Goal: Task Accomplishment & Management: Use online tool/utility

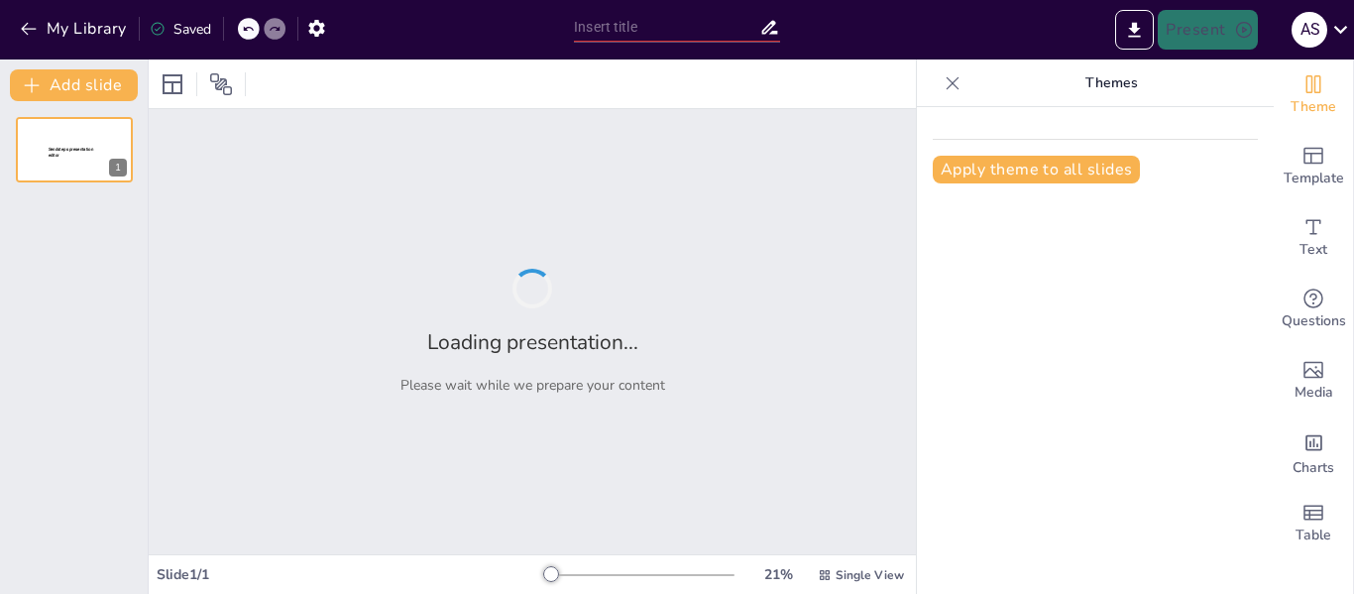
type input "Fases del Encargo de Aseguramiento Bajo la NIEA 3410: Un Enfoque Metodológico"
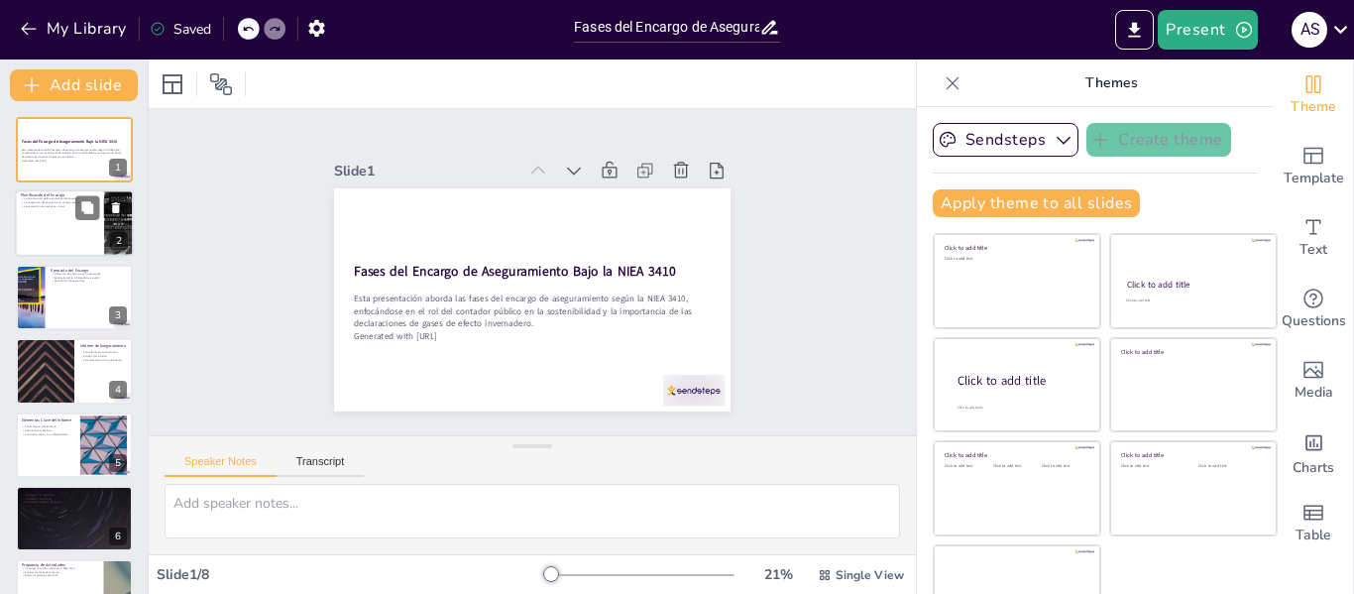
click at [63, 230] on div at bounding box center [74, 223] width 119 height 67
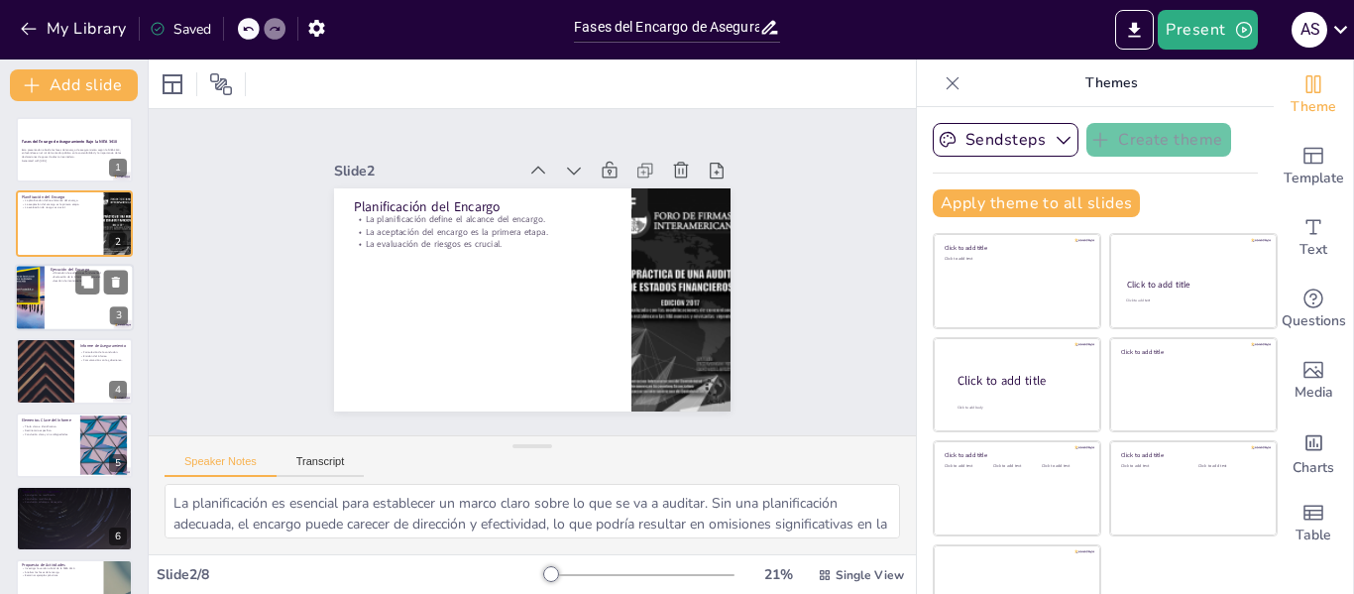
click at [74, 303] on div at bounding box center [74, 297] width 119 height 67
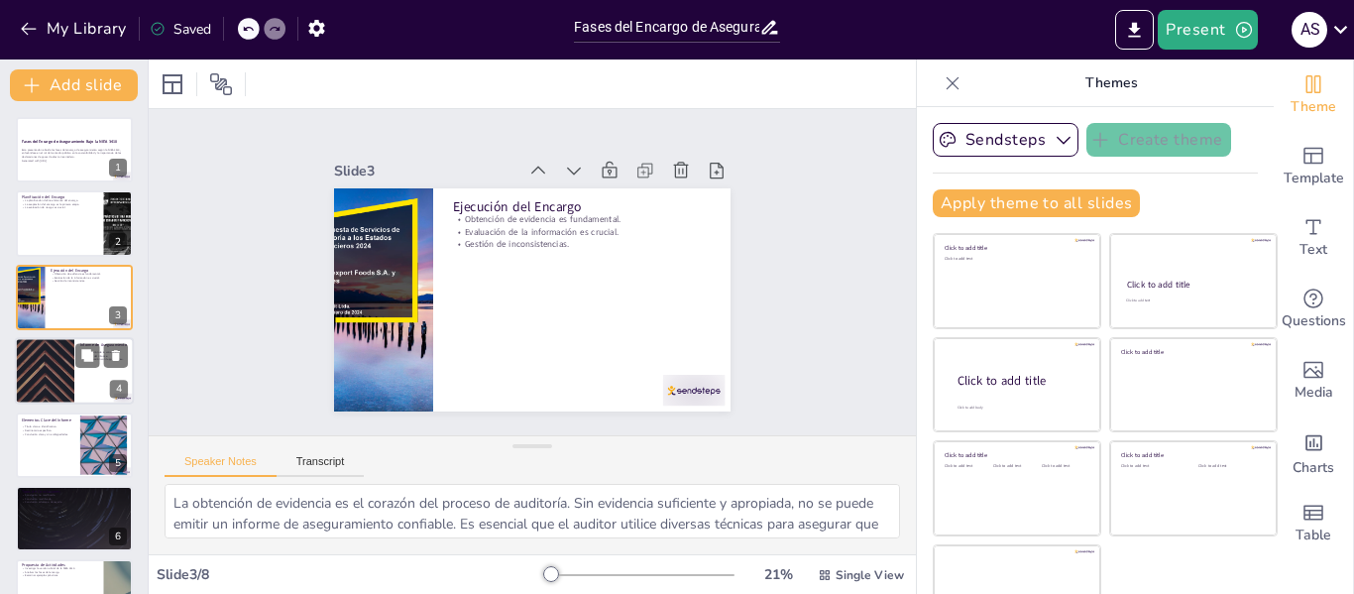
click at [87, 375] on div at bounding box center [74, 370] width 119 height 67
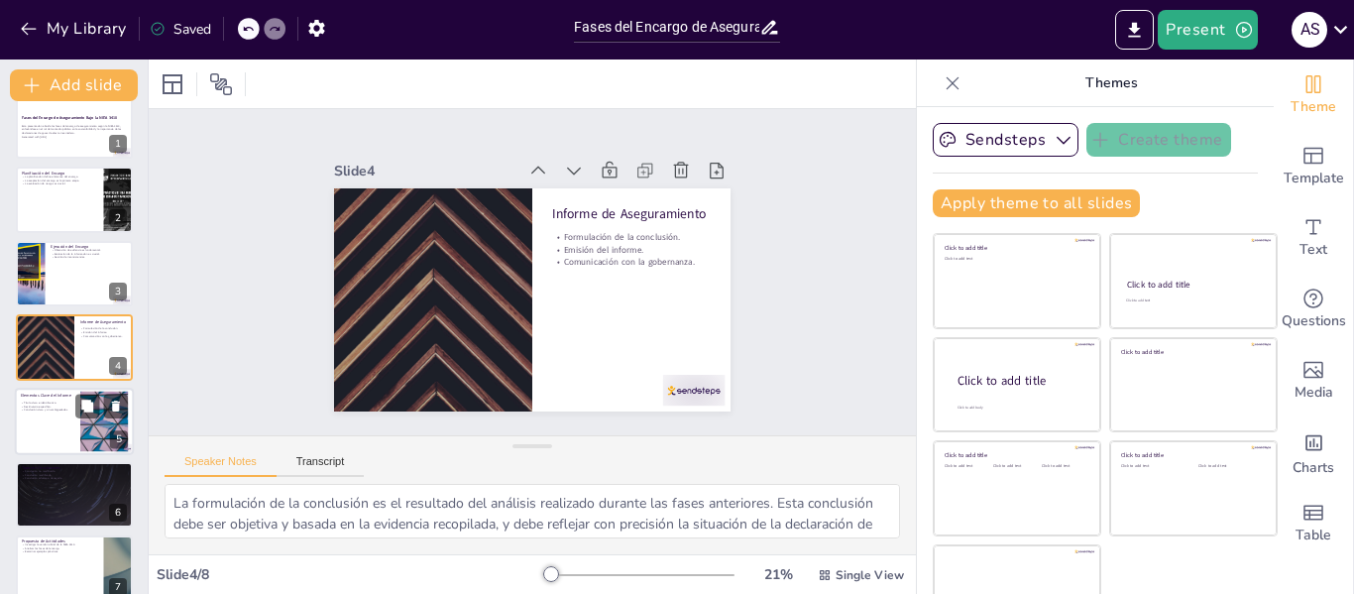
click at [86, 419] on div at bounding box center [104, 421] width 107 height 60
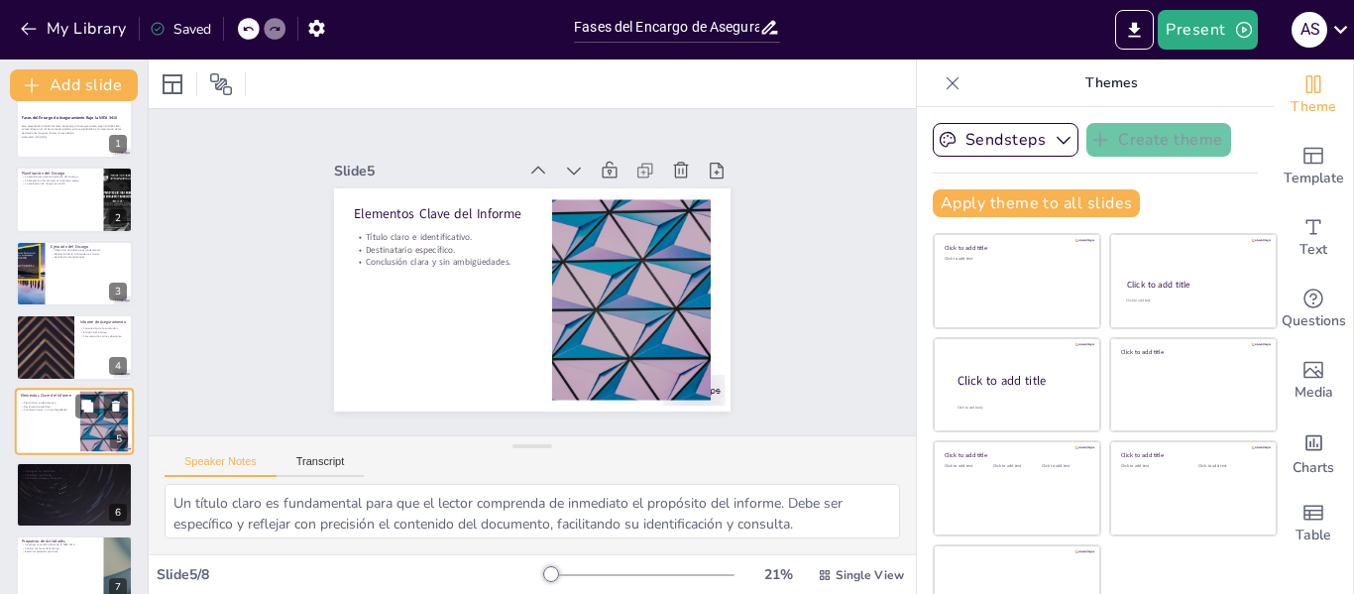
scroll to position [97, 0]
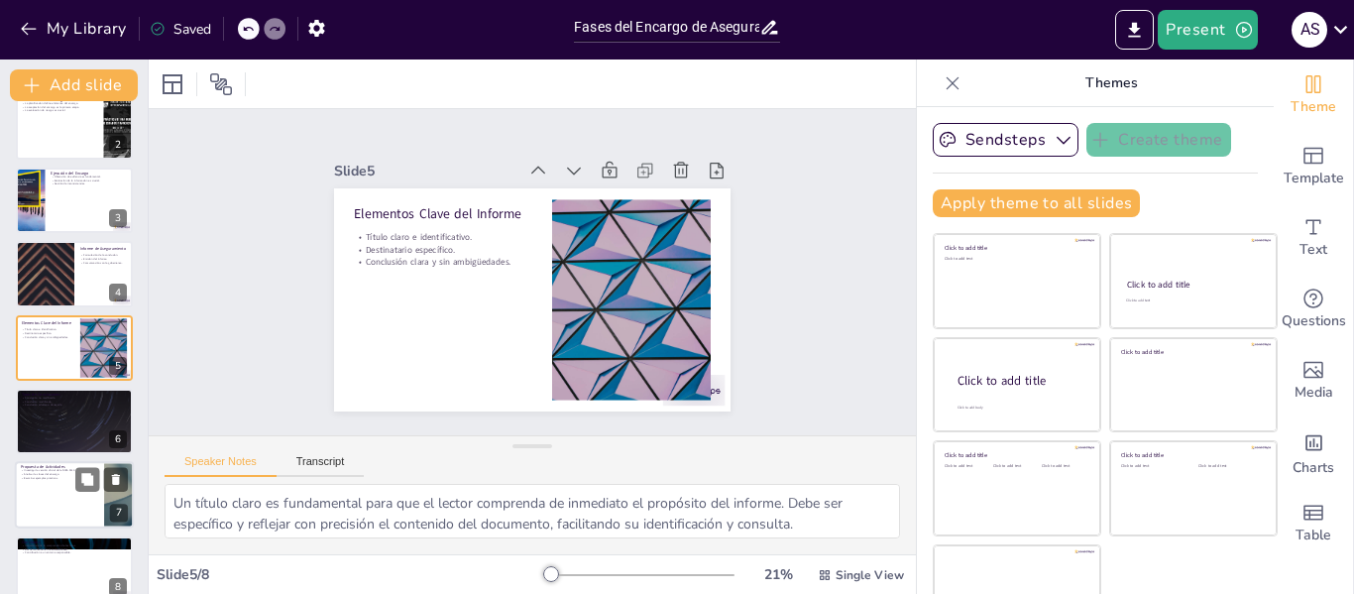
click at [74, 486] on div at bounding box center [74, 495] width 119 height 67
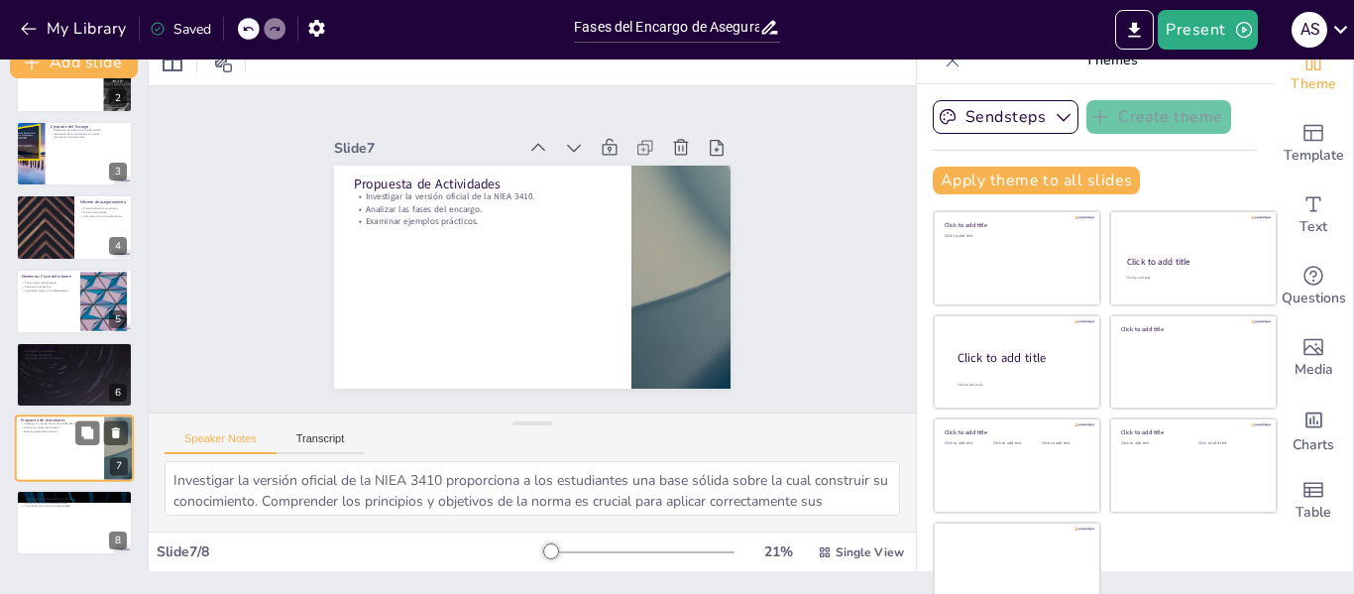
scroll to position [46, 0]
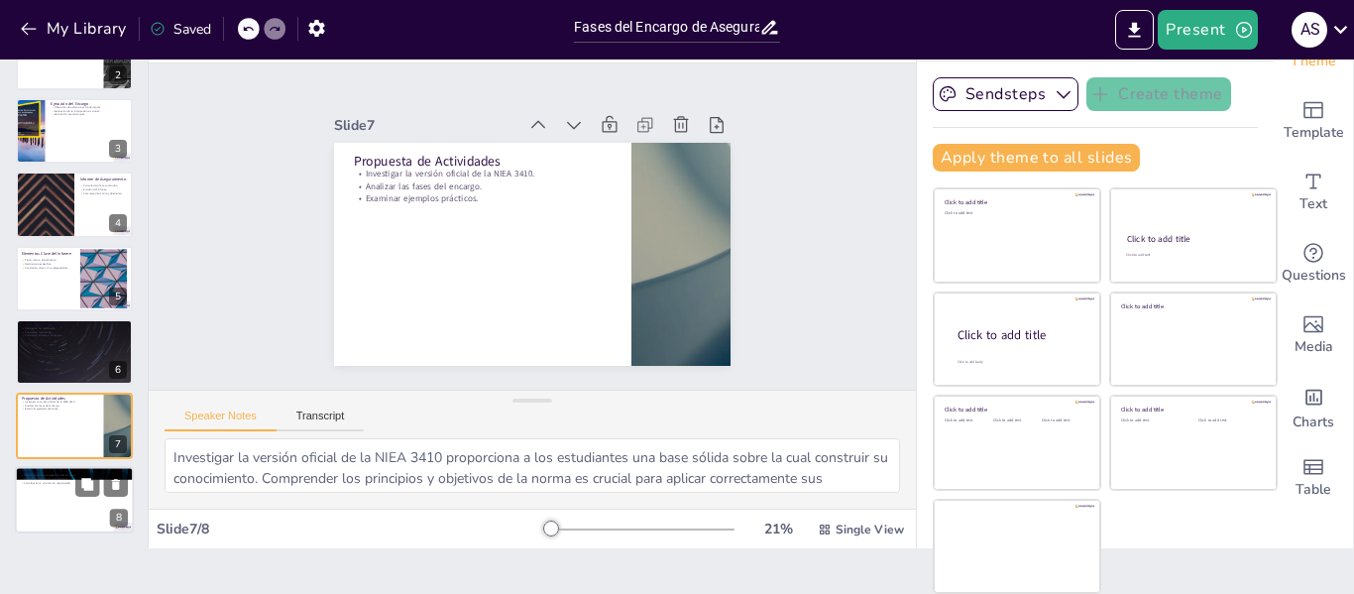
click at [70, 474] on p "Importancia de la comprensión de las fases." at bounding box center [74, 476] width 107 height 4
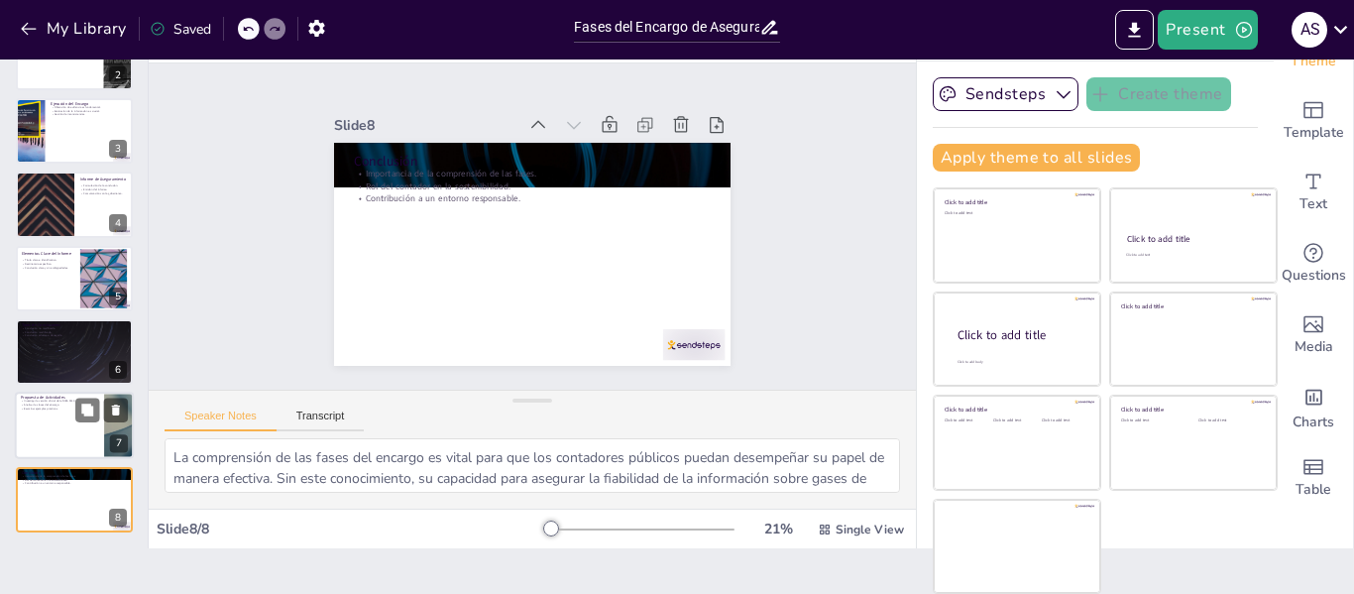
click at [49, 416] on div at bounding box center [74, 426] width 119 height 67
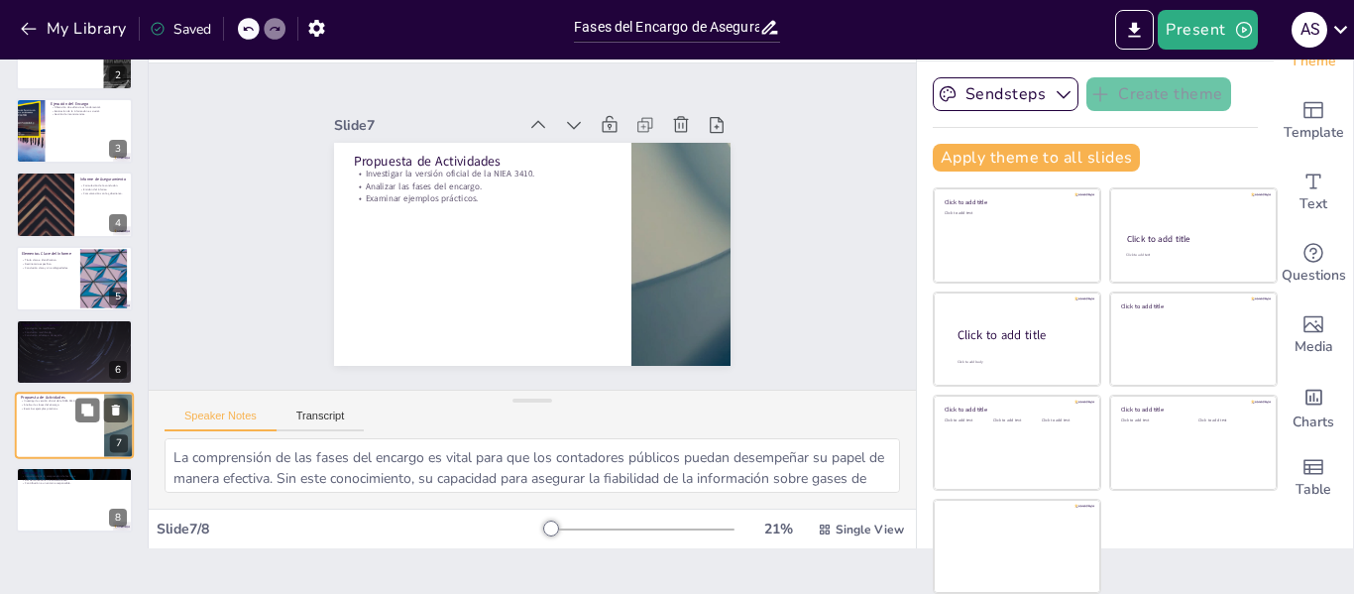
type textarea "Investigar la versión oficial de la NIEA 3410 proporciona a los estudiantes una…"
click at [1200, 27] on button "Present" at bounding box center [1207, 30] width 99 height 40
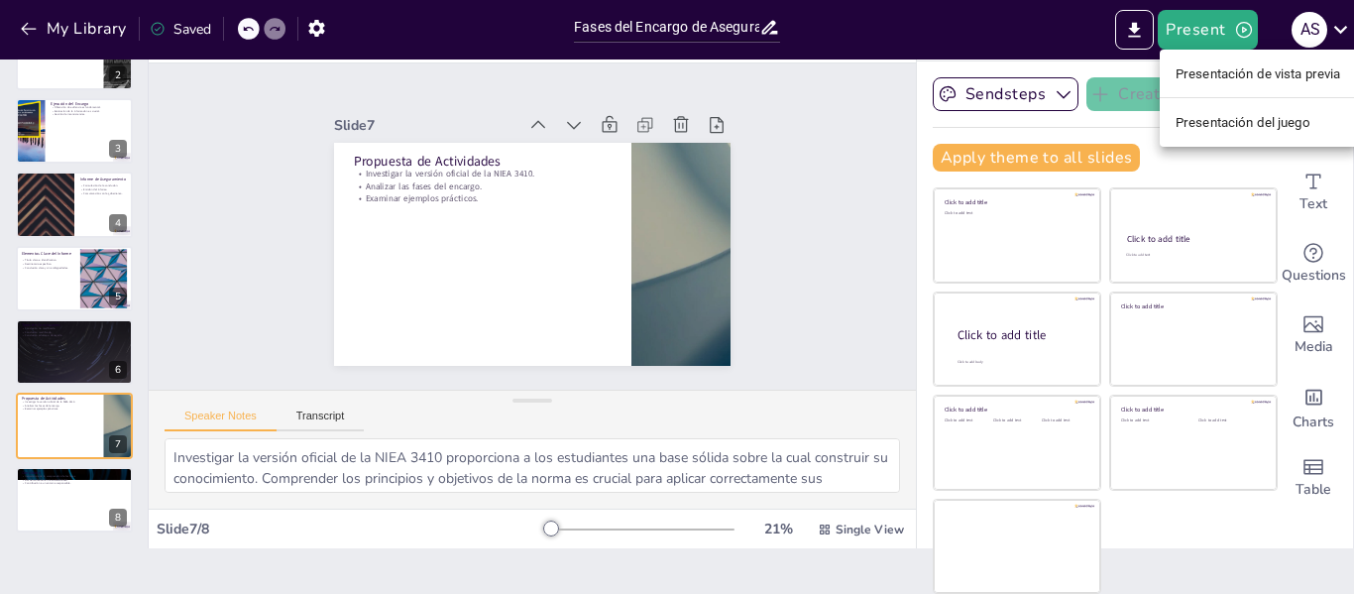
click at [1263, 82] on font "Presentación de vista previa" at bounding box center [1259, 73] width 166 height 20
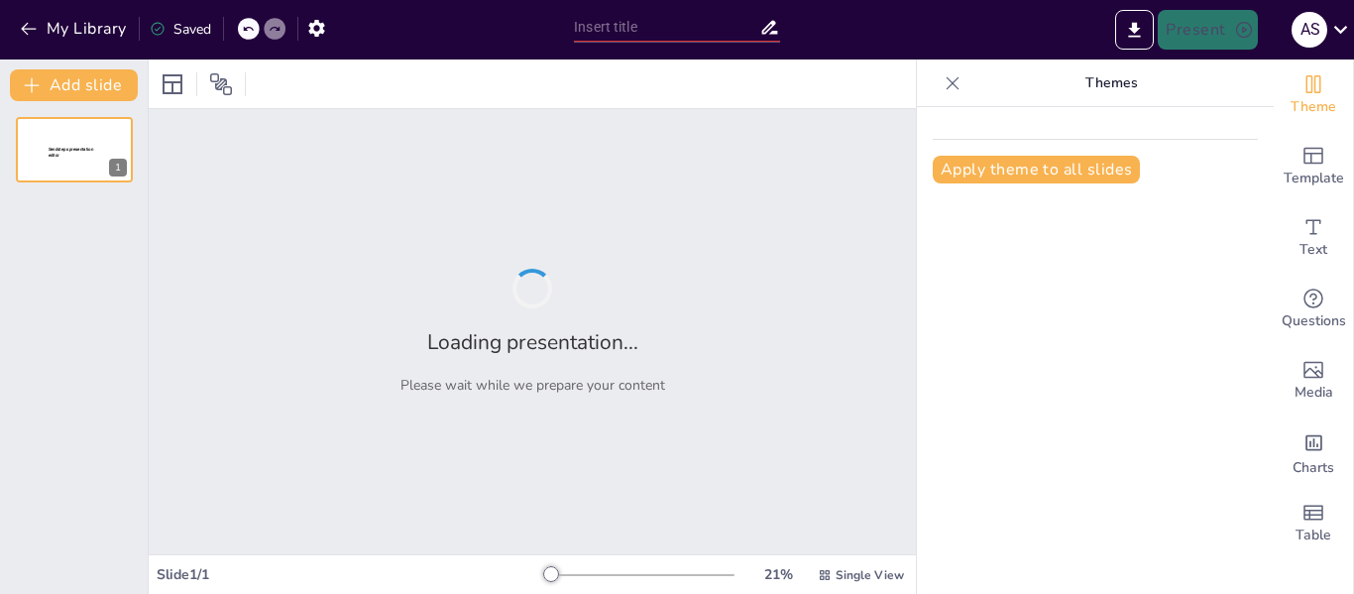
type input "Fases del Encargo de Aseguramiento Bajo la NIEA 3410: Un Enfoque Metodológico"
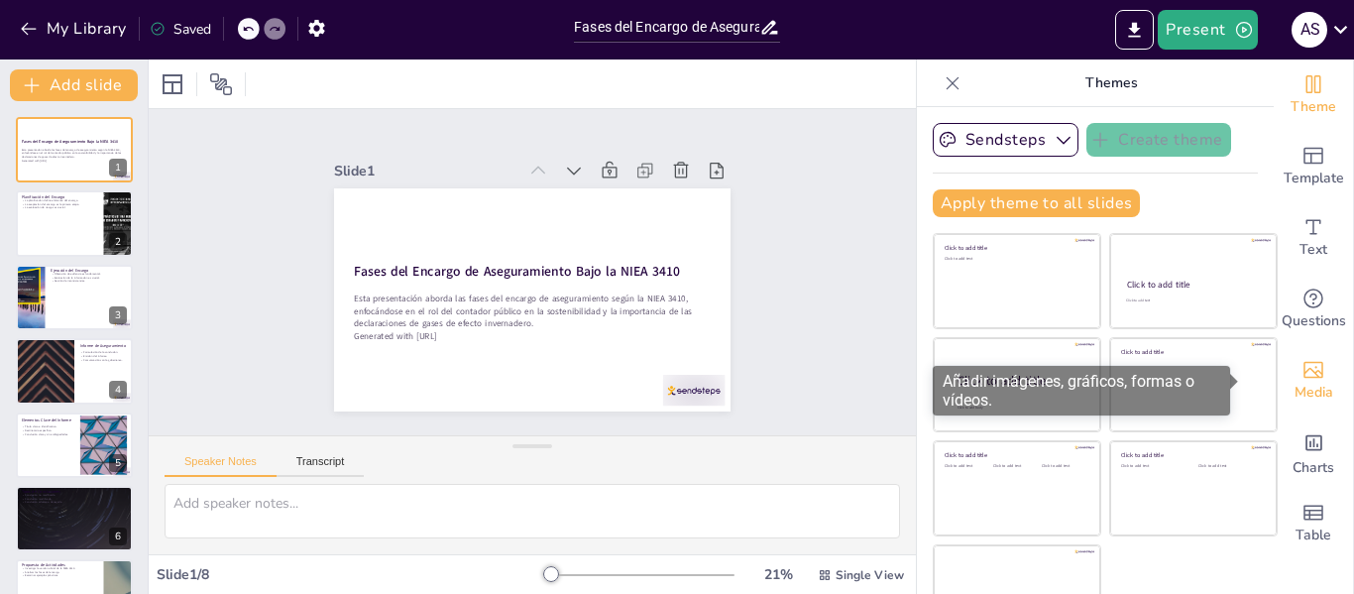
click at [1304, 369] on icon "Add images, graphics, shapes or video" at bounding box center [1314, 370] width 20 height 17
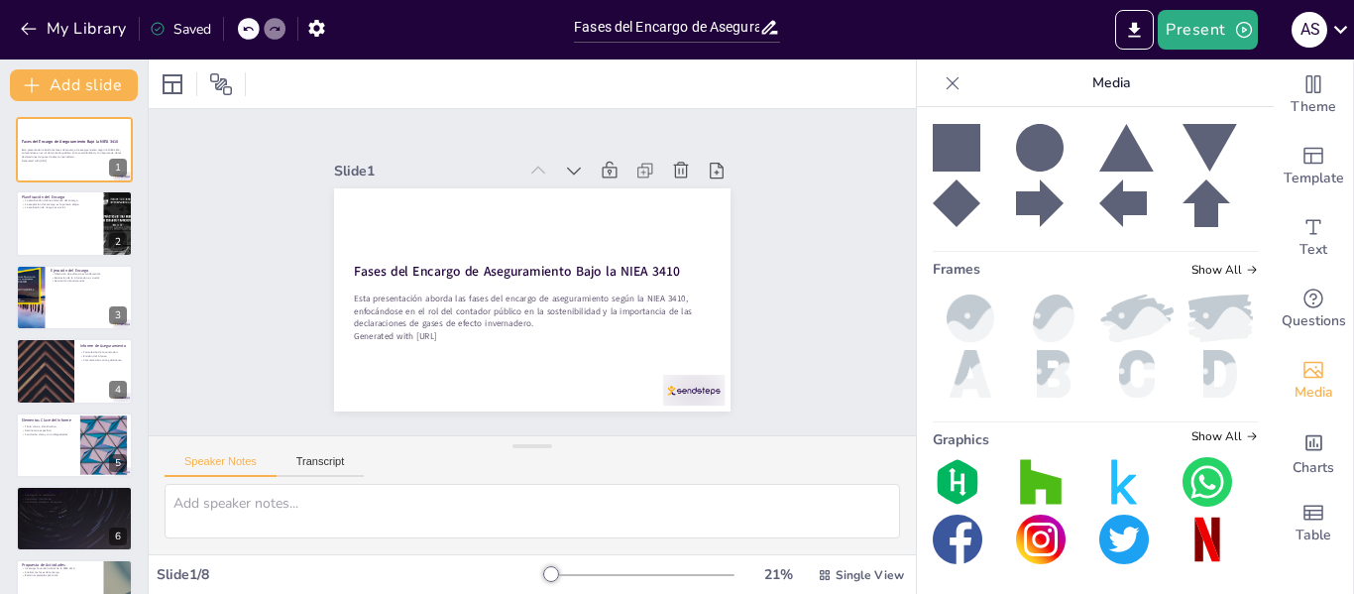
scroll to position [441, 0]
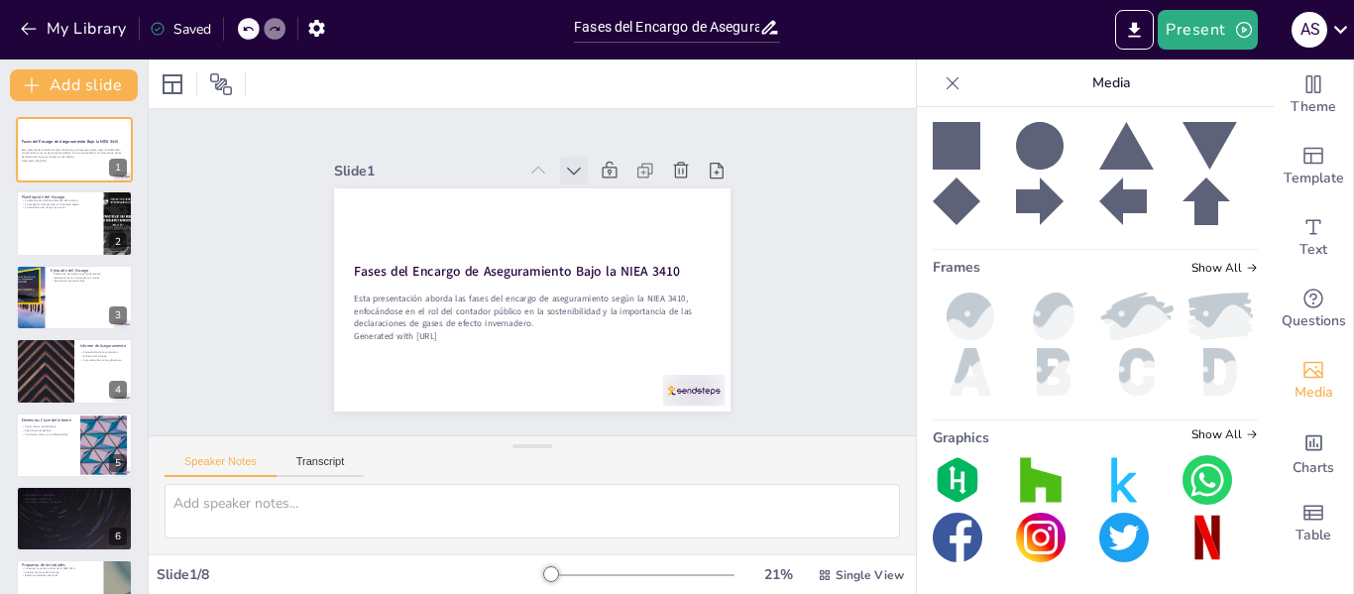
click at [591, 175] on icon at bounding box center [603, 187] width 25 height 25
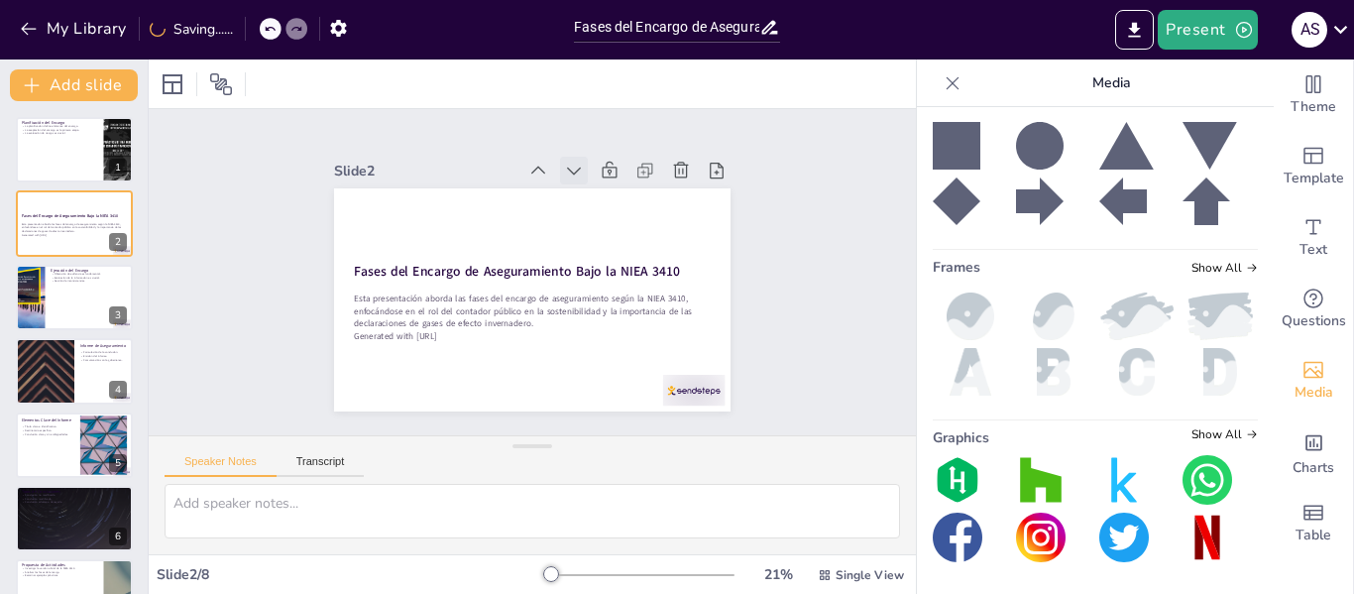
click at [629, 307] on icon at bounding box center [633, 314] width 8 height 14
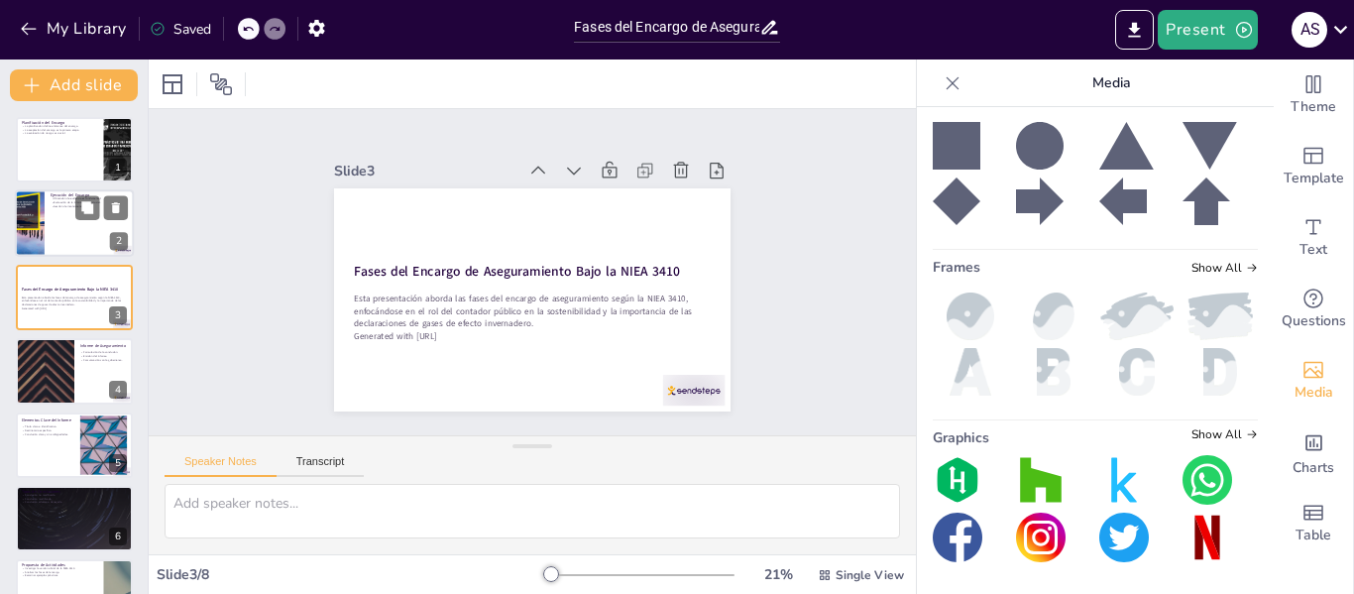
click at [31, 237] on div at bounding box center [29, 223] width 51 height 67
type textarea "La obtención de evidencia es el corazón del proceso de auditoría. Sin evidencia…"
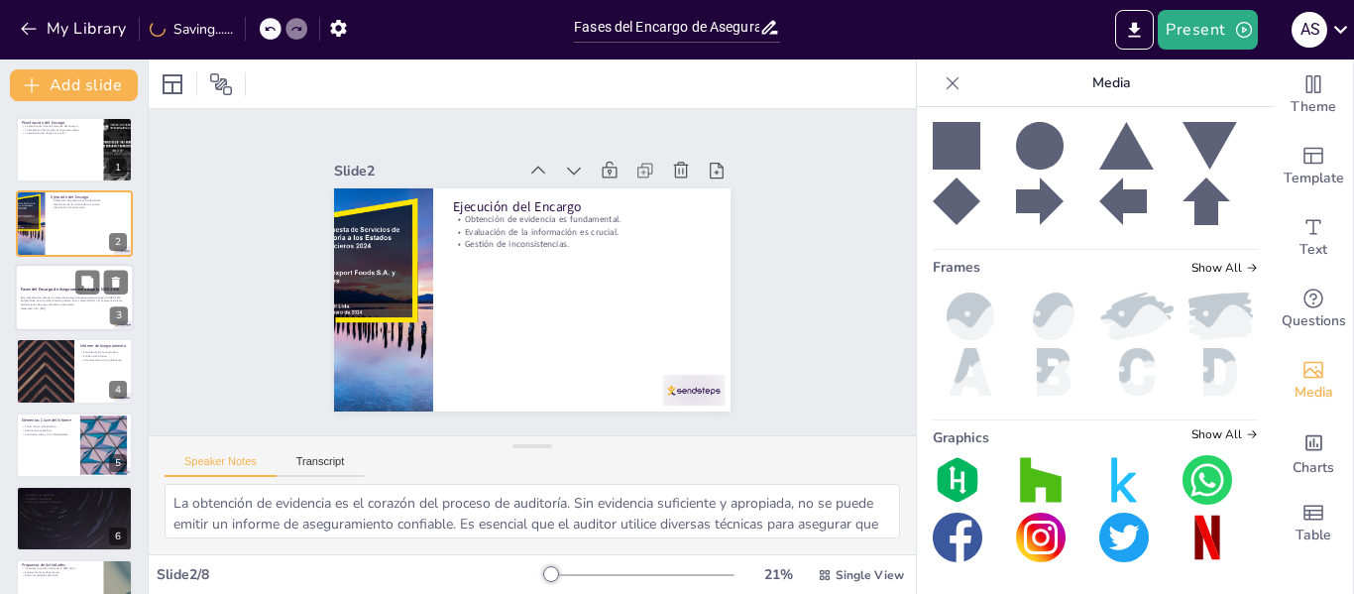
click at [73, 315] on div at bounding box center [74, 297] width 119 height 67
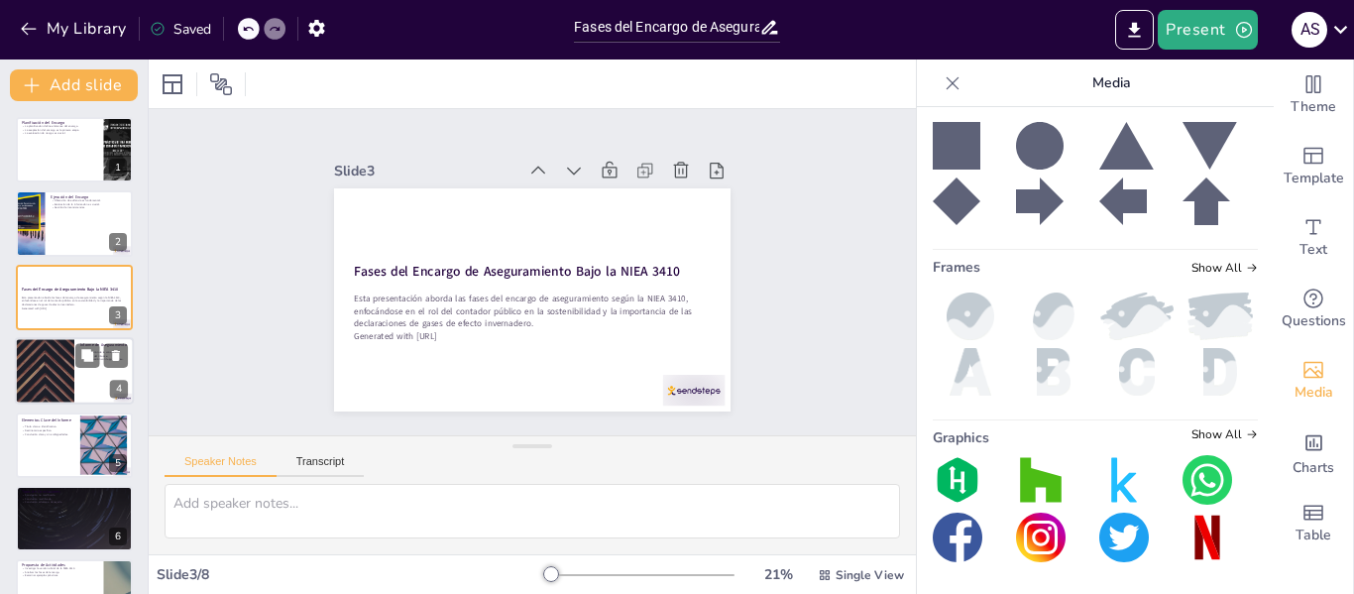
click at [89, 384] on div at bounding box center [74, 370] width 119 height 67
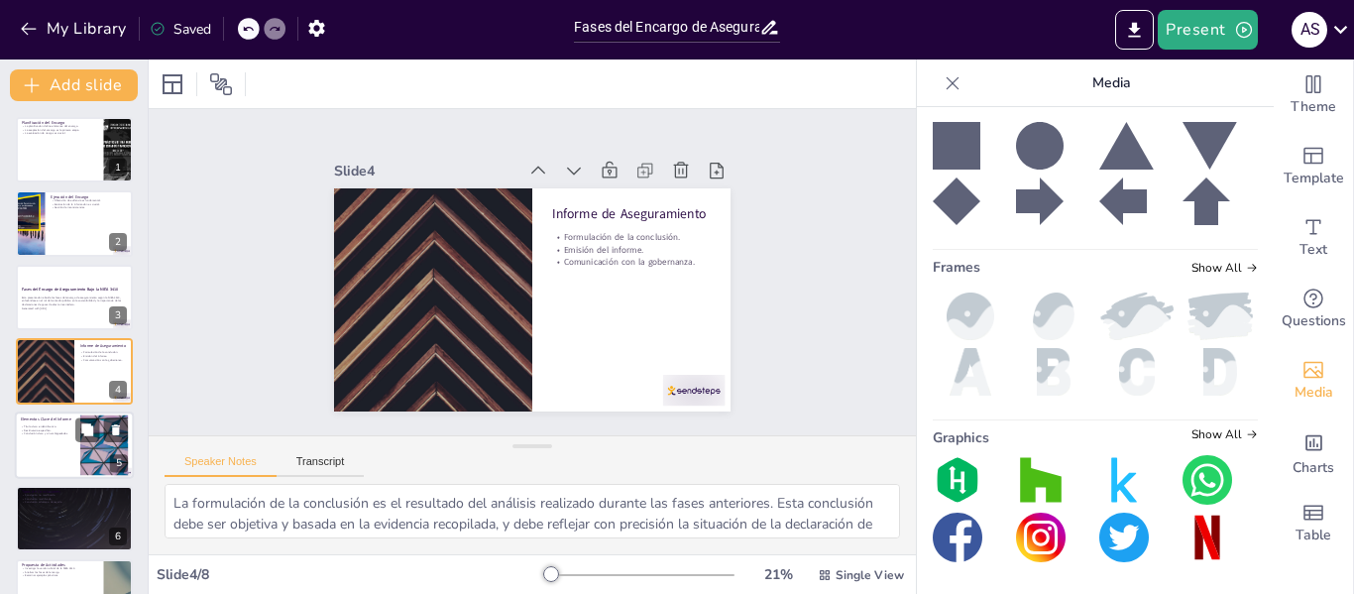
scroll to position [24, 0]
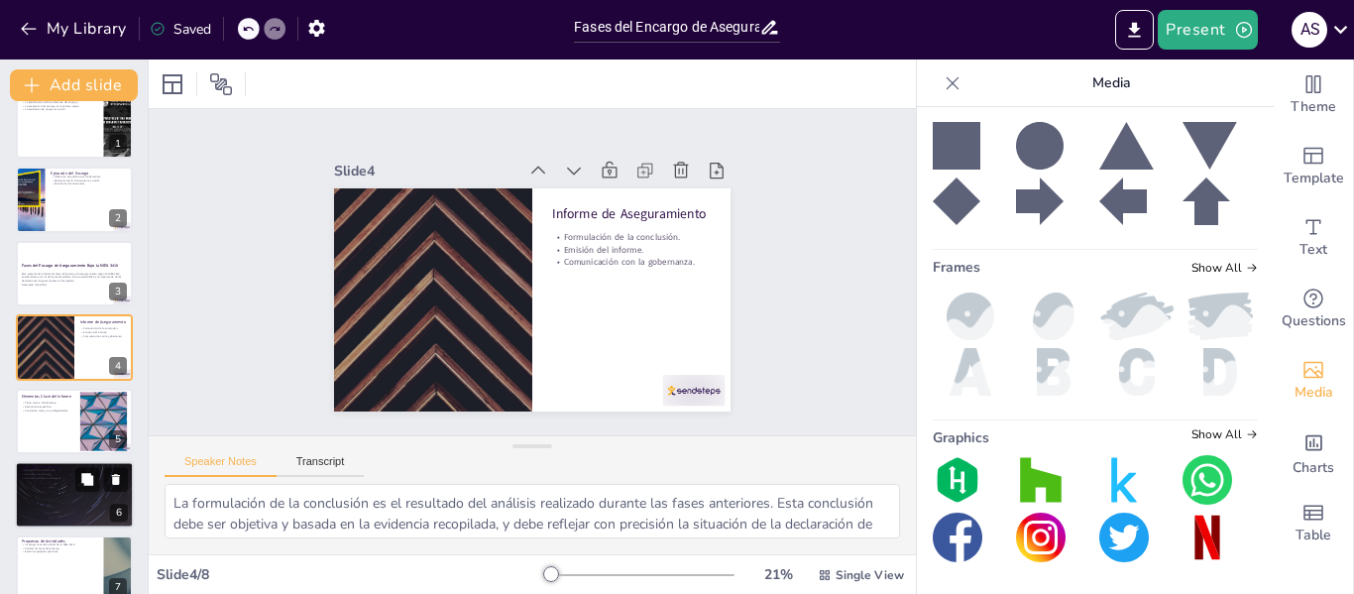
click at [108, 431] on div at bounding box center [103, 421] width 105 height 59
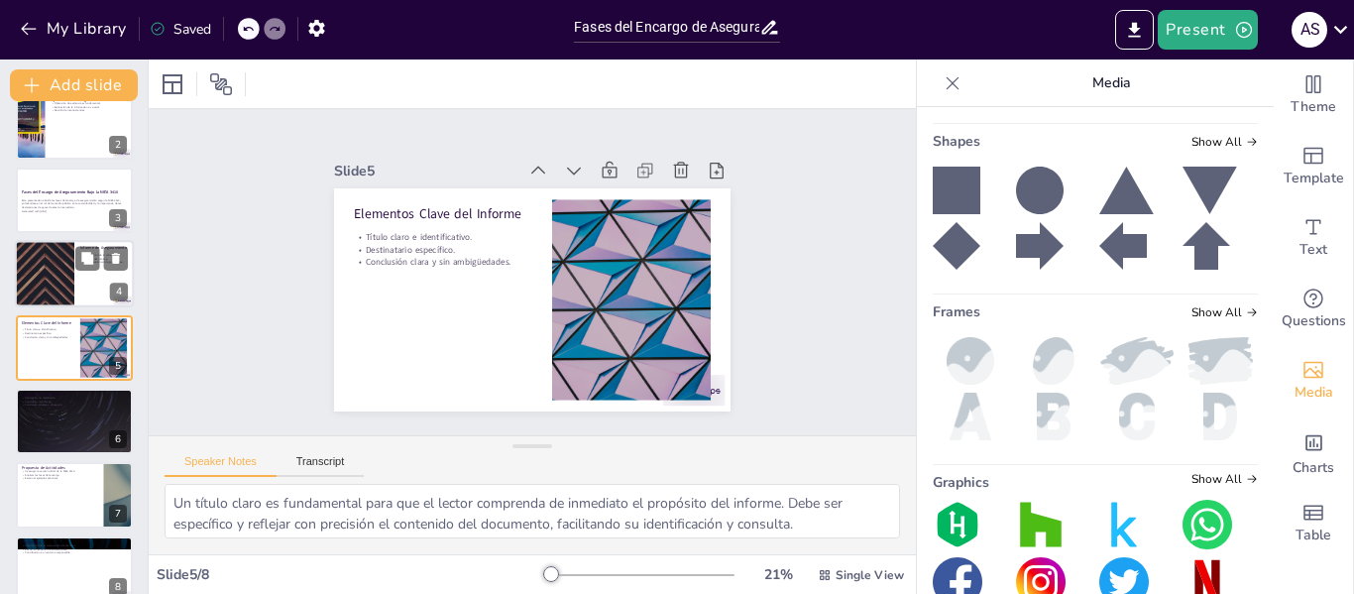
scroll to position [0, 0]
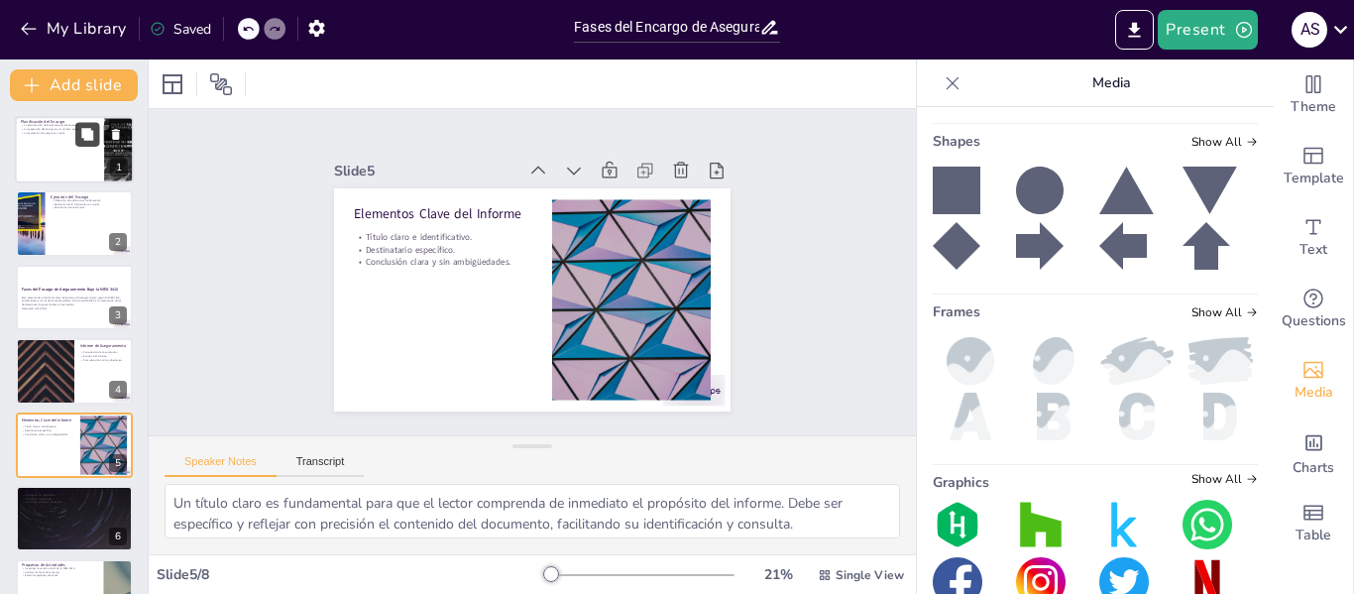
click at [75, 134] on button at bounding box center [87, 134] width 24 height 24
type textarea "La planificación es esencial para establecer un marco claro sobre lo que se va …"
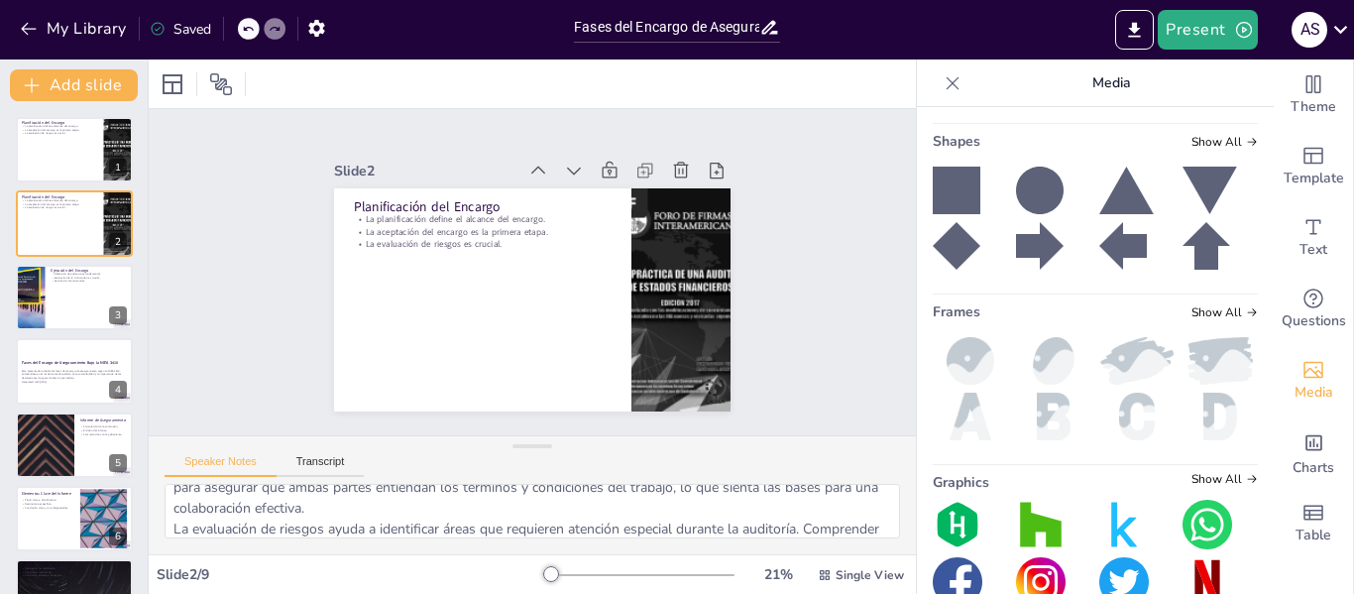
scroll to position [151, 0]
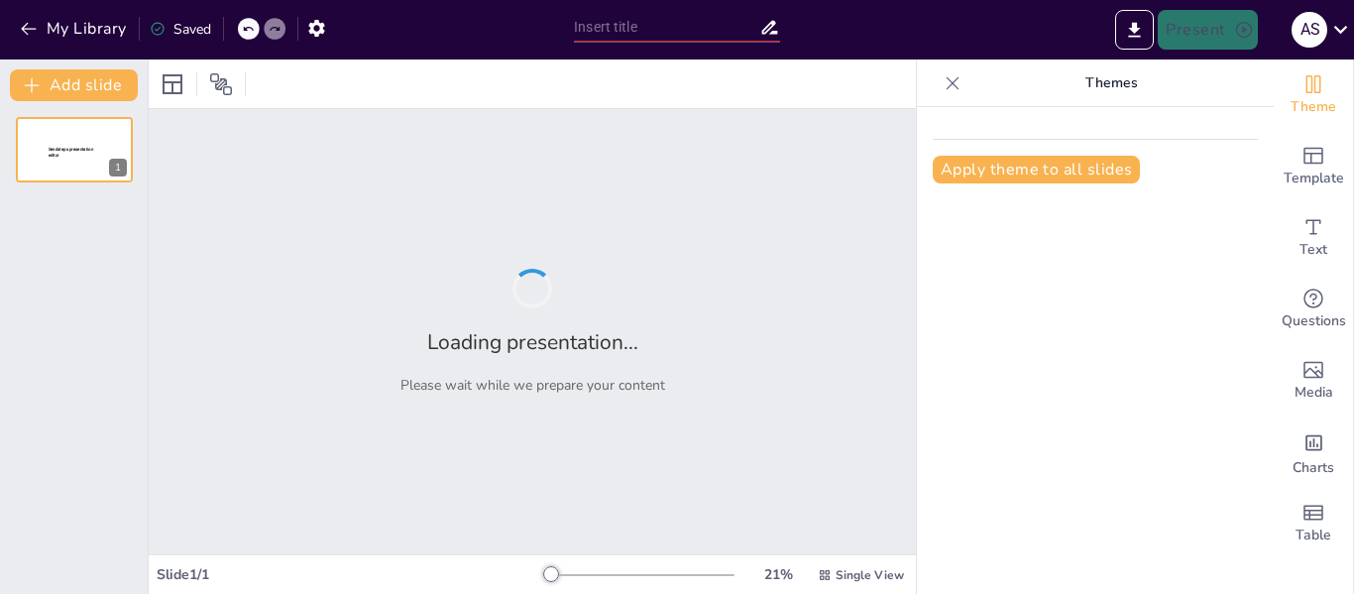
type input "Fases del Proceso de Aseguramiento de GEI: Un Enfoque desde la Contabilidad"
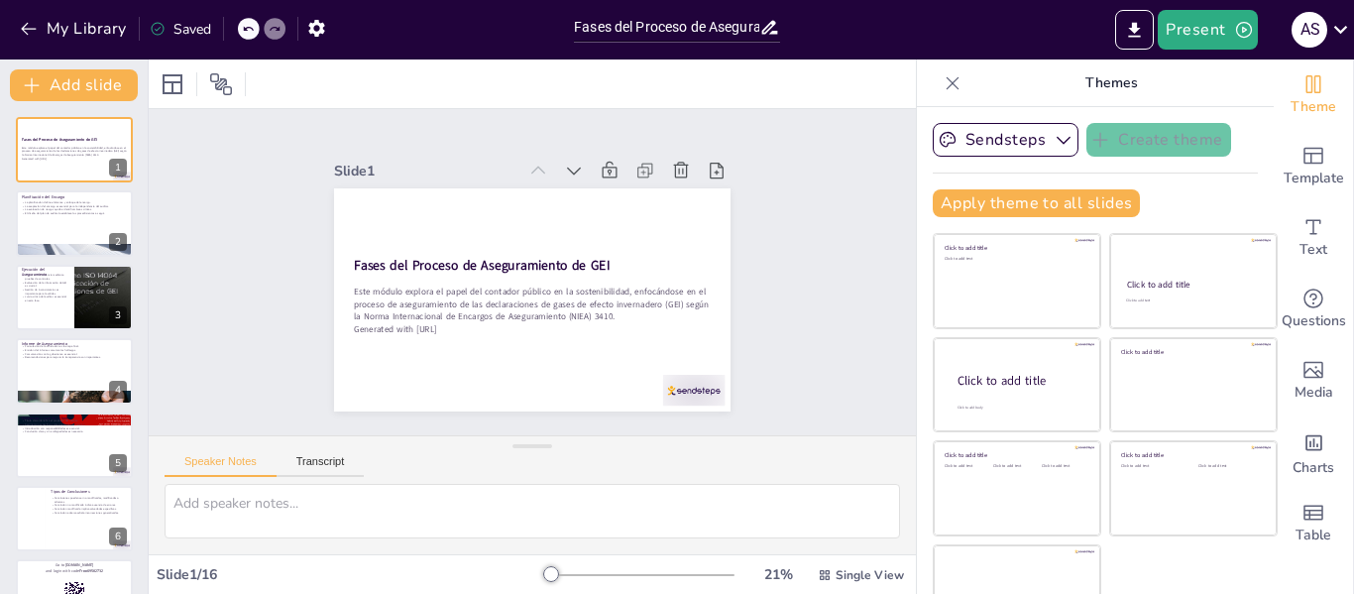
checkbox input "true"
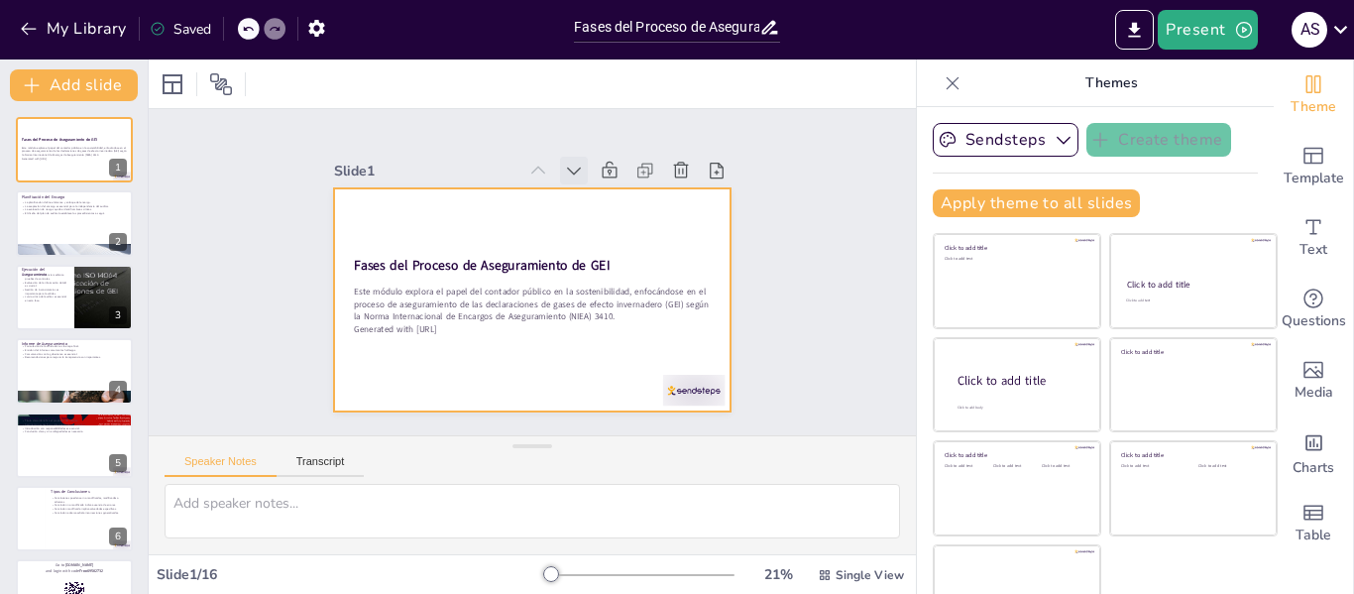
checkbox input "true"
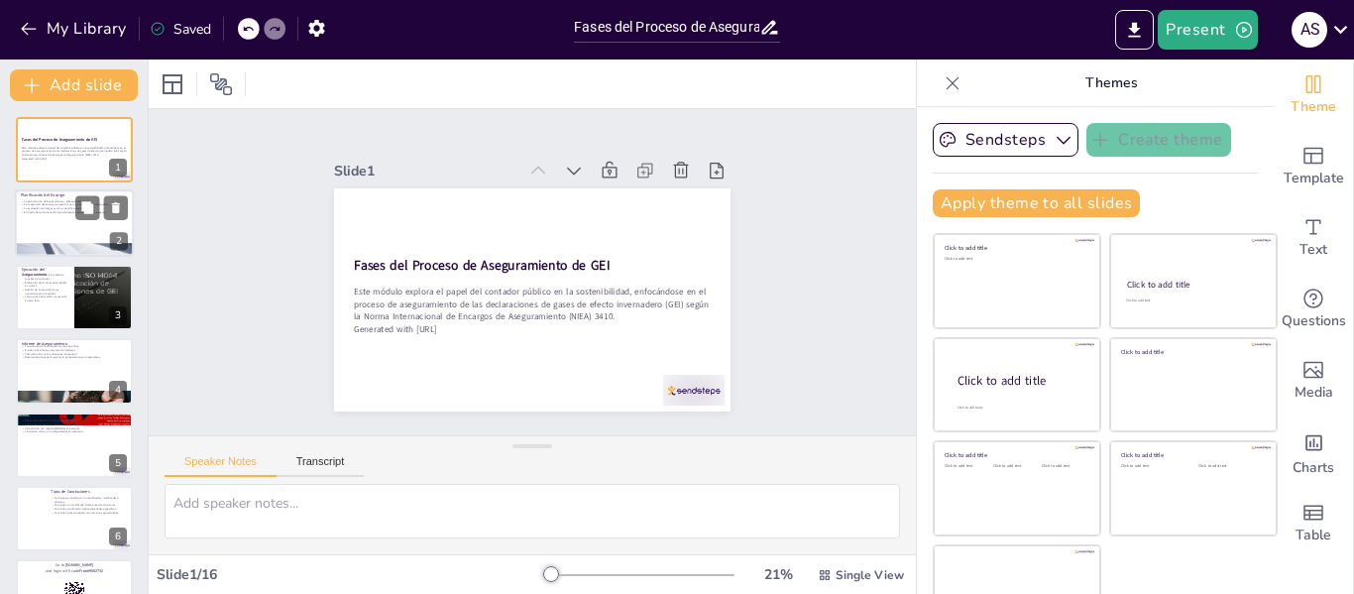
checkbox input "true"
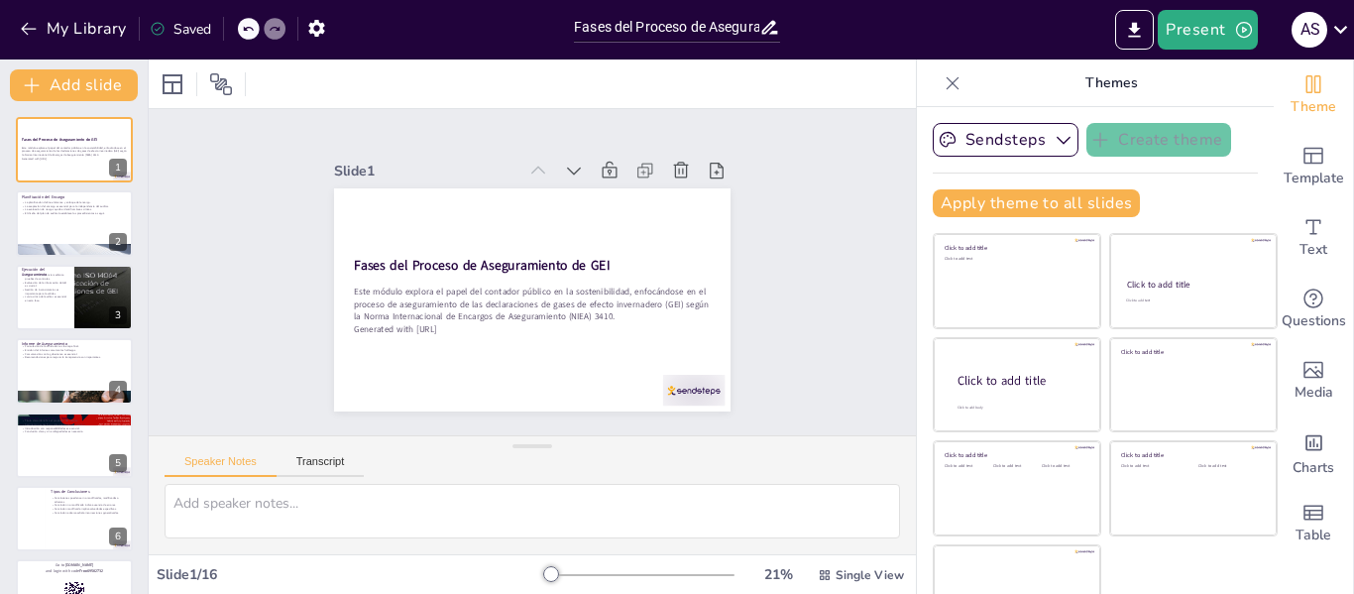
checkbox input "true"
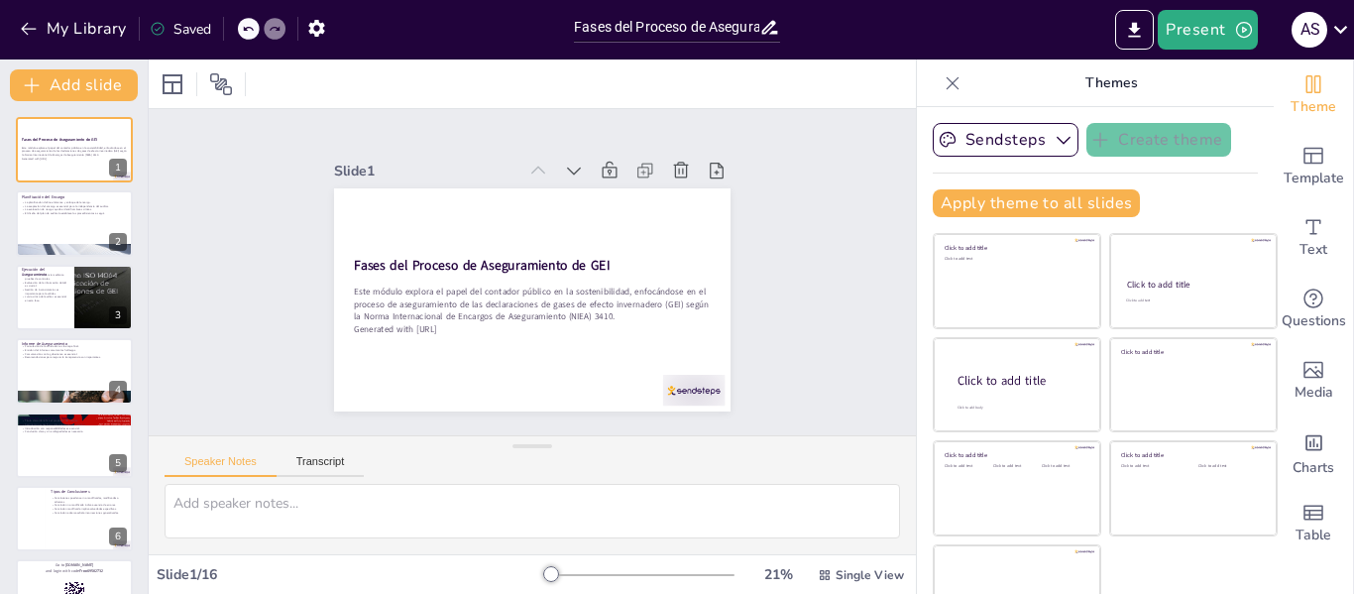
checkbox input "true"
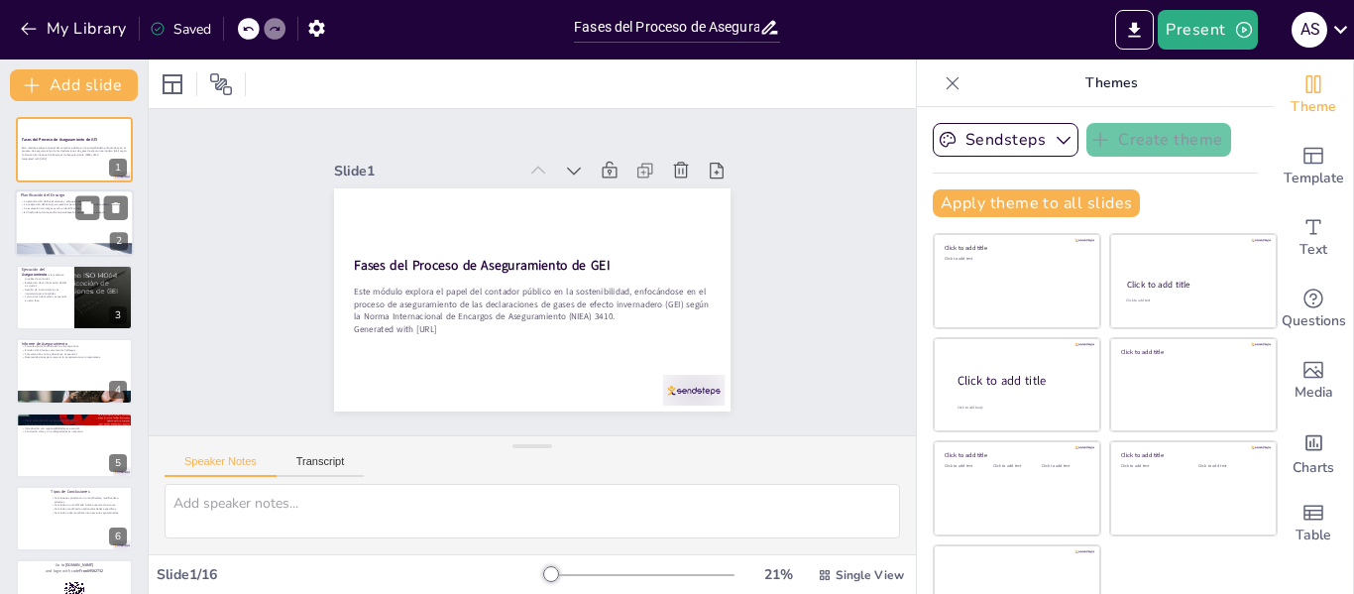
checkbox input "true"
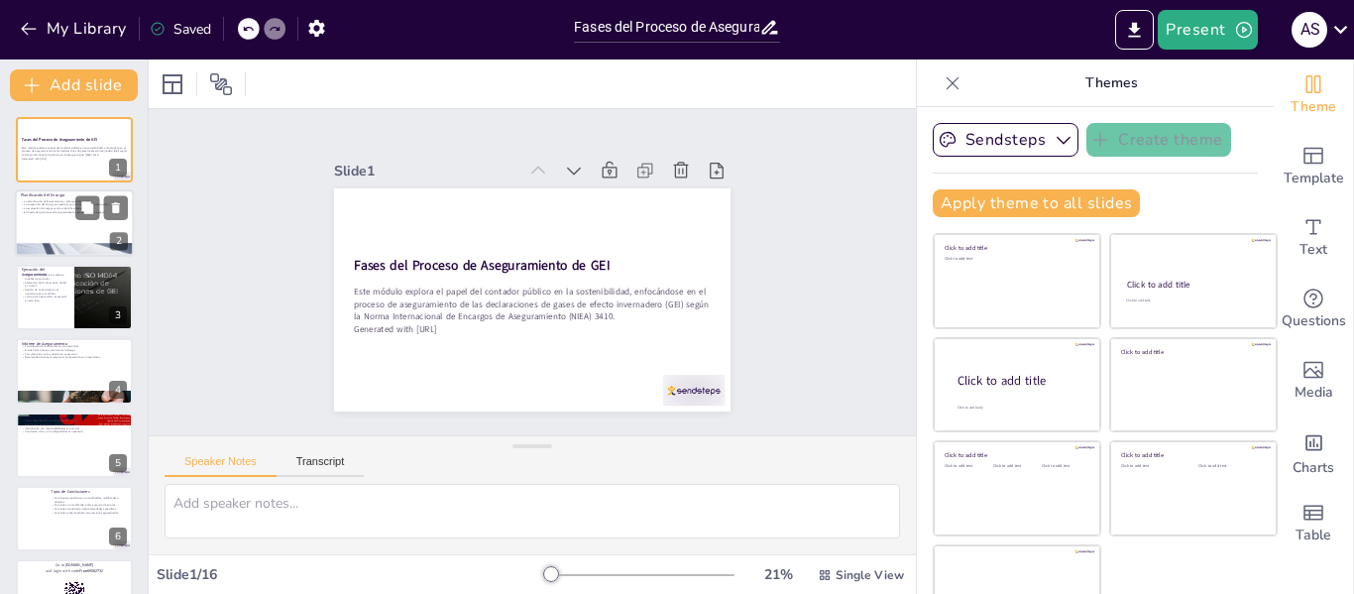
checkbox input "true"
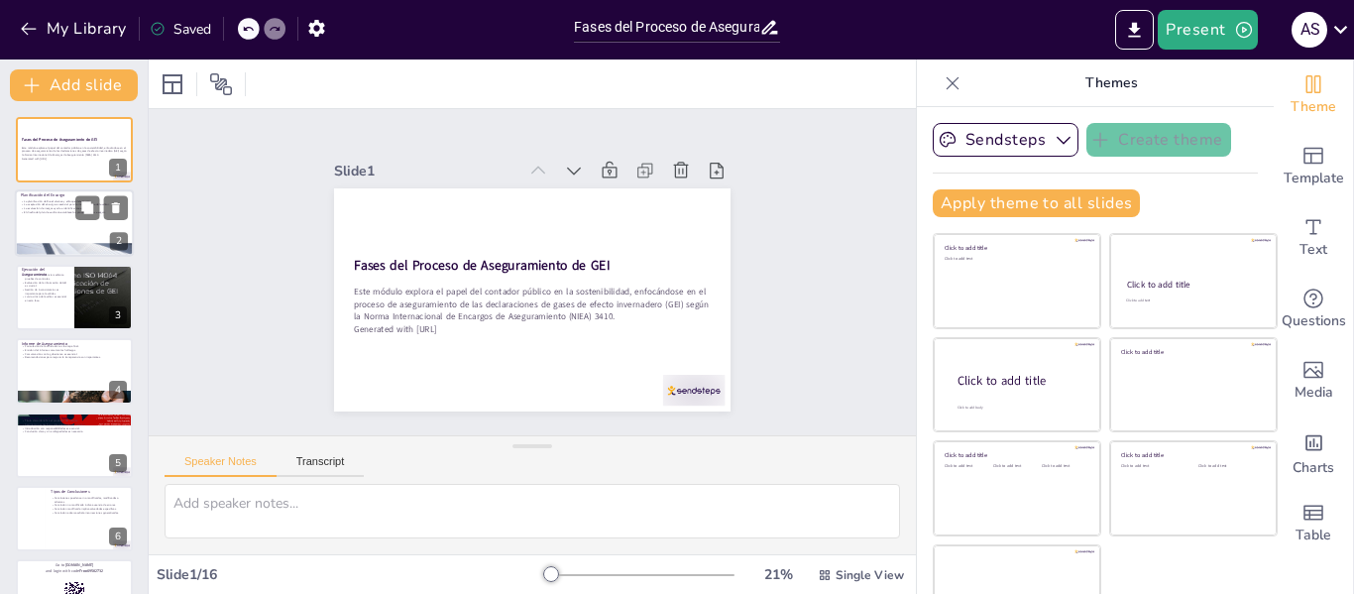
checkbox input "true"
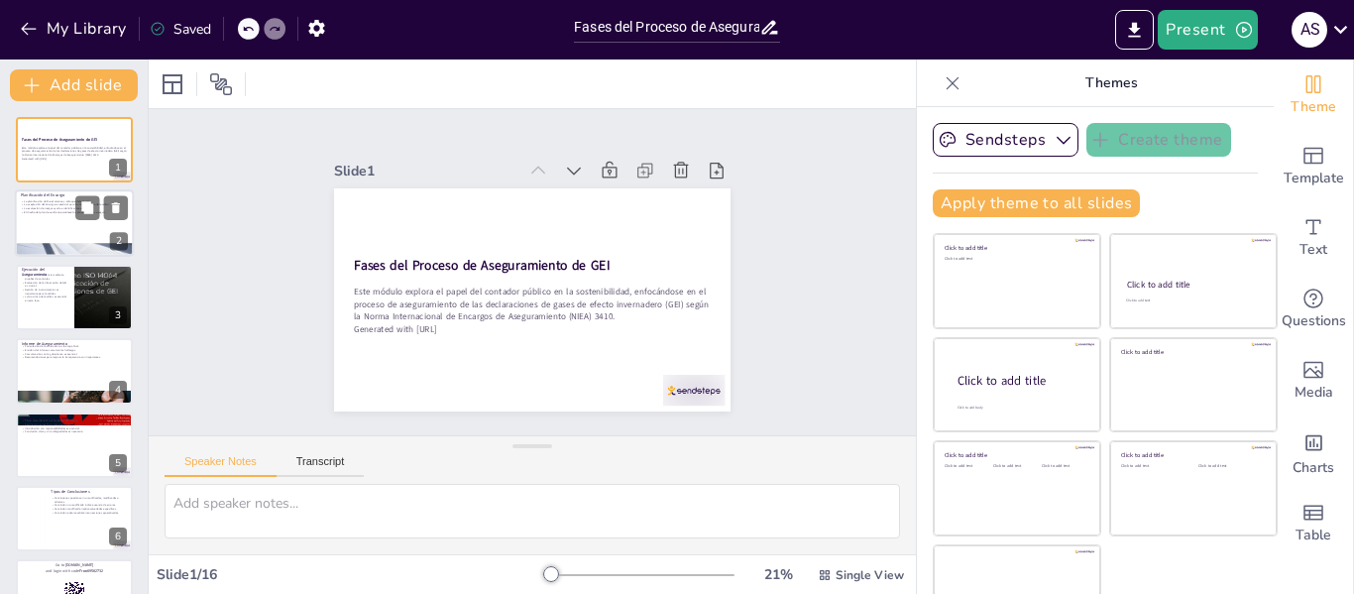
click at [63, 214] on div "La planificación define el alcance y enfoque del encargo. La aceptación del enc…" at bounding box center [74, 207] width 107 height 17
type textarea "La planificación es fundamental para establecer una base sólida en el proceso d…"
checkbox input "true"
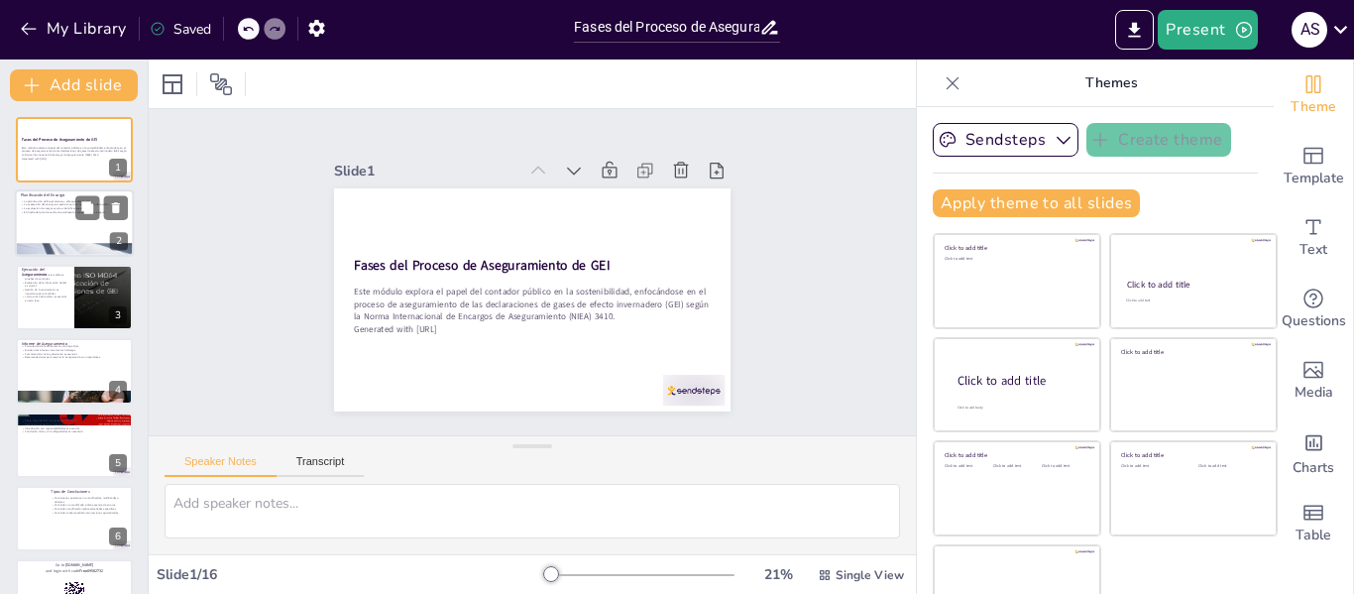
checkbox input "true"
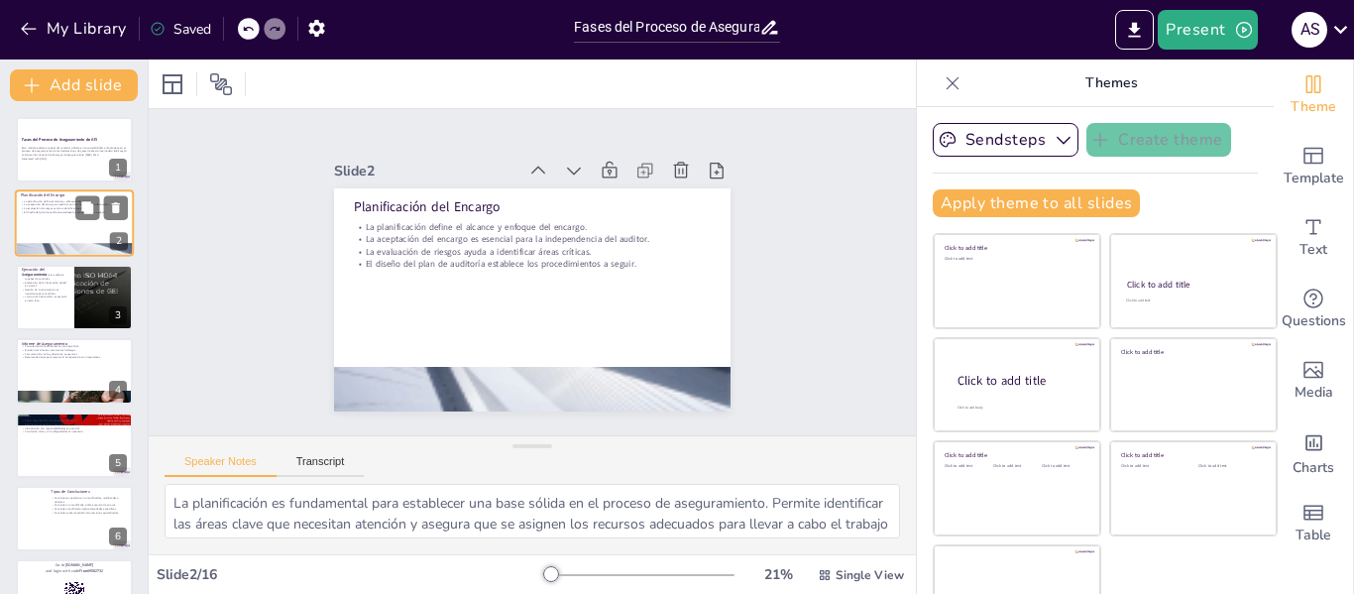
checkbox input "true"
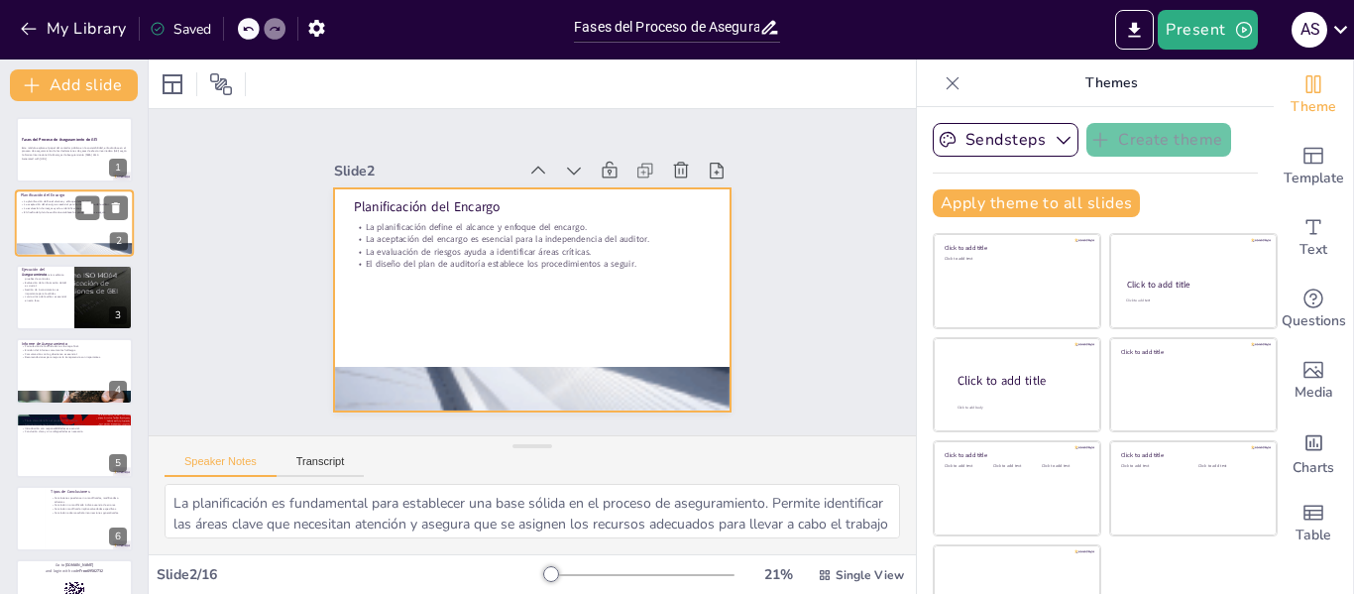
checkbox input "true"
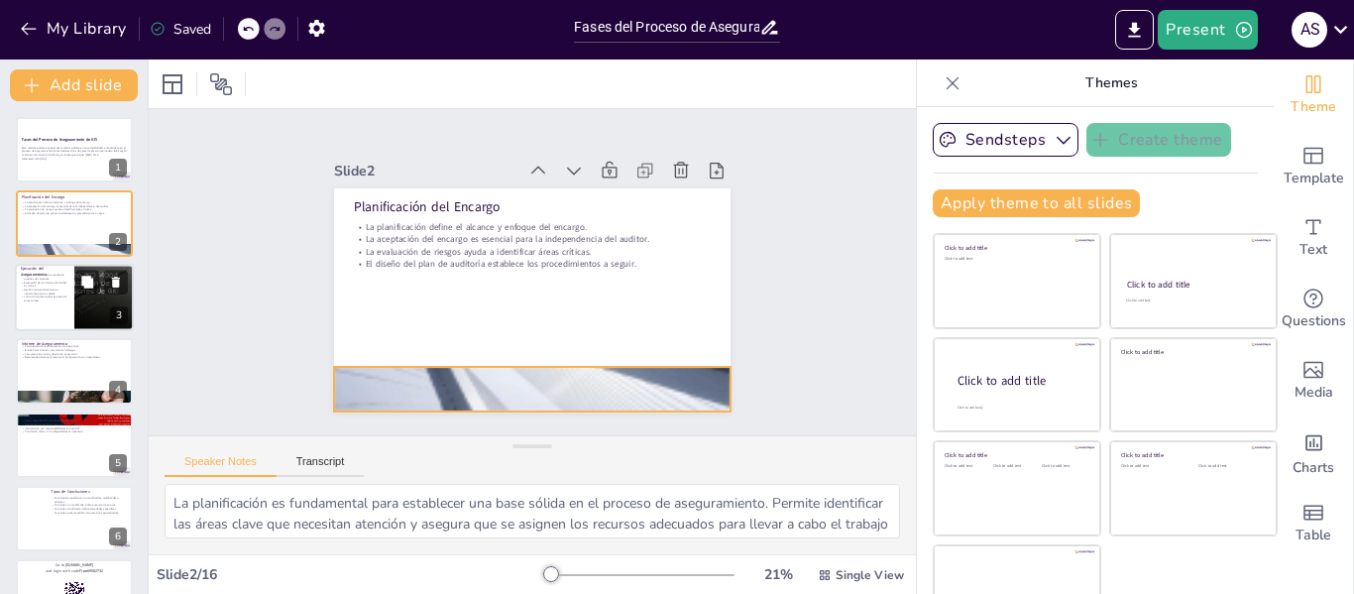
checkbox input "true"
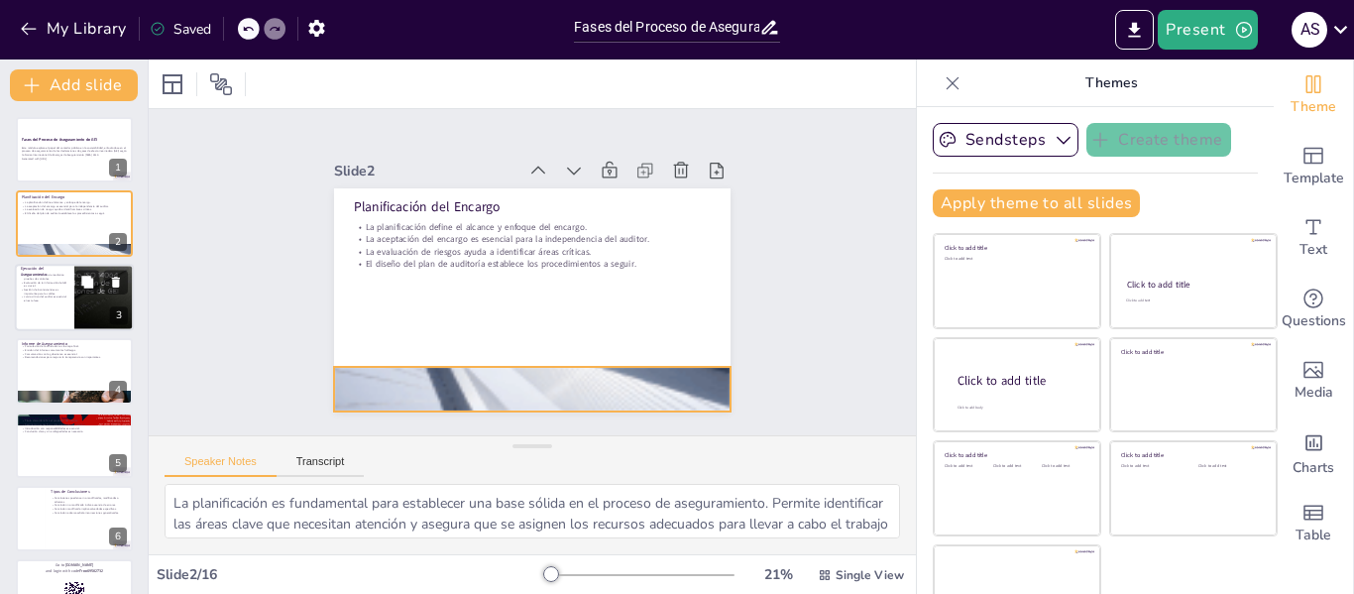
checkbox input "true"
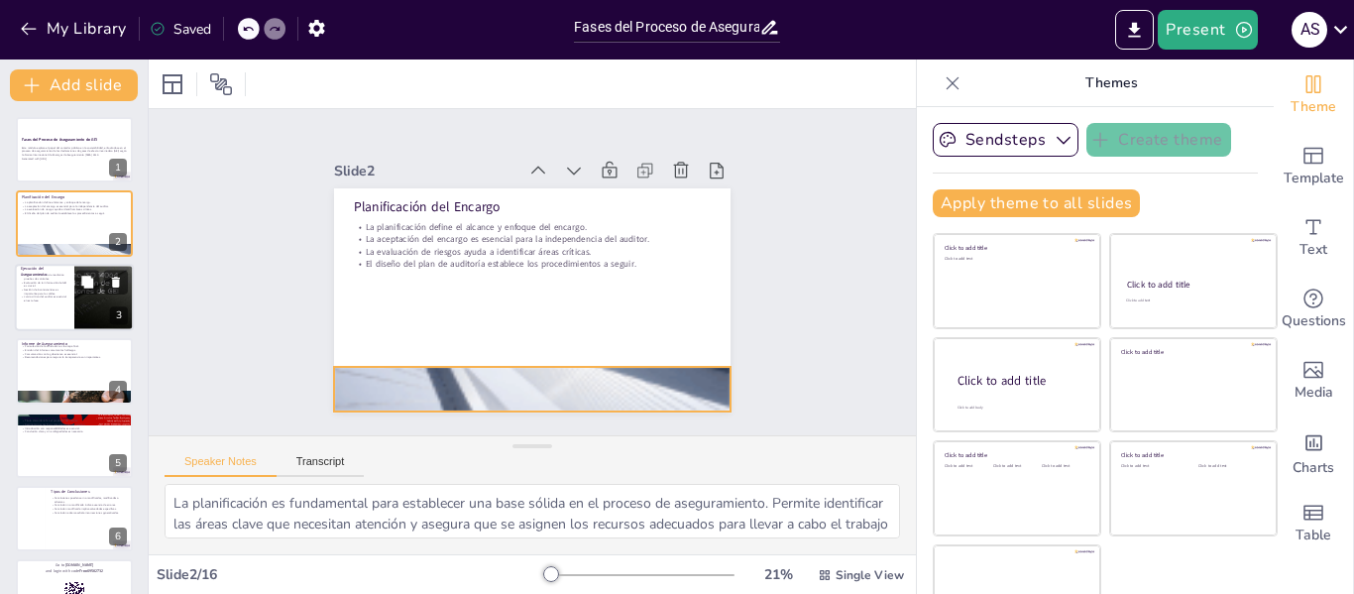
checkbox input "true"
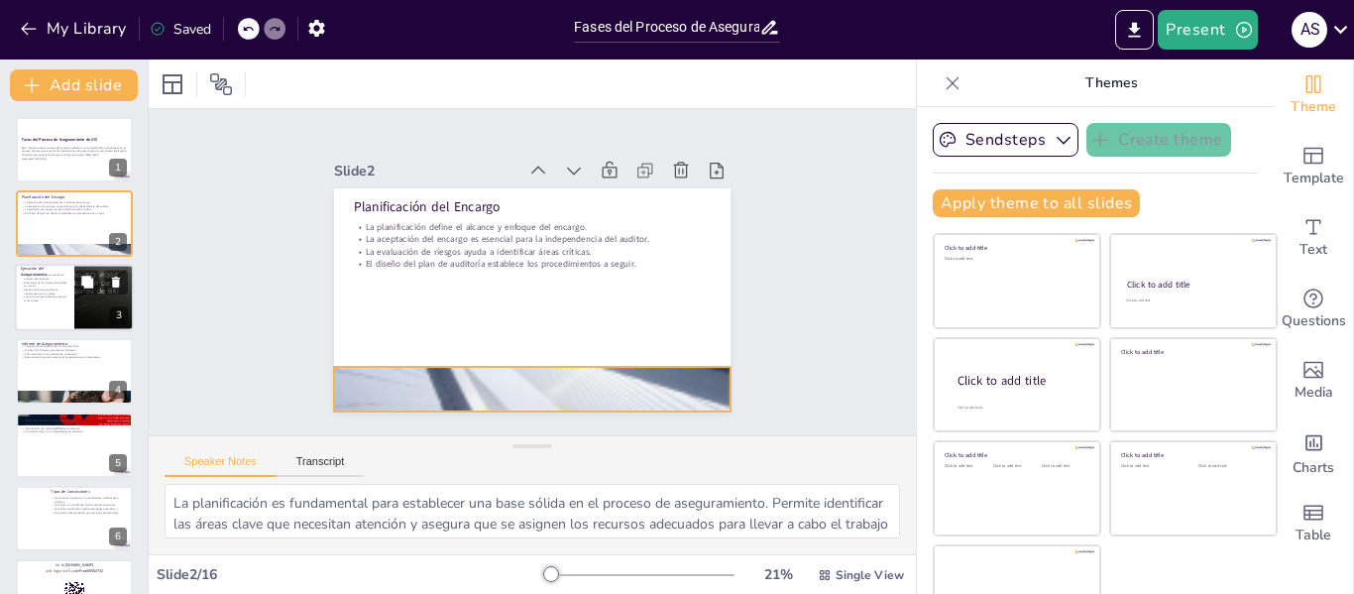
checkbox input "true"
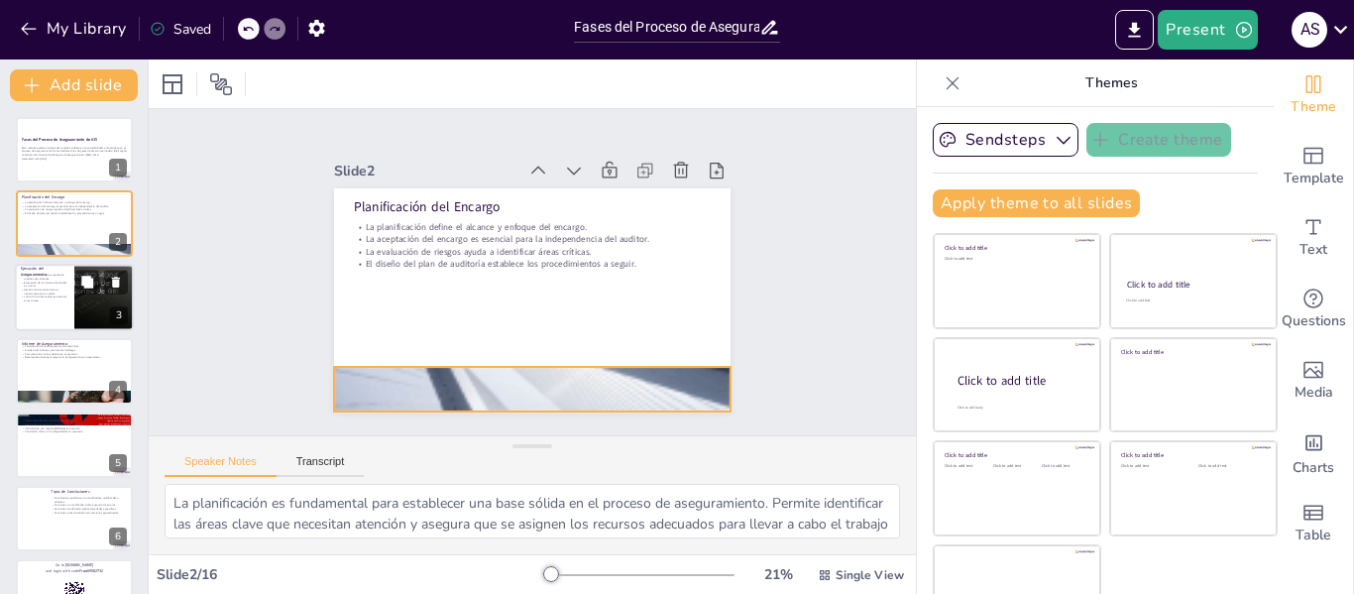
checkbox input "true"
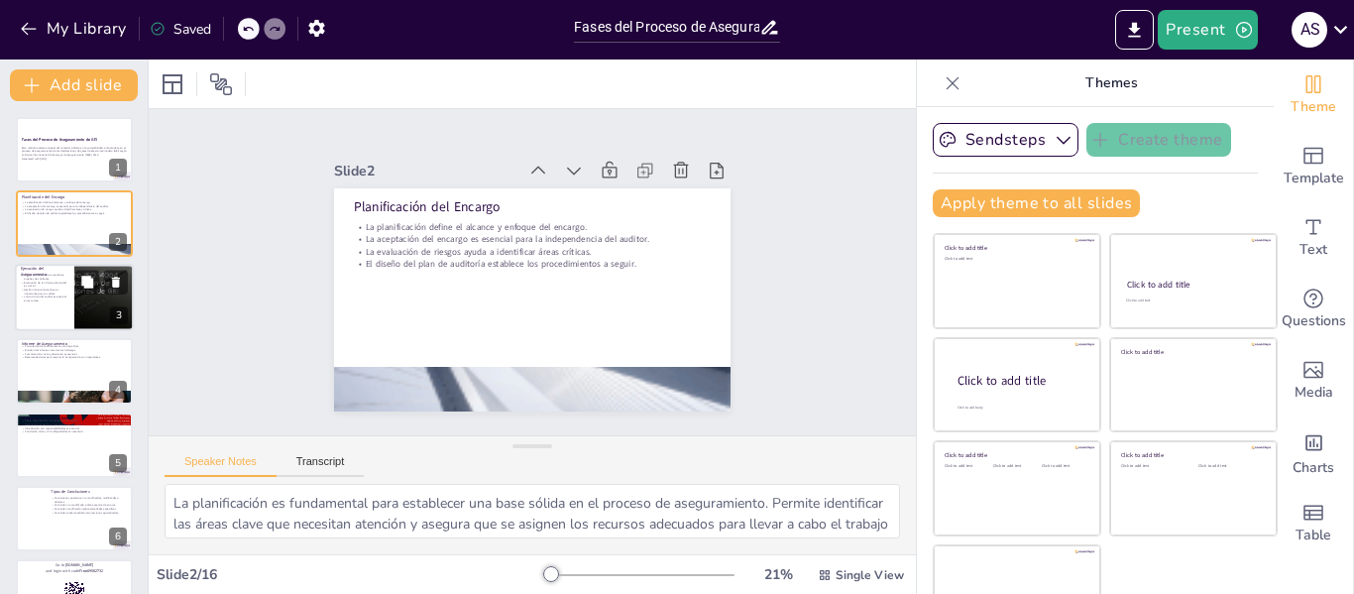
click at [59, 306] on div at bounding box center [74, 297] width 119 height 67
type textarea "La obtención de evidencia es una parte esencial del proceso de aseguramiento, y…"
checkbox input "true"
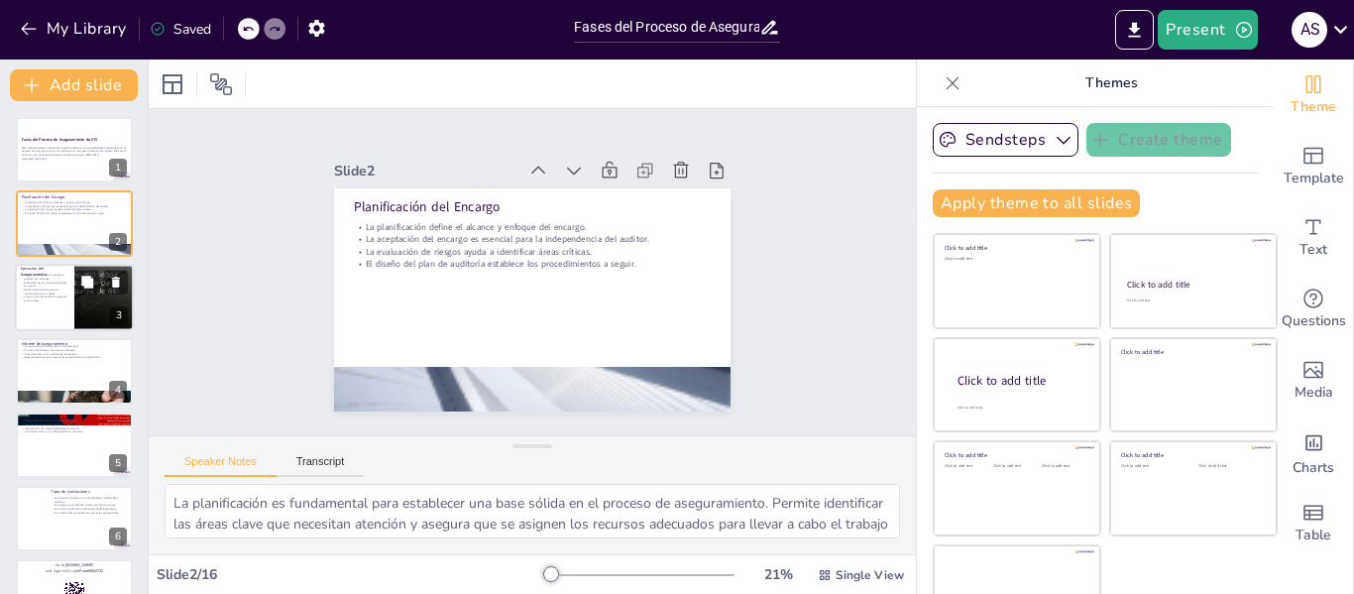
checkbox input "true"
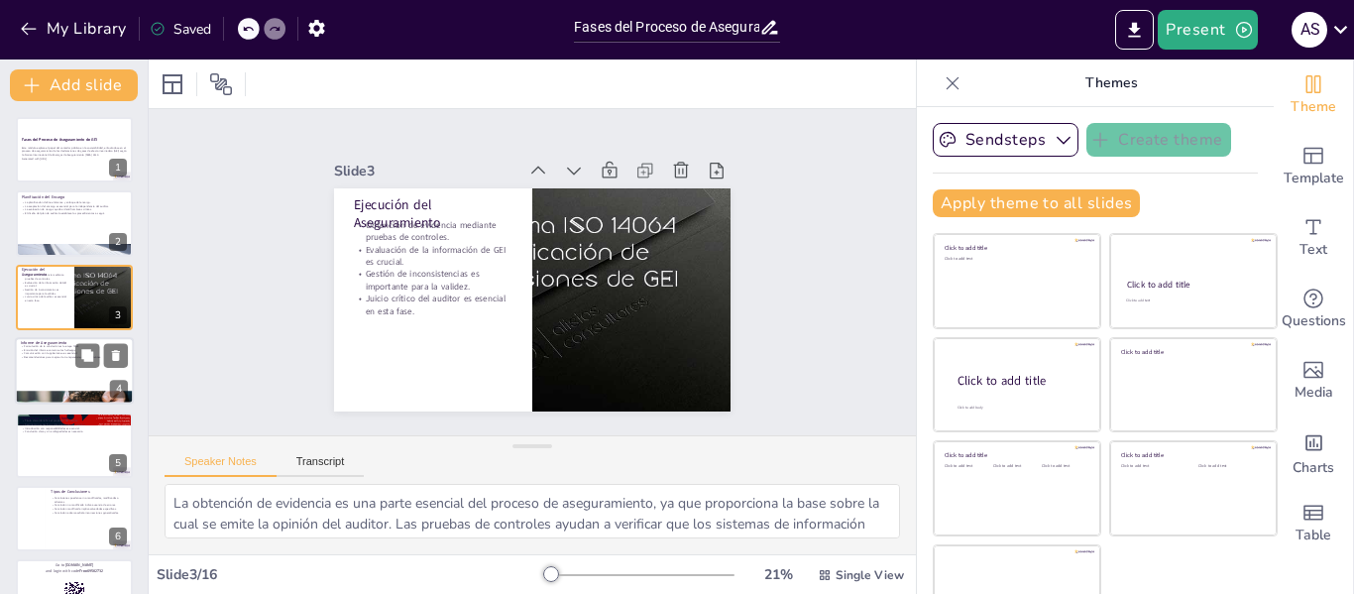
checkbox input "true"
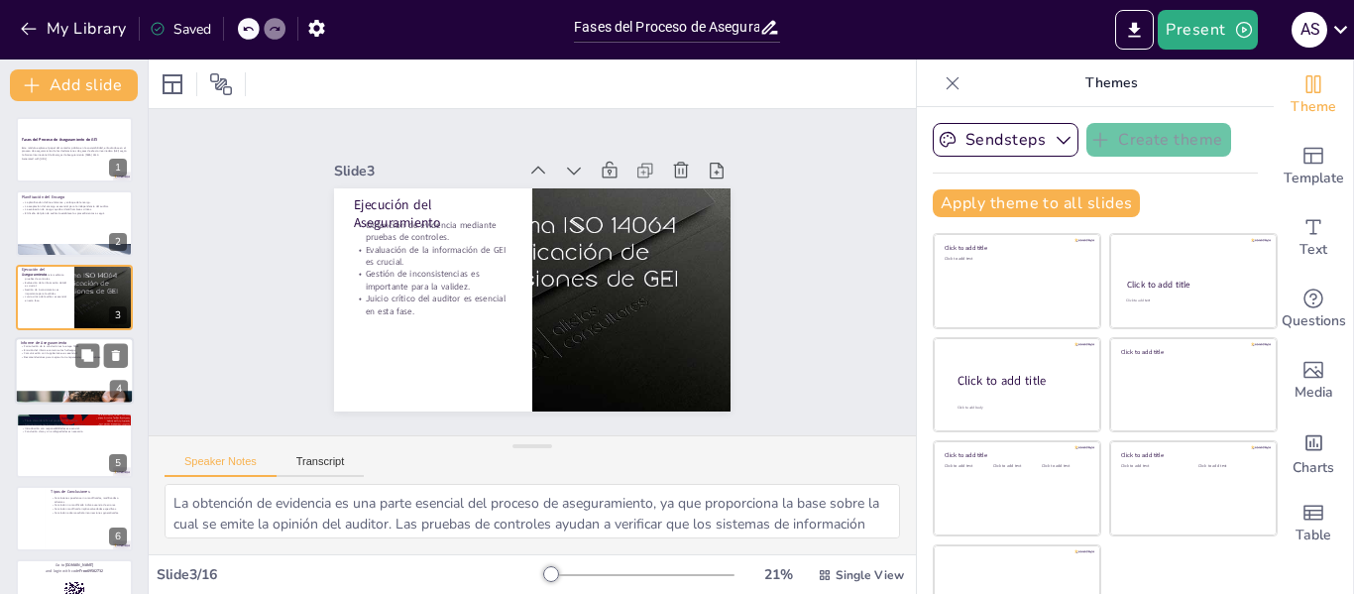
checkbox input "true"
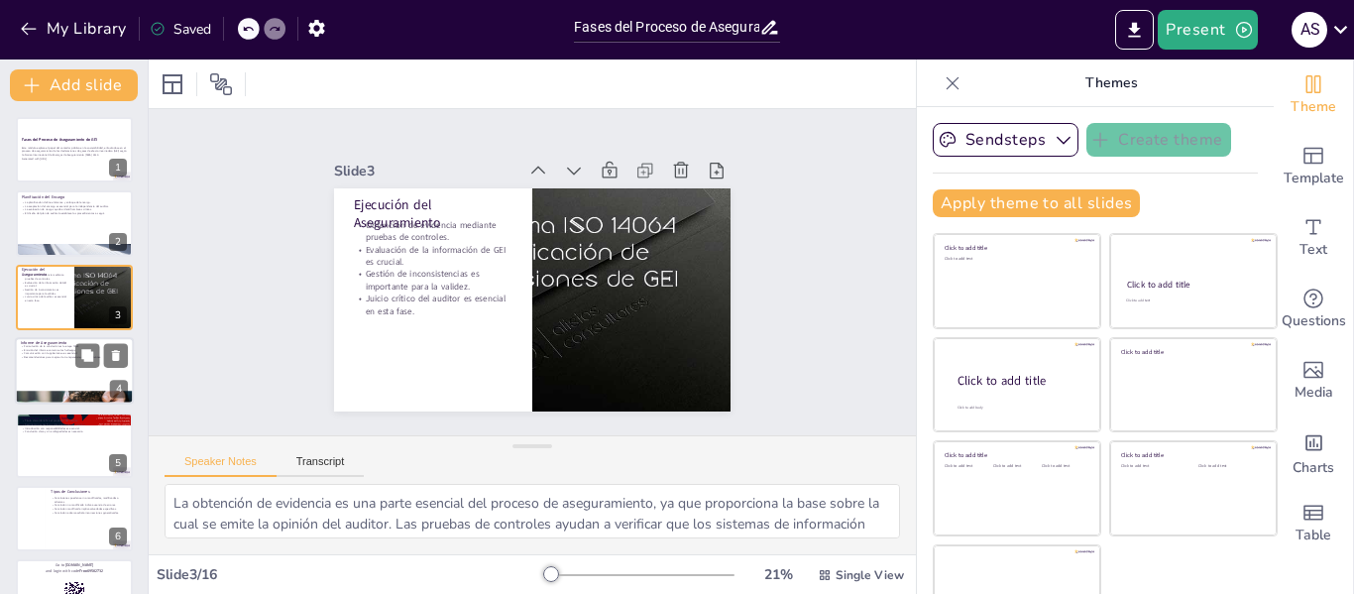
checkbox input "true"
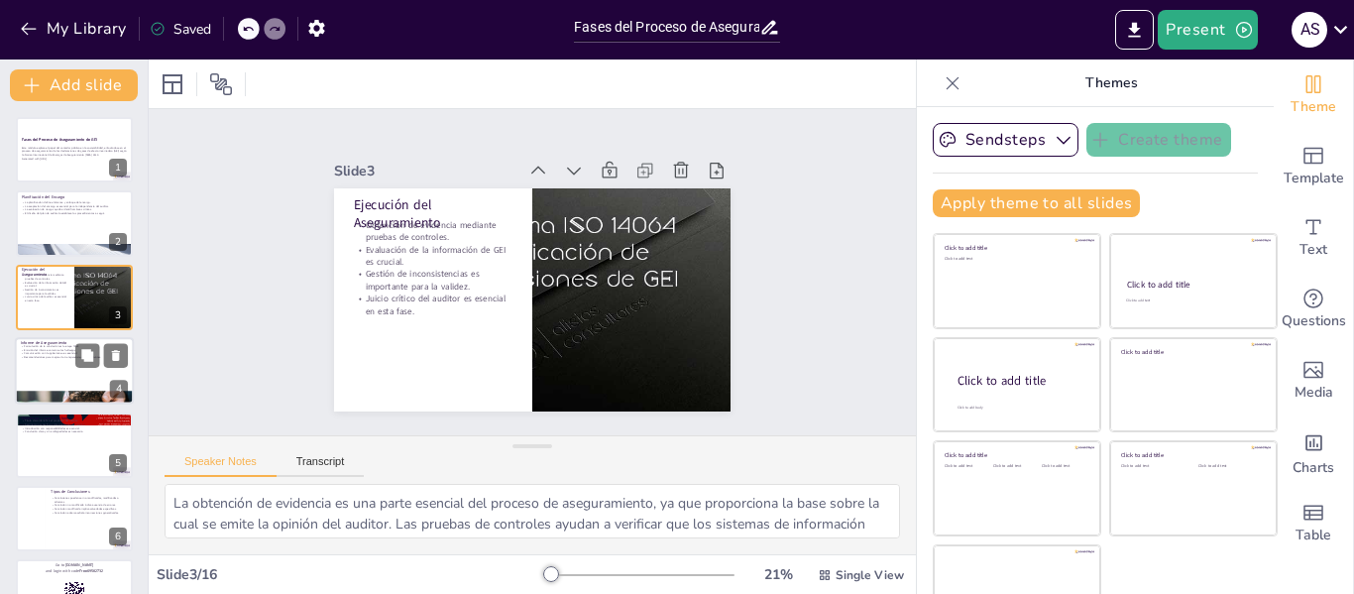
checkbox input "true"
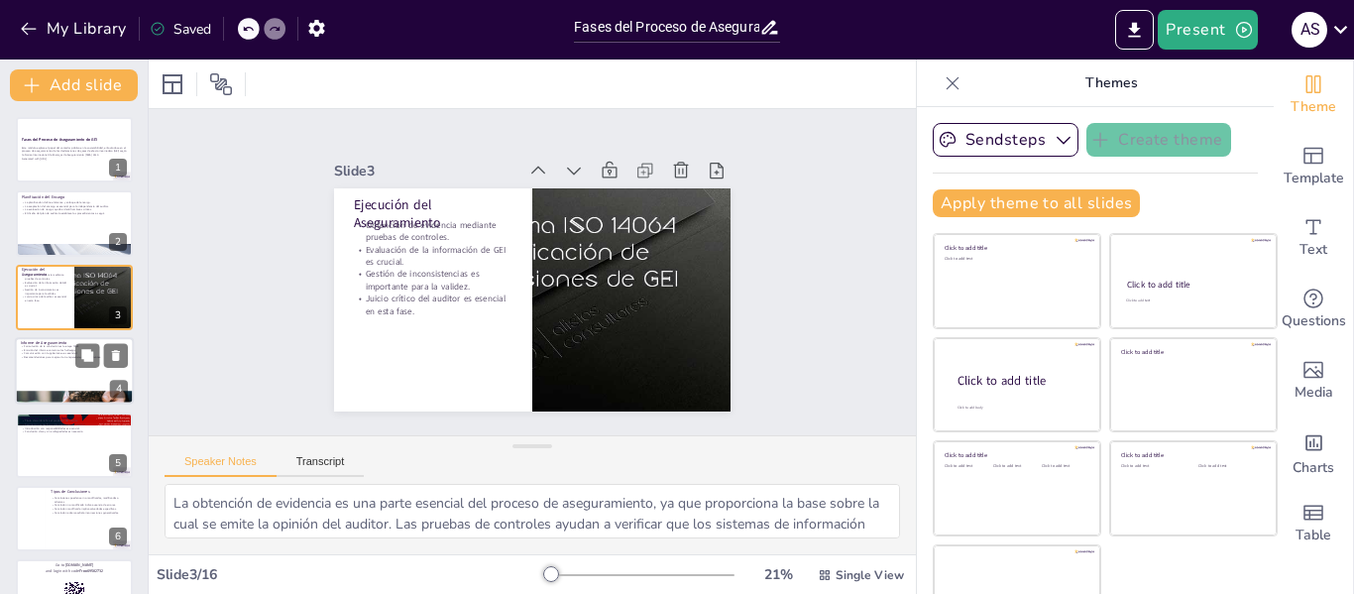
click at [54, 356] on p "Recomendaciones para mejorar la transparencia son importantes." at bounding box center [74, 358] width 107 height 4
type textarea "La formulación de la conclusión es un paso crítico que resume los hallazgos del…"
checkbox input "true"
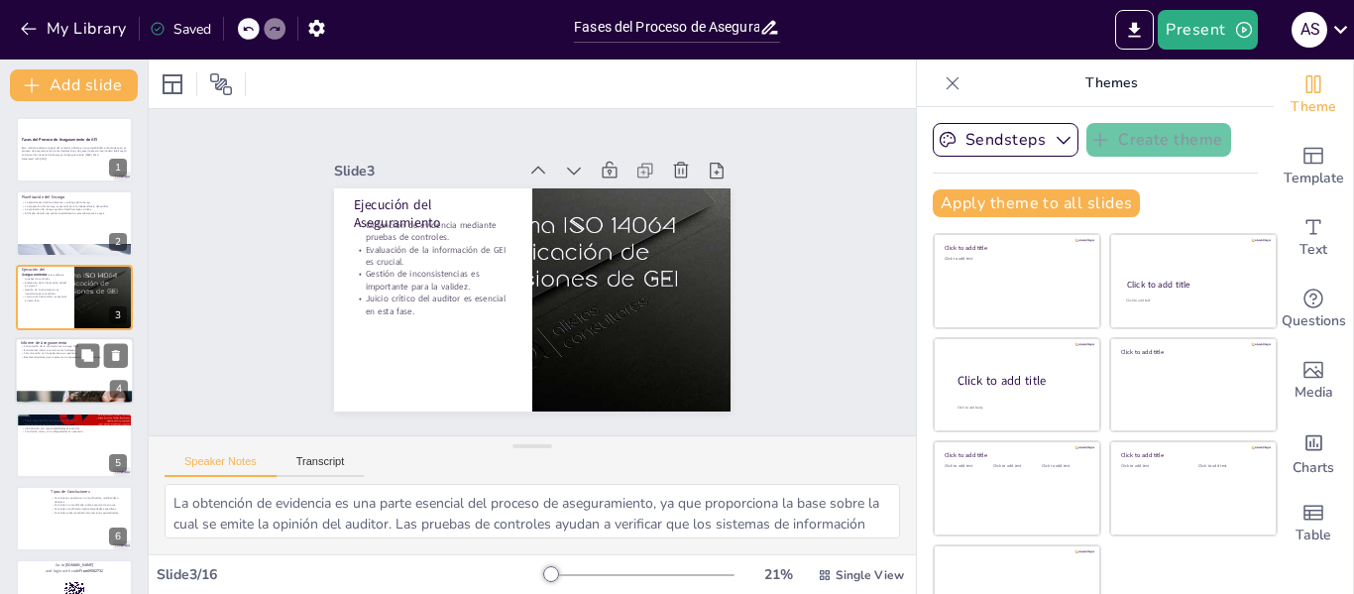
checkbox input "true"
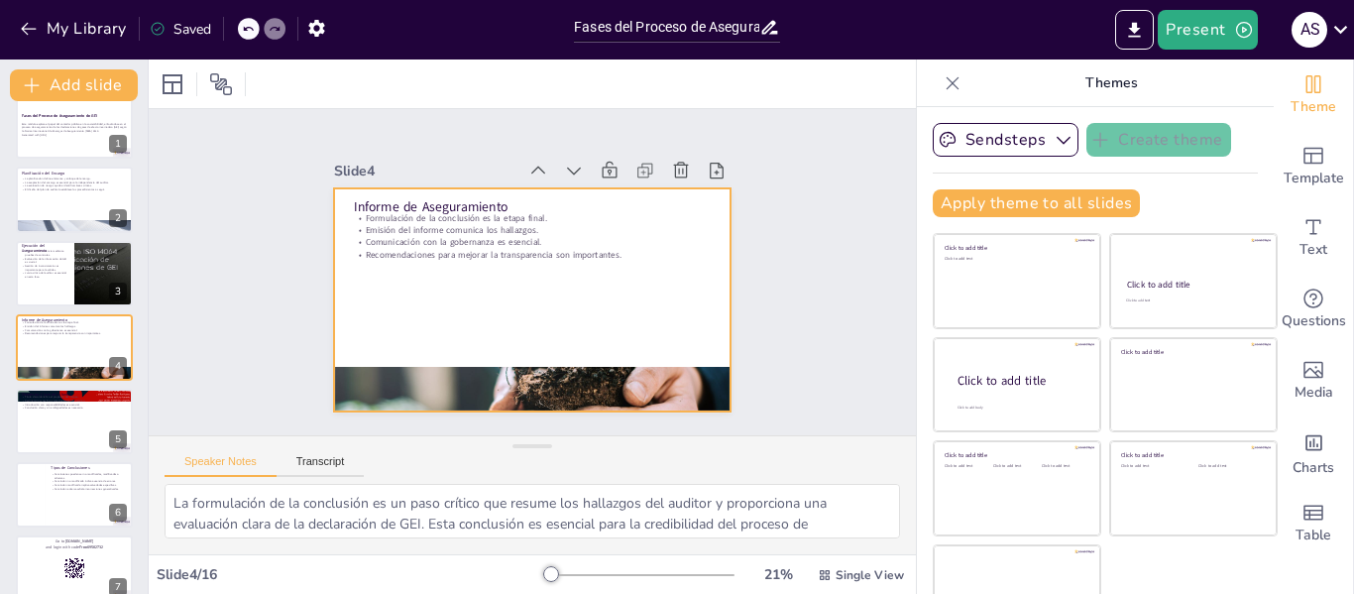
checkbox input "true"
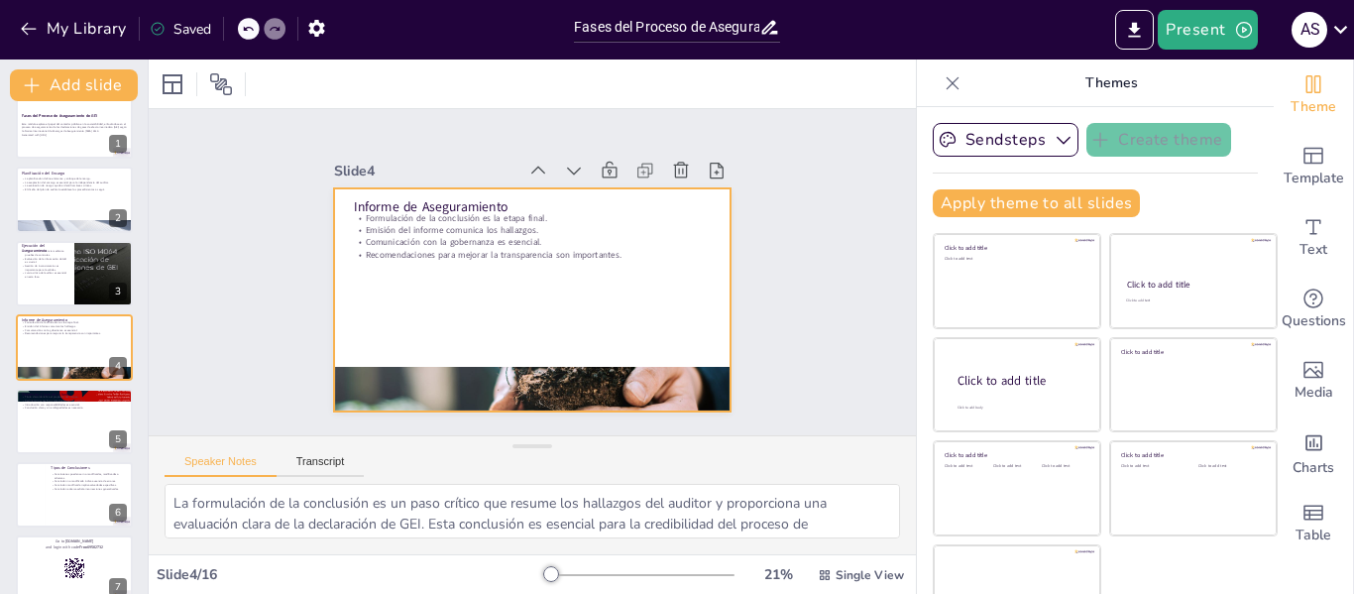
checkbox input "true"
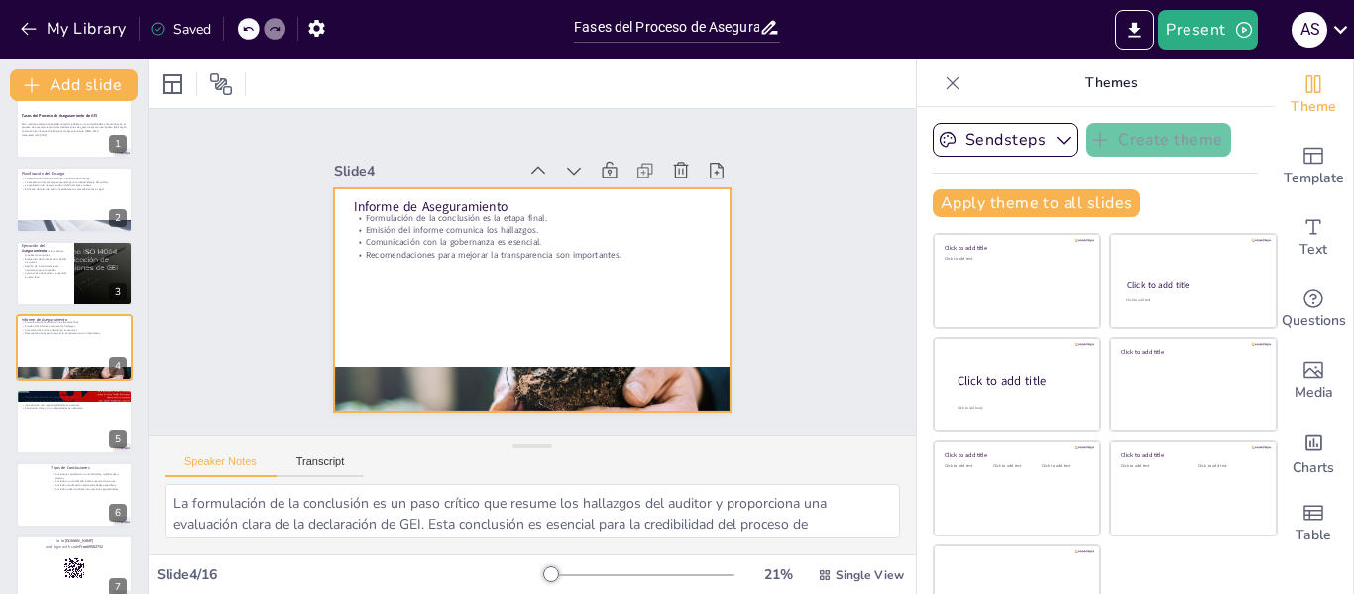
scroll to position [46, 0]
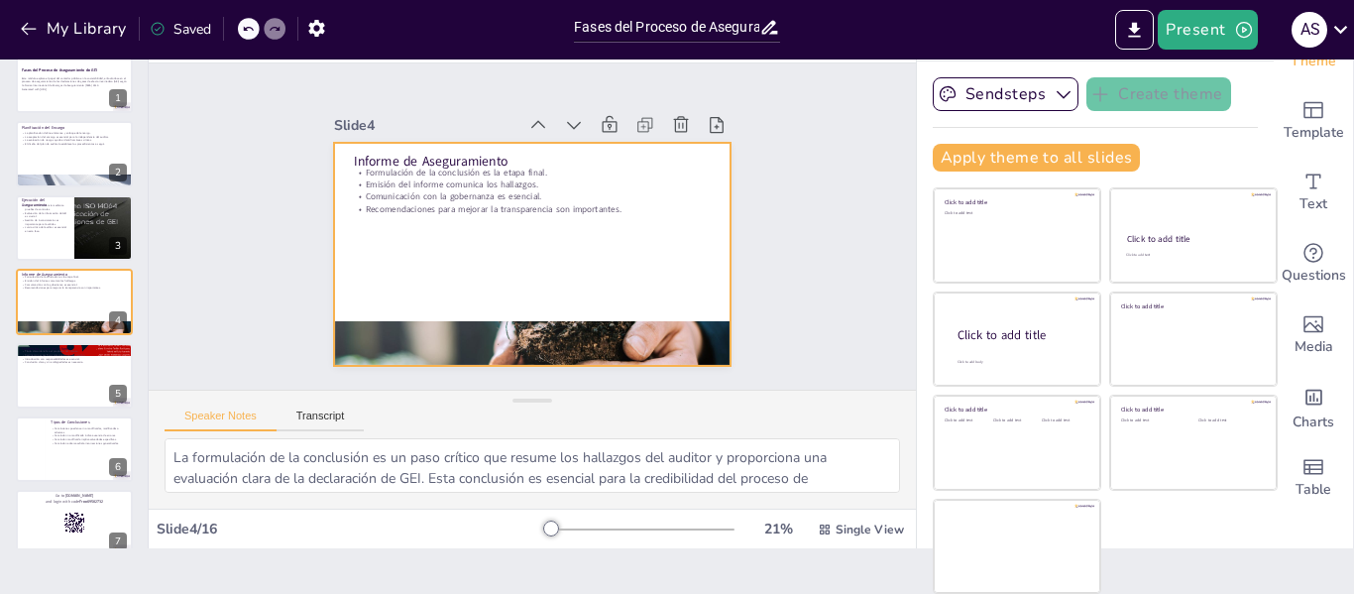
checkbox input "true"
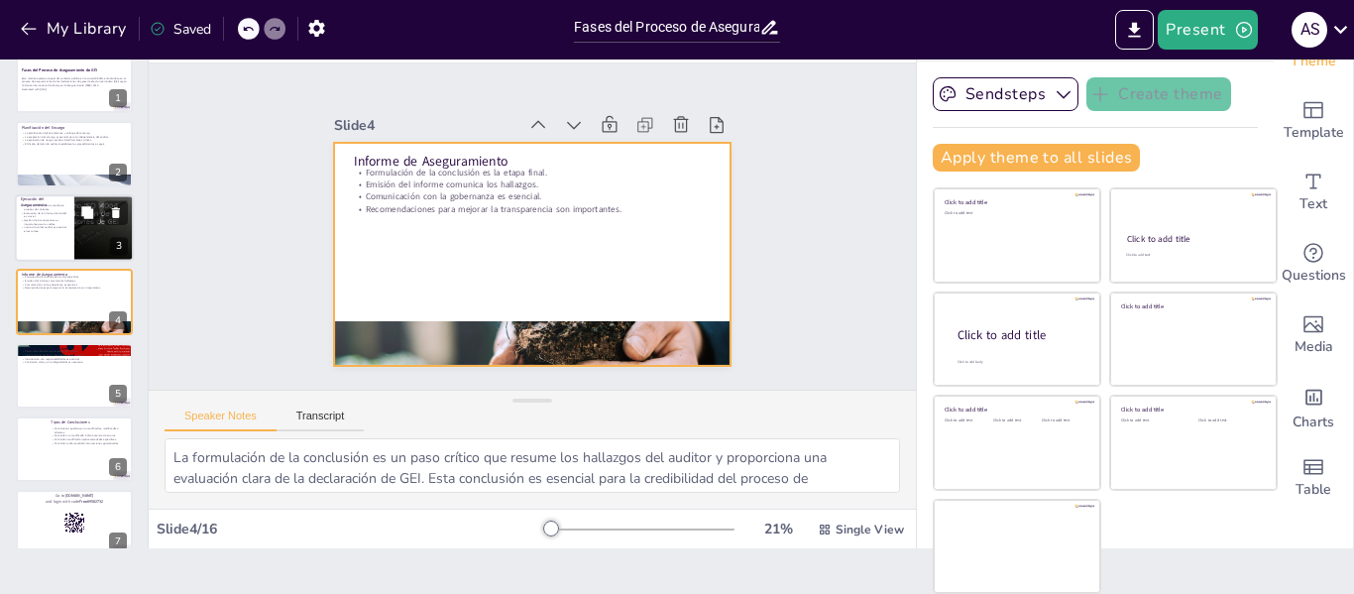
checkbox input "true"
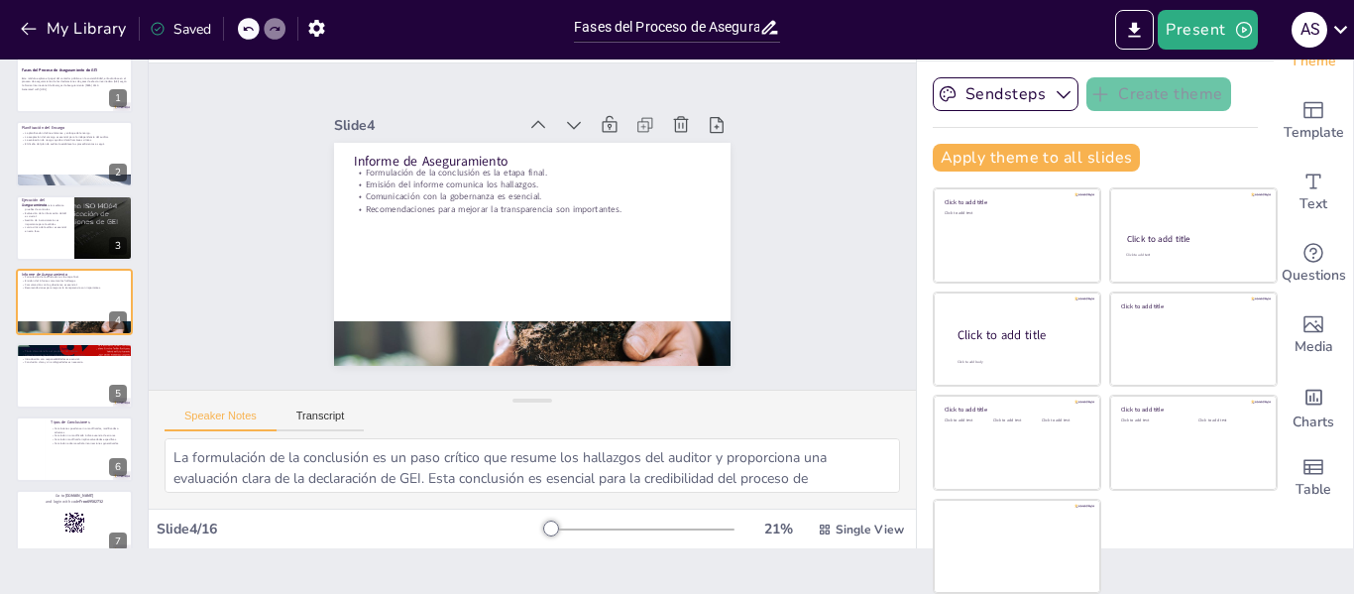
checkbox input "true"
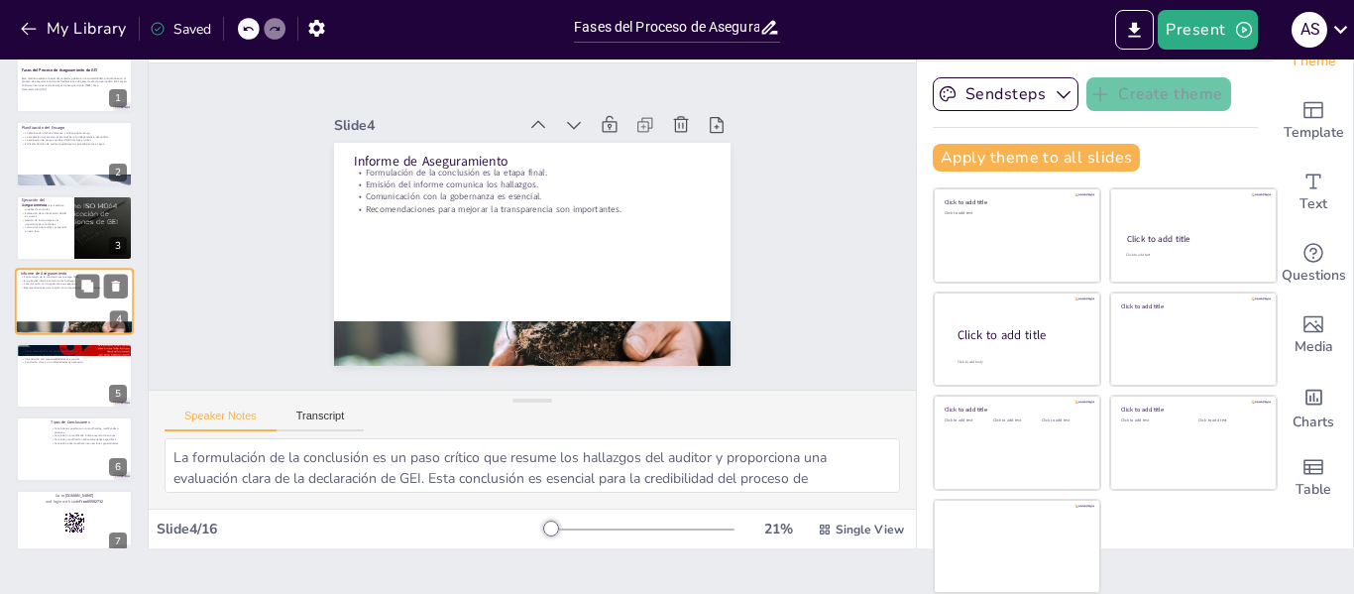
checkbox input "true"
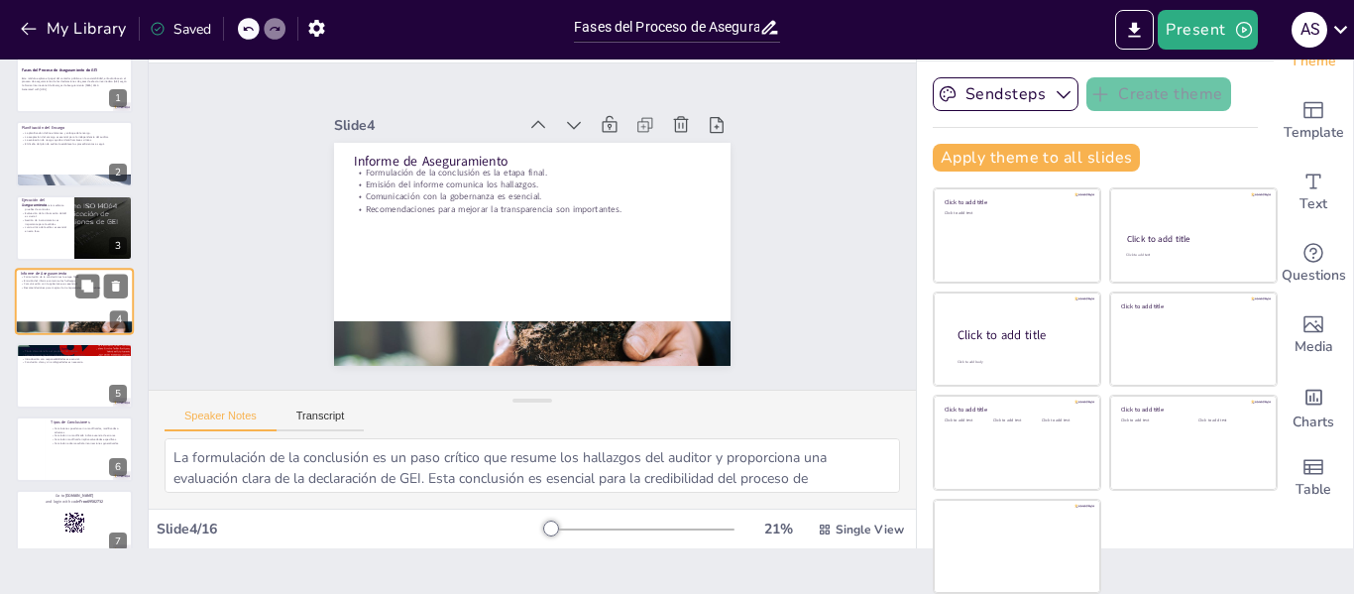
checkbox input "true"
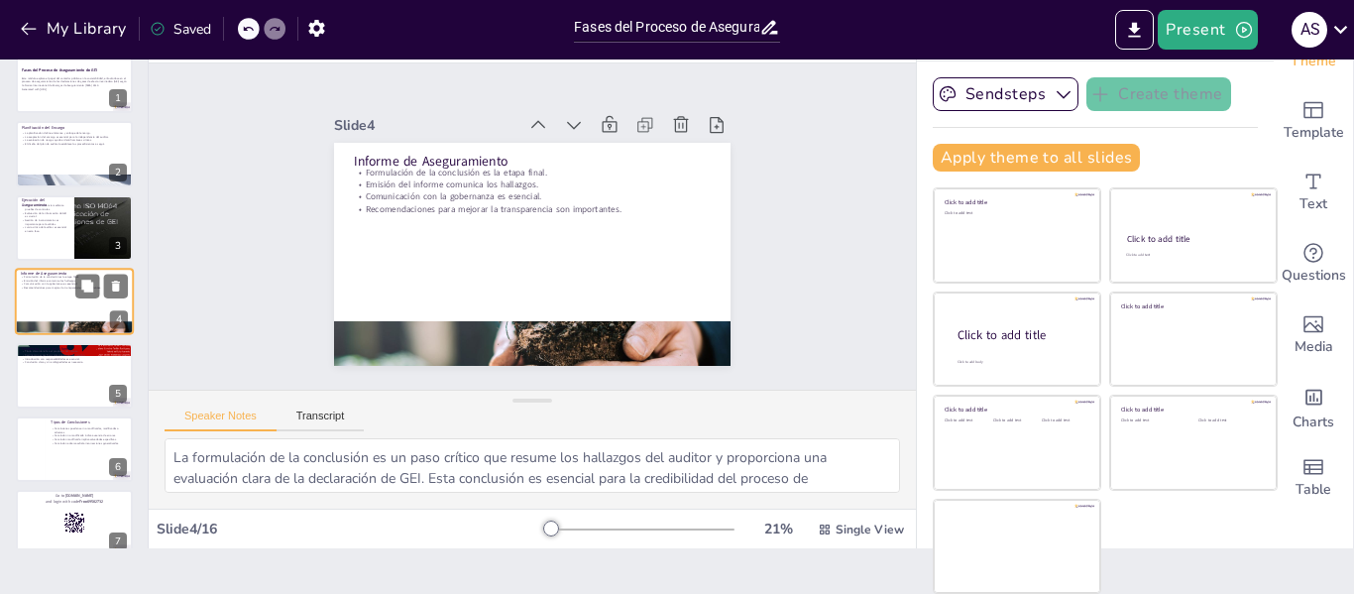
checkbox input "true"
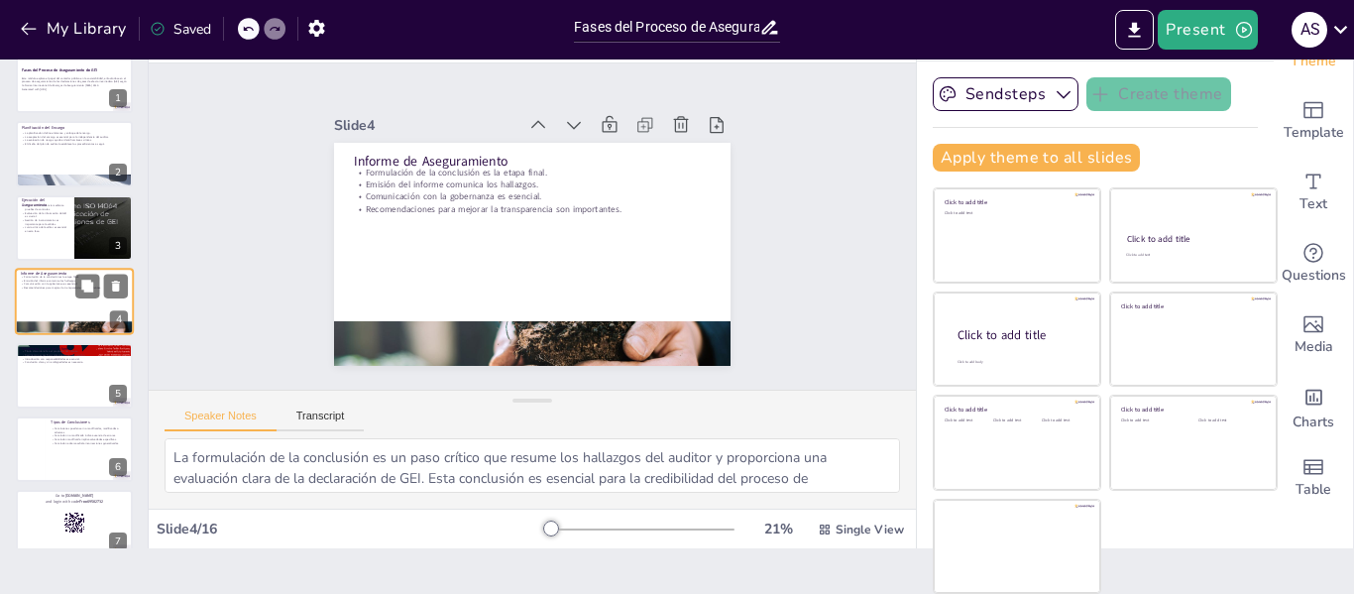
checkbox input "true"
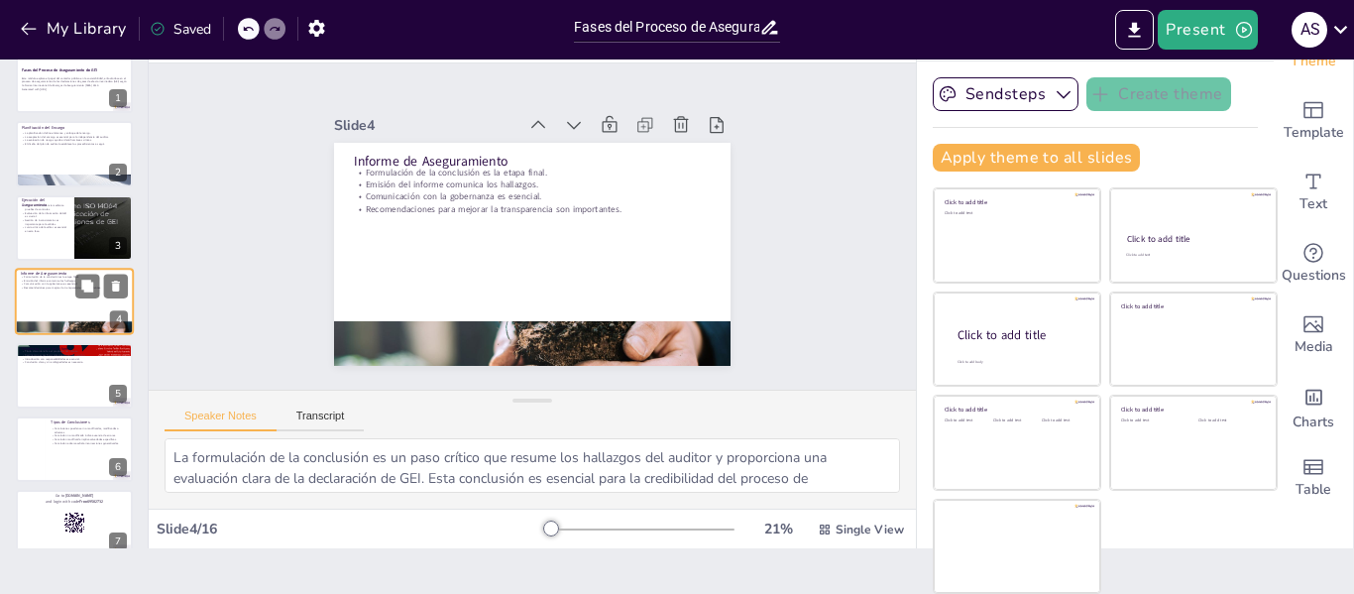
checkbox input "true"
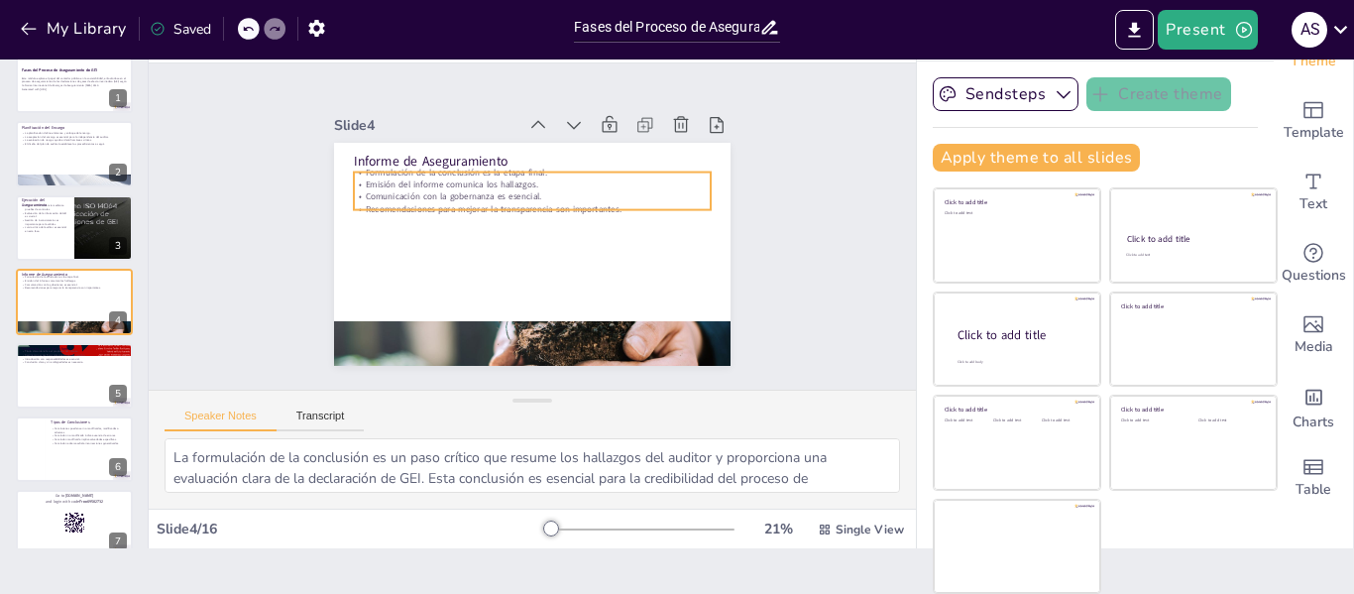
checkbox input "true"
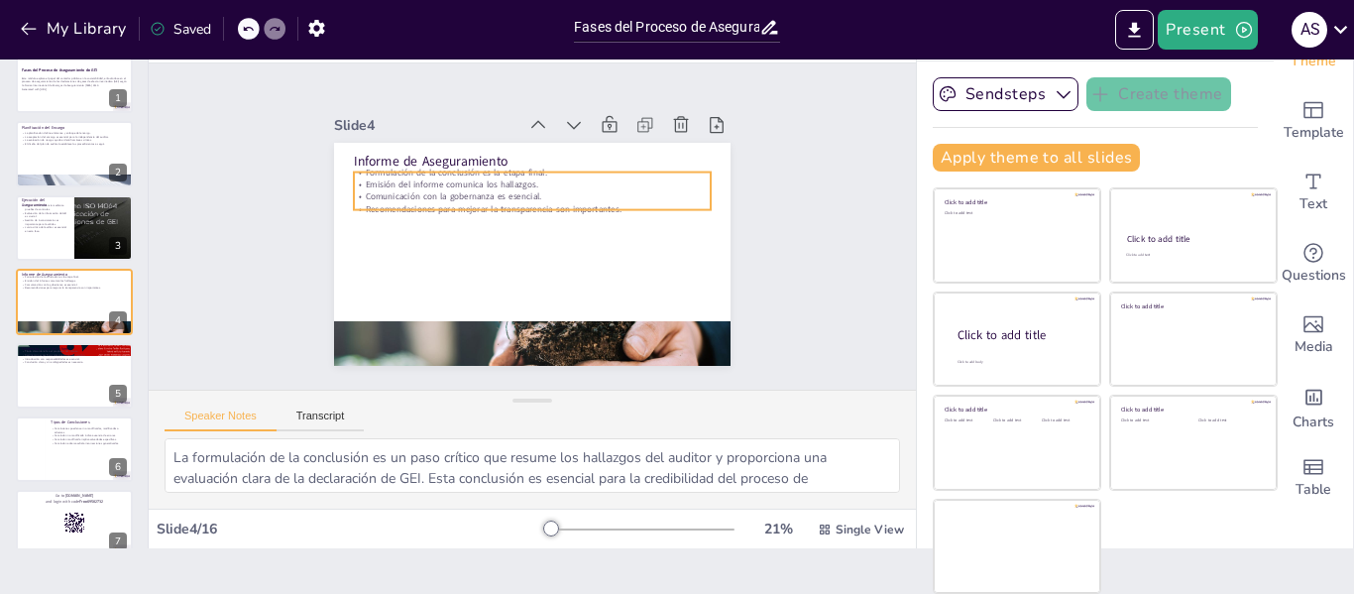
checkbox input "true"
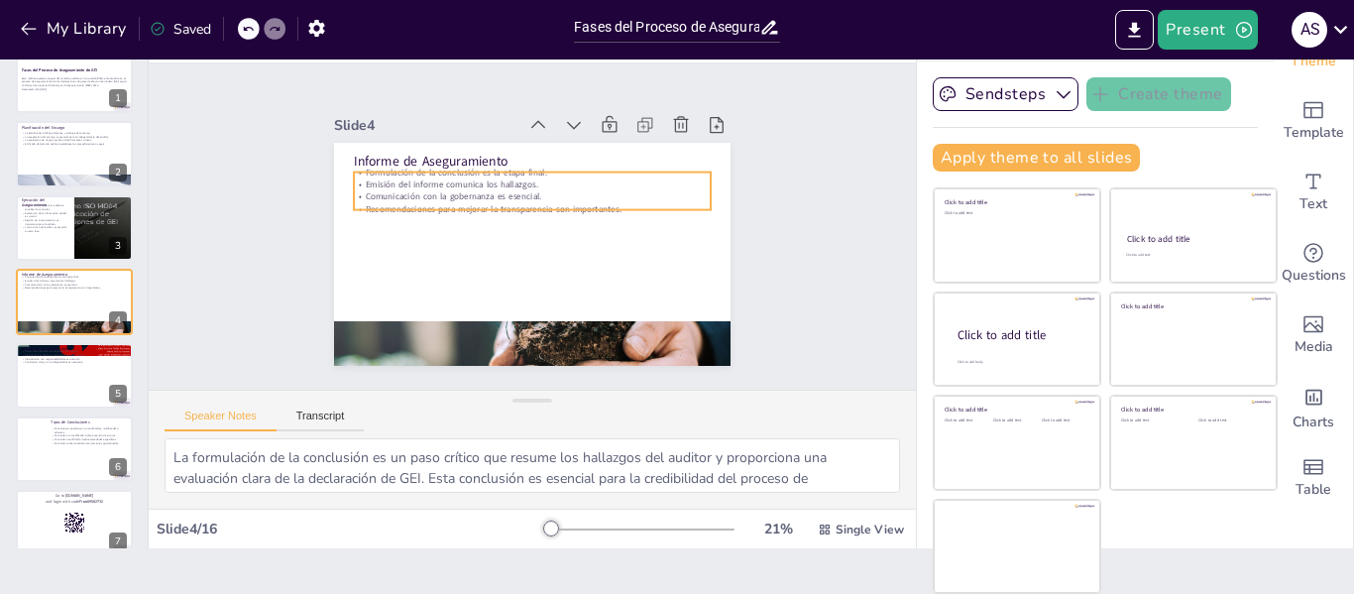
checkbox input "true"
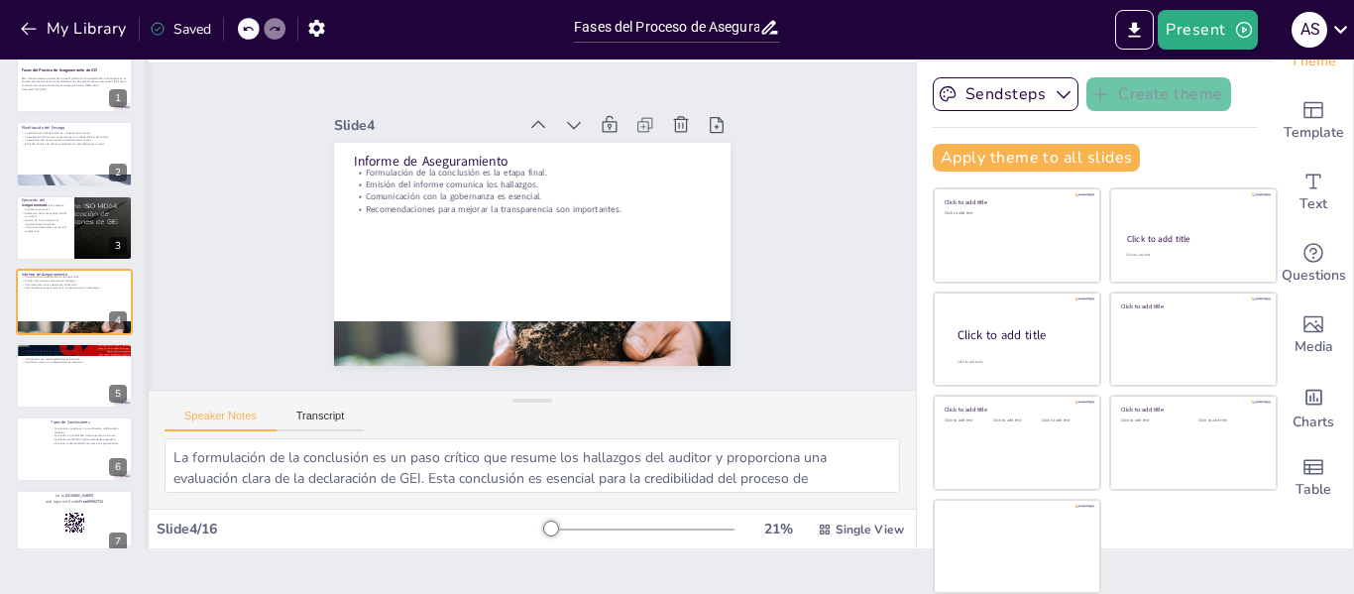
checkbox input "true"
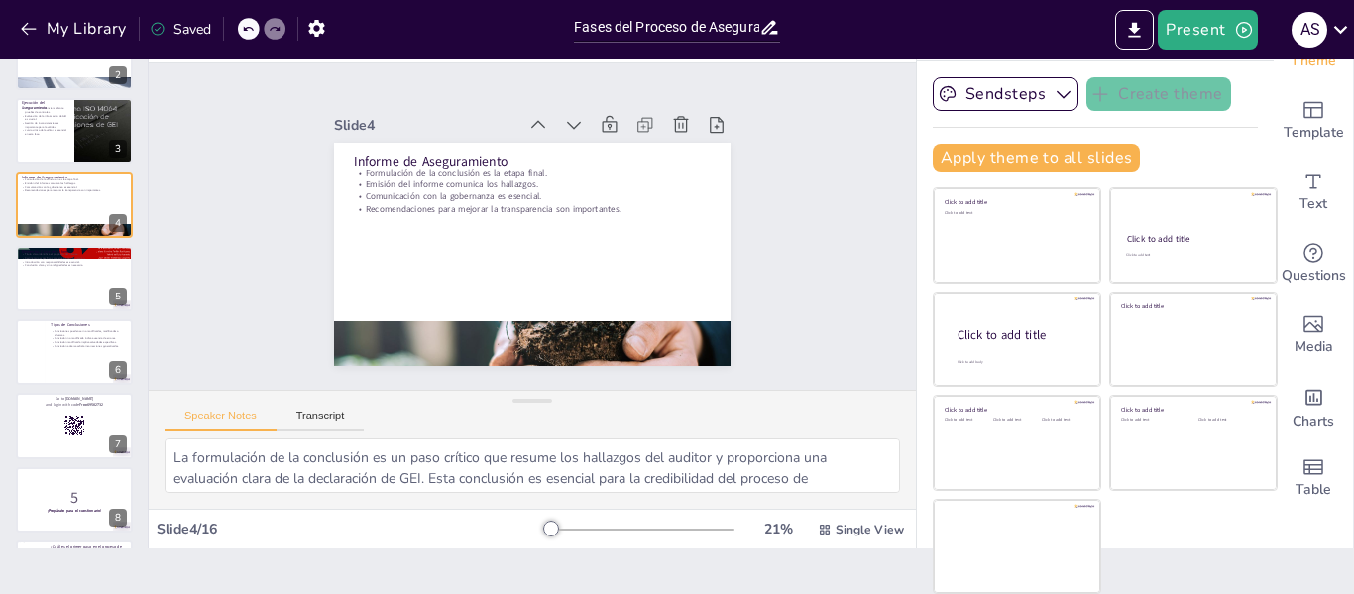
scroll to position [150, 0]
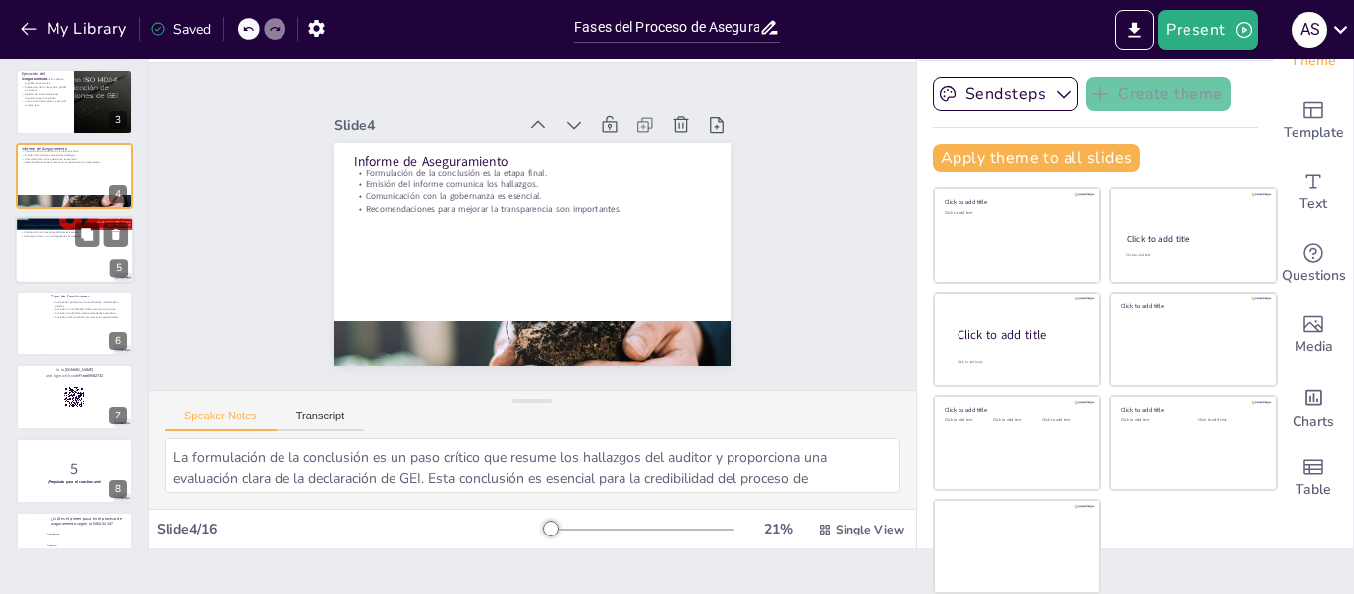
checkbox input "true"
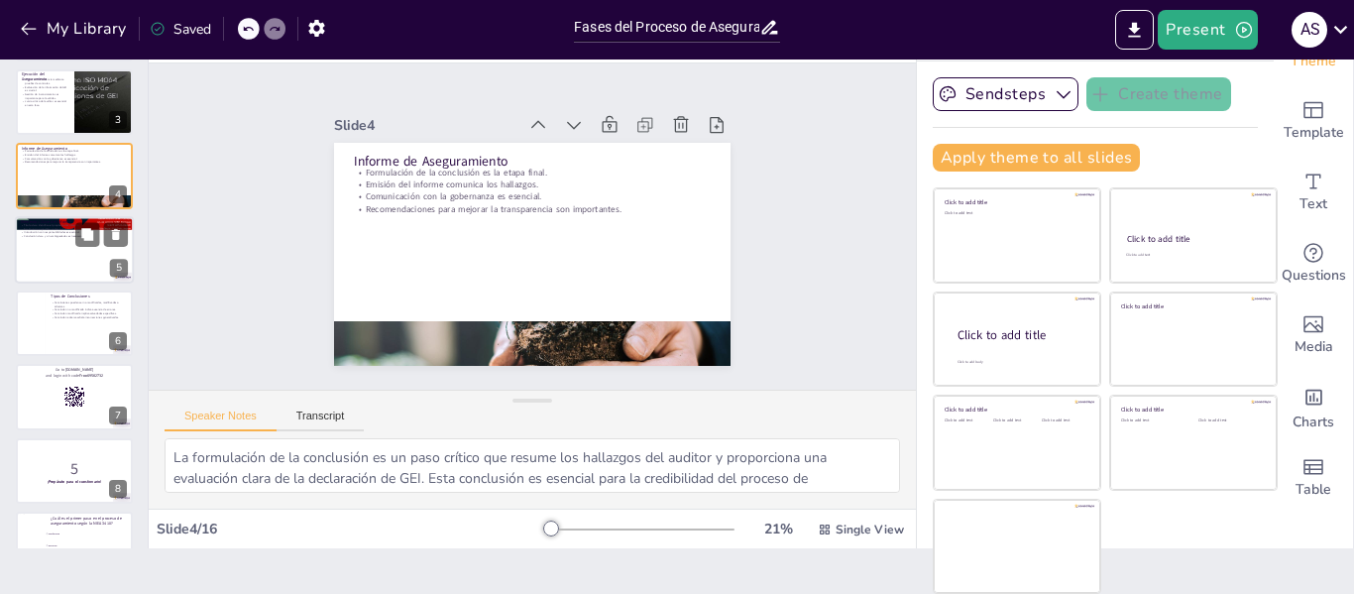
checkbox input "true"
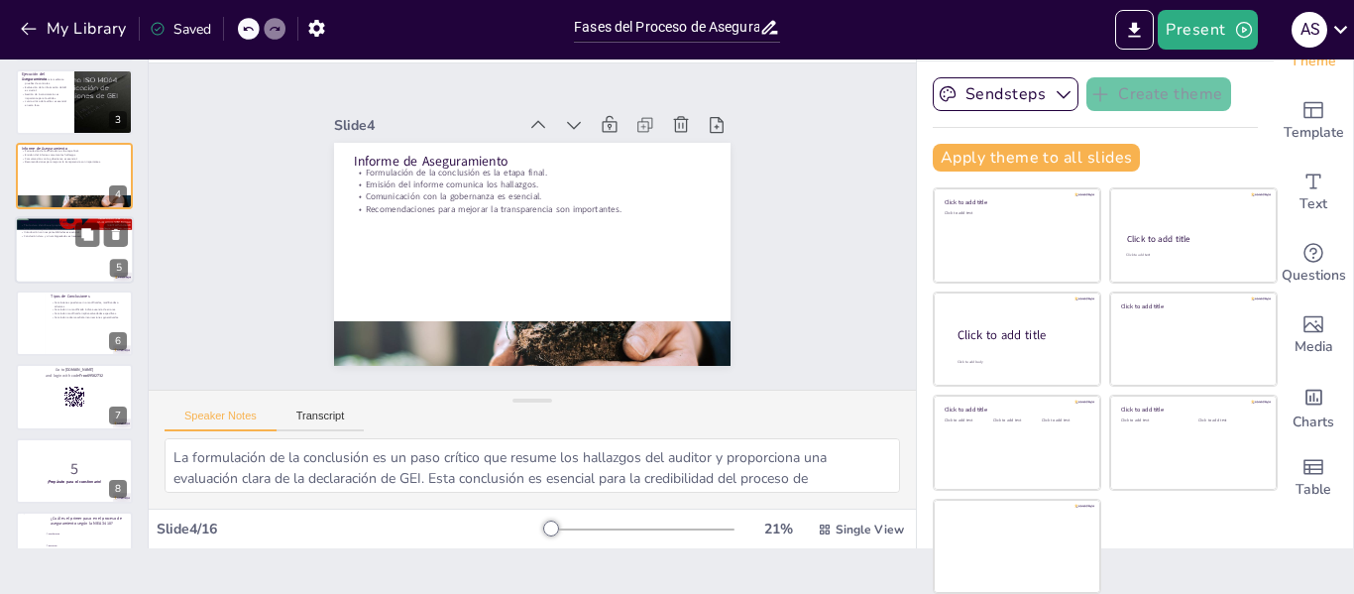
checkbox input "true"
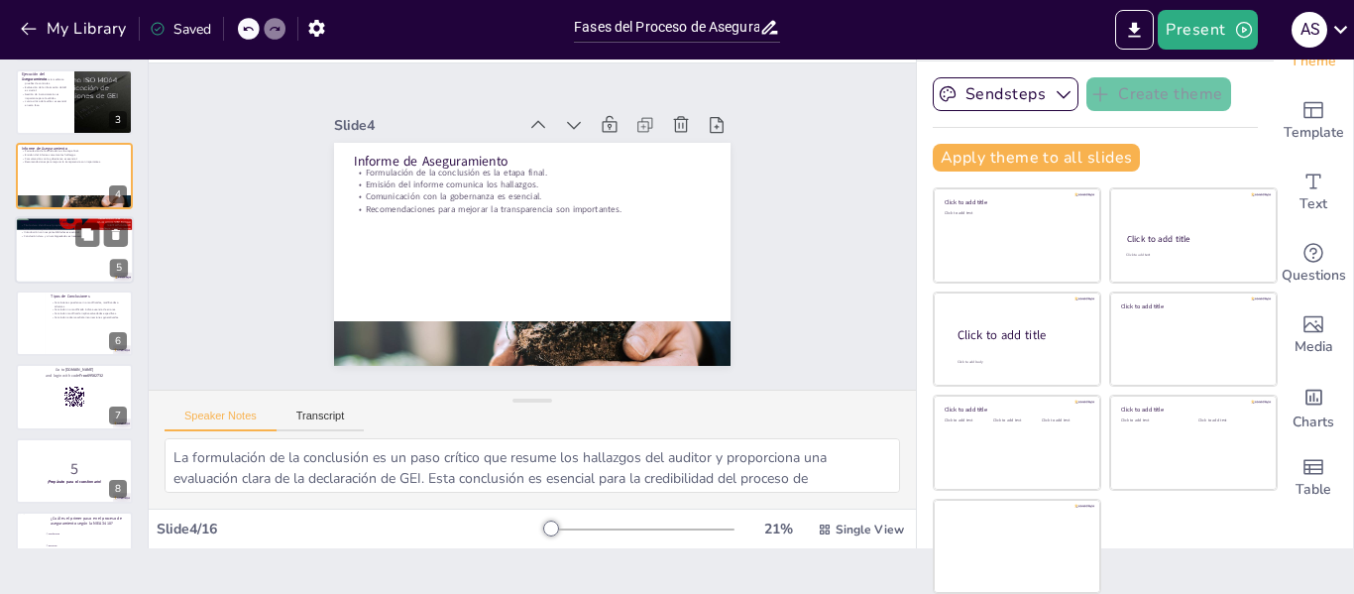
click at [63, 257] on div at bounding box center [74, 249] width 119 height 67
type textarea "Un título claro es fundamental para que los lectores comprendan de inmediato el…"
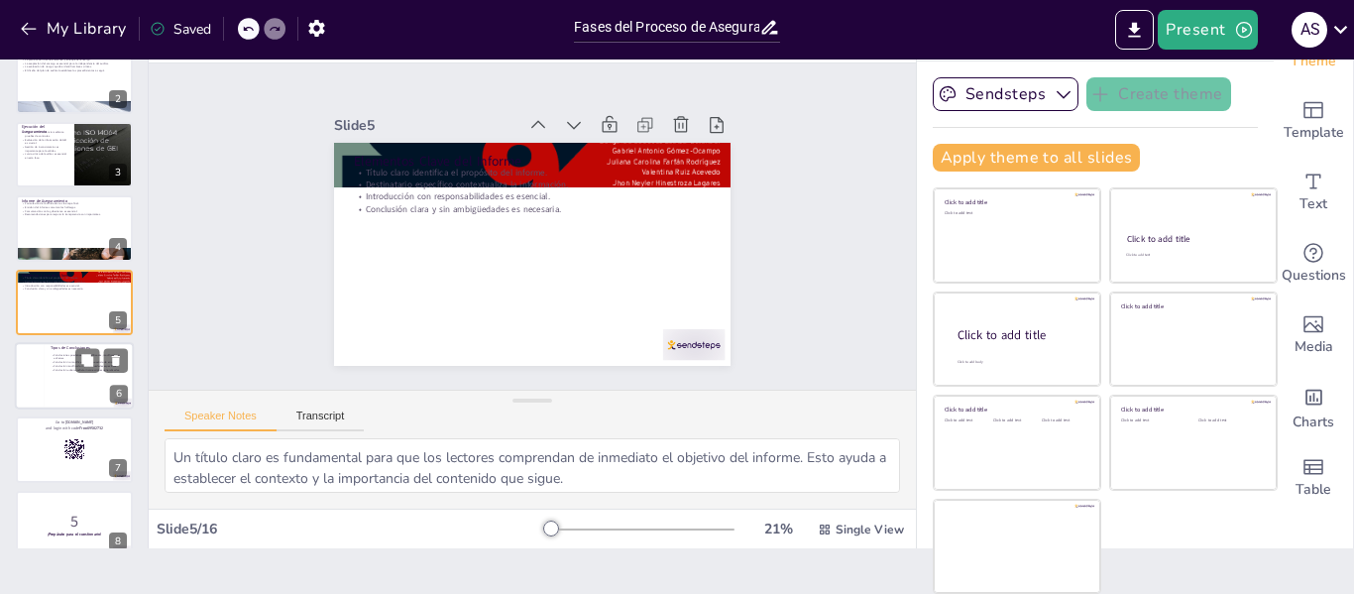
click at [48, 374] on div at bounding box center [74, 375] width 119 height 67
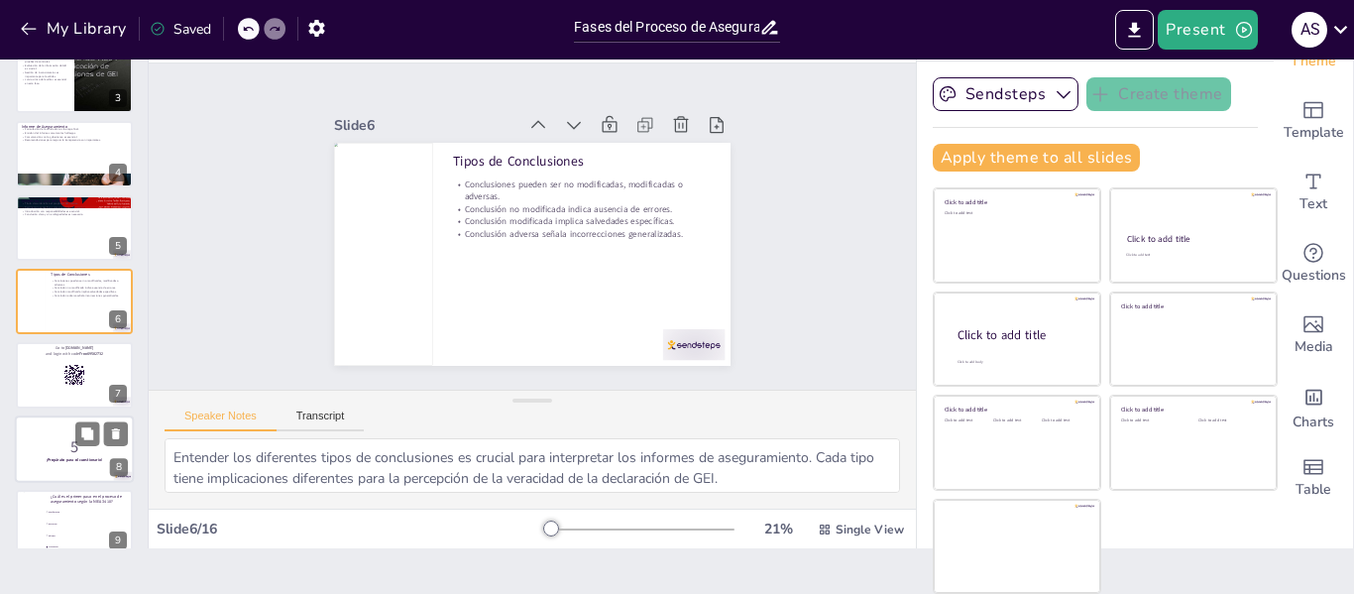
click at [75, 447] on p "5" at bounding box center [74, 446] width 107 height 22
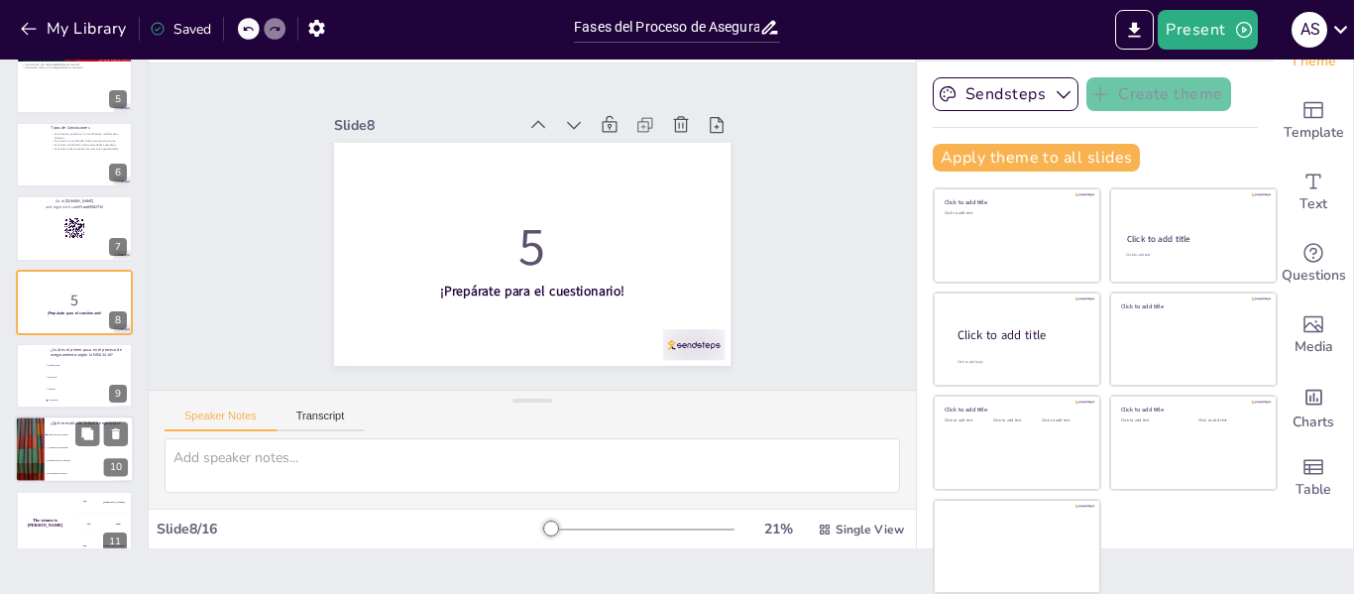
scroll to position [417, 0]
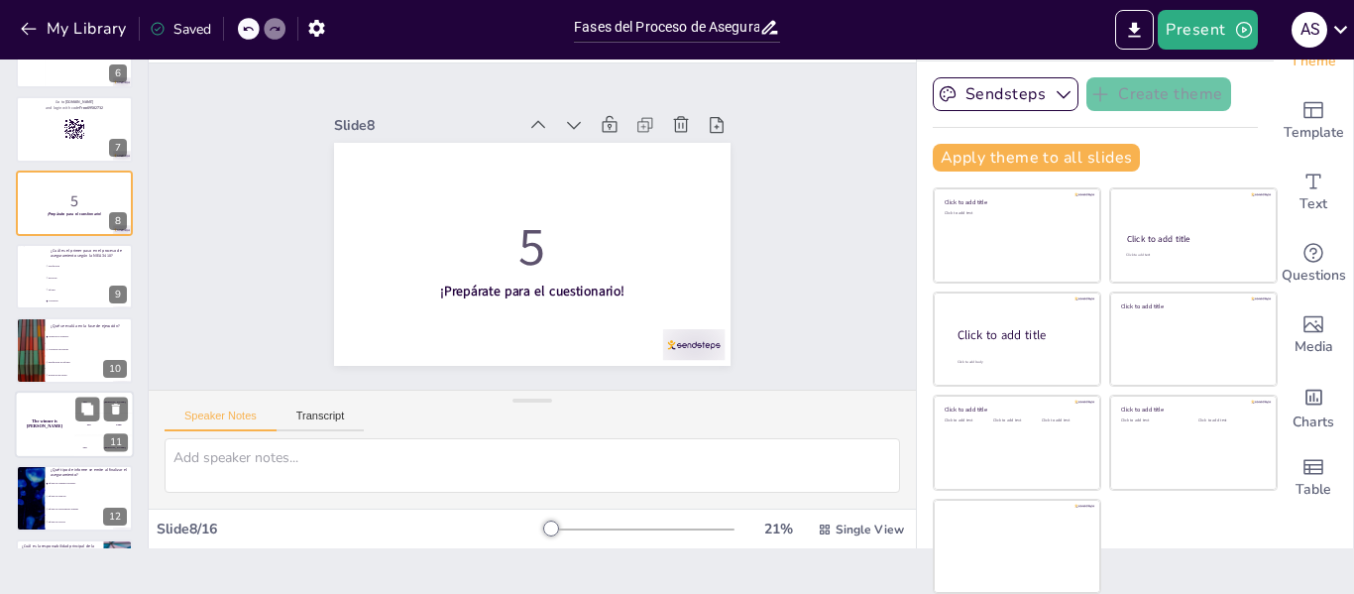
click at [49, 420] on h4 "The winner is [PERSON_NAME]" at bounding box center [44, 423] width 59 height 10
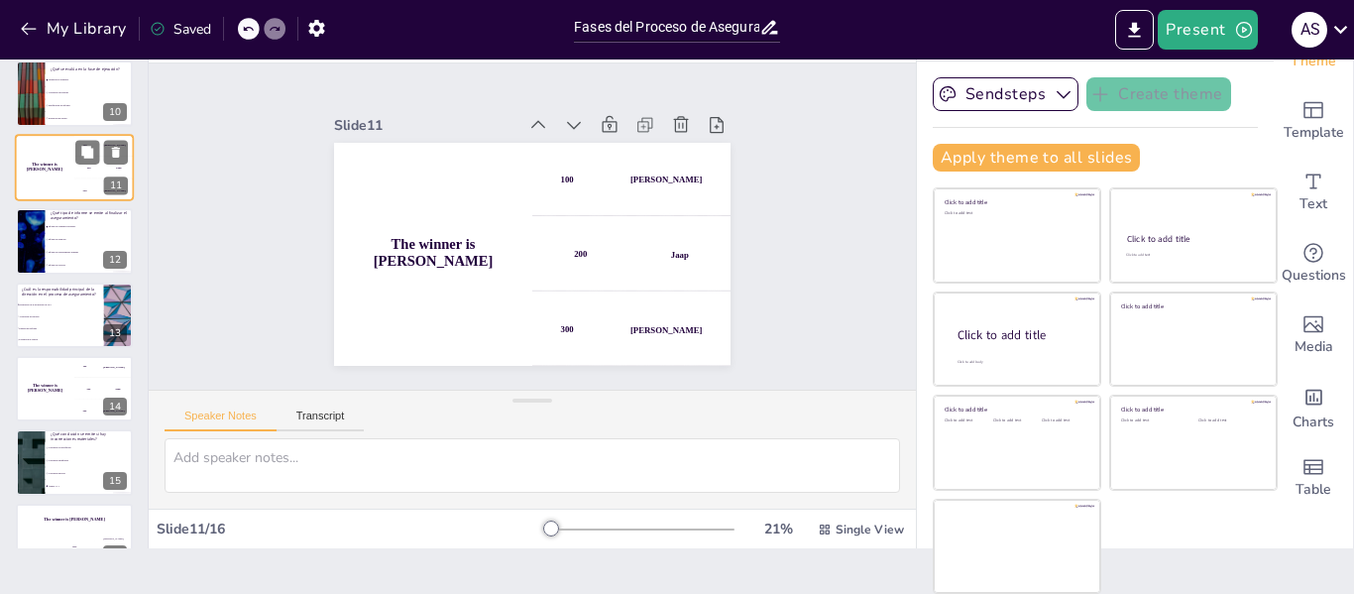
scroll to position [711, 0]
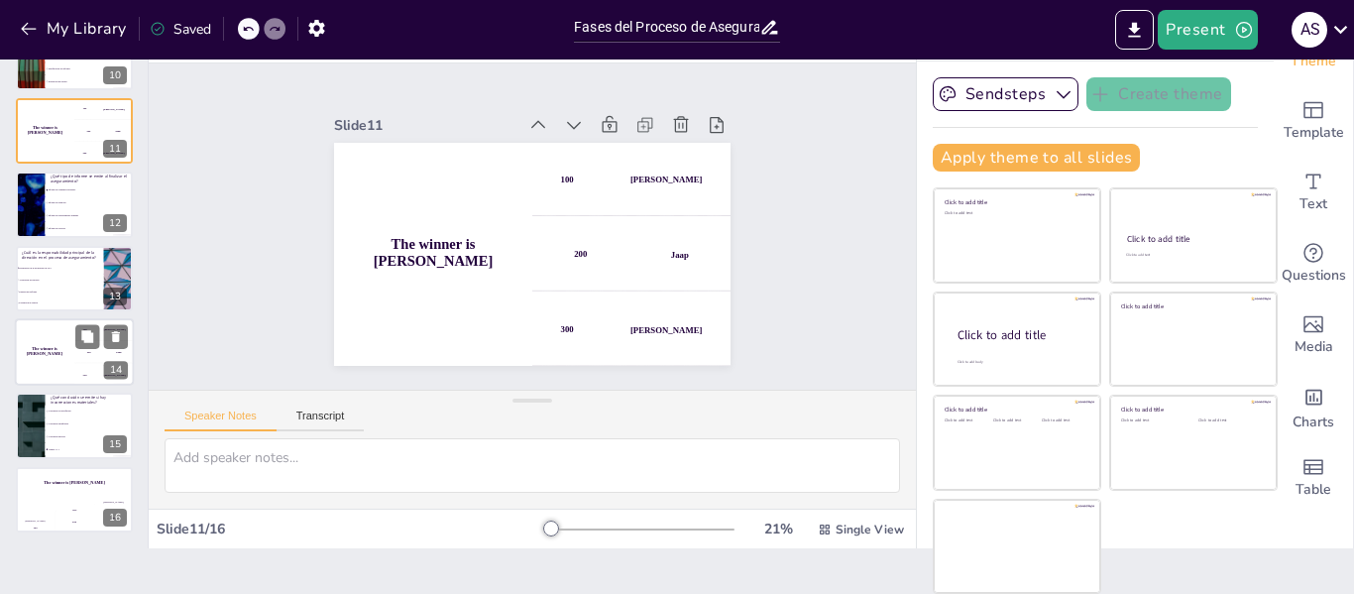
click at [60, 352] on h4 "The winner is [PERSON_NAME]" at bounding box center [44, 352] width 59 height 10
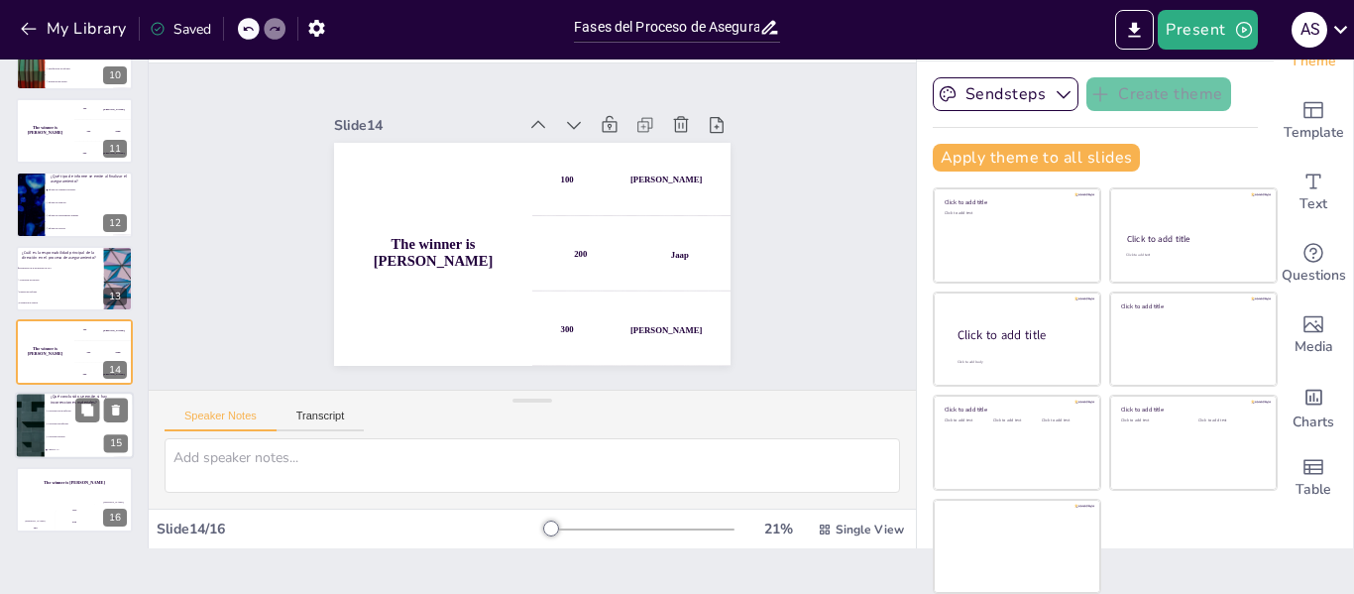
click at [74, 419] on li "Conclusión modificada" at bounding box center [89, 424] width 89 height 13
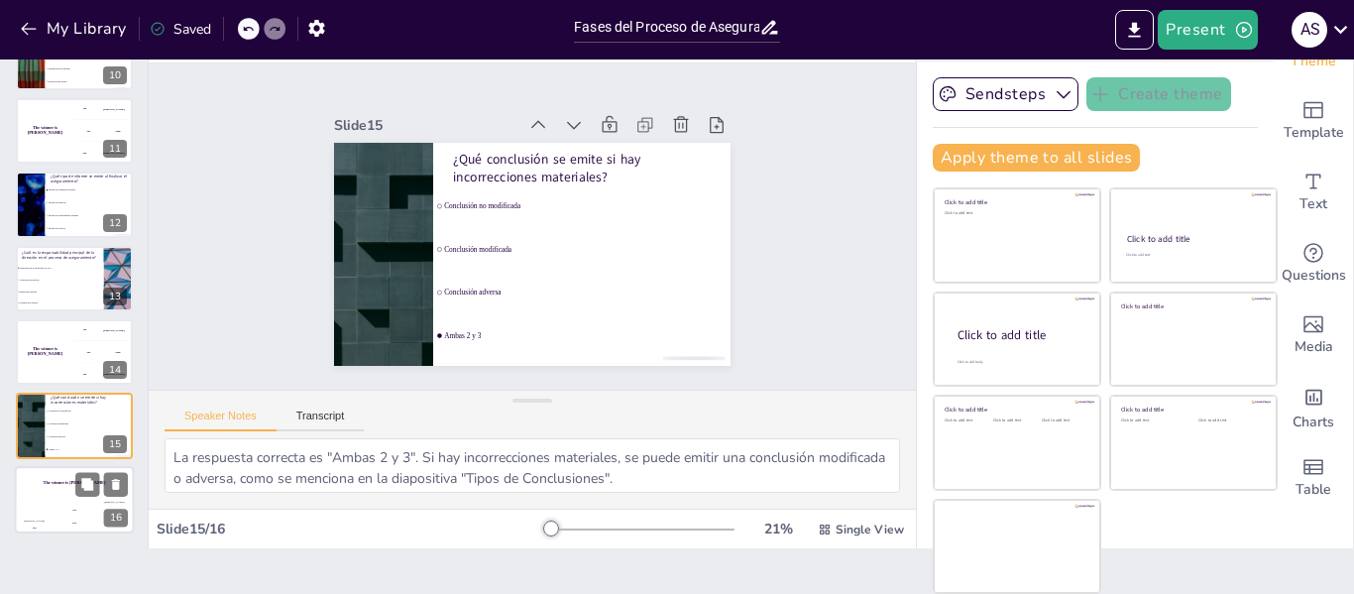
click at [52, 494] on div "The winner is [PERSON_NAME]" at bounding box center [74, 483] width 119 height 34
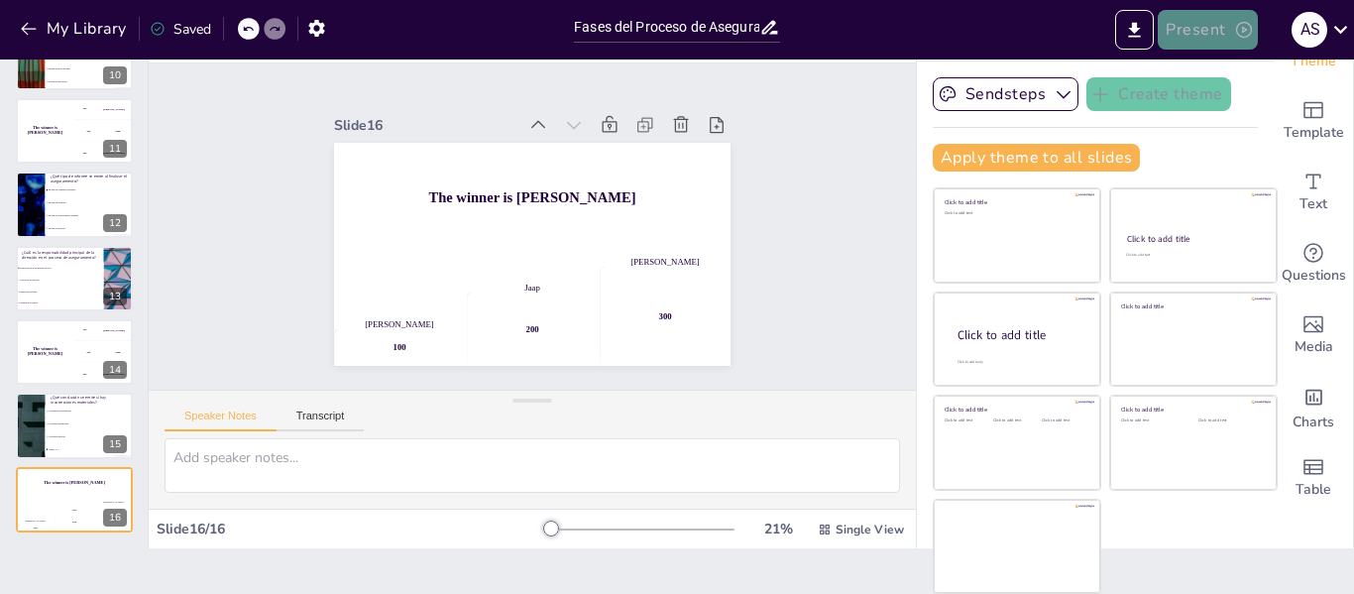
click at [1211, 23] on button "Present" at bounding box center [1207, 30] width 99 height 40
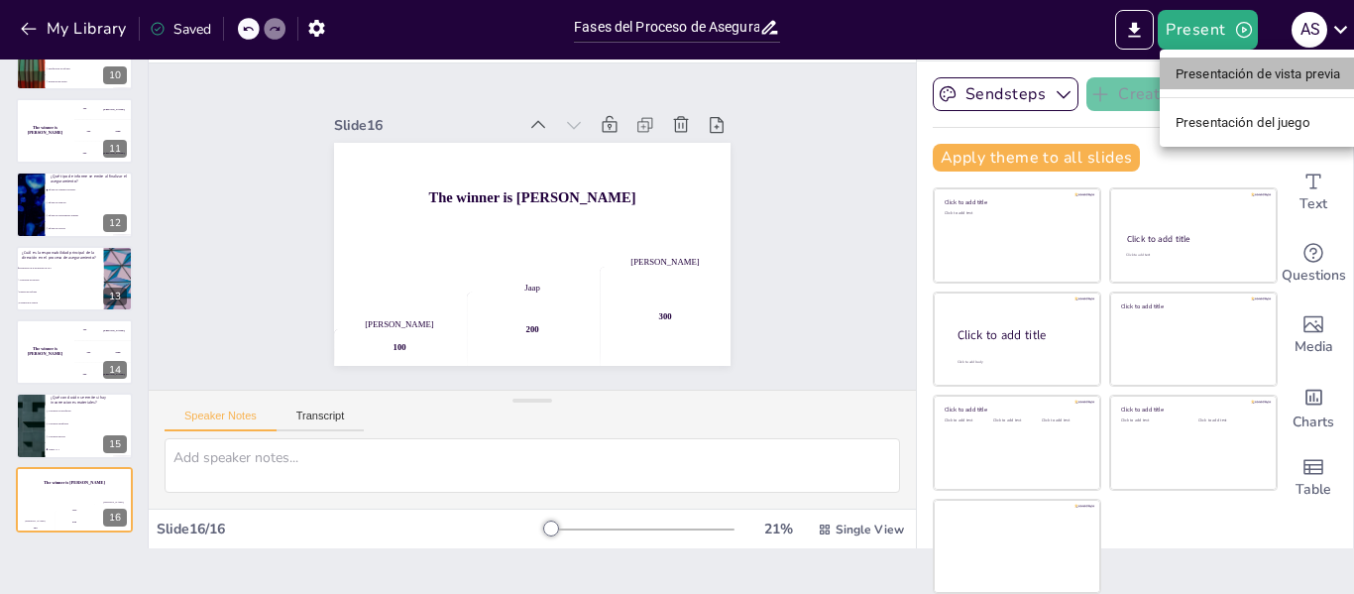
click at [1261, 81] on font "Presentación de vista previa" at bounding box center [1259, 73] width 166 height 20
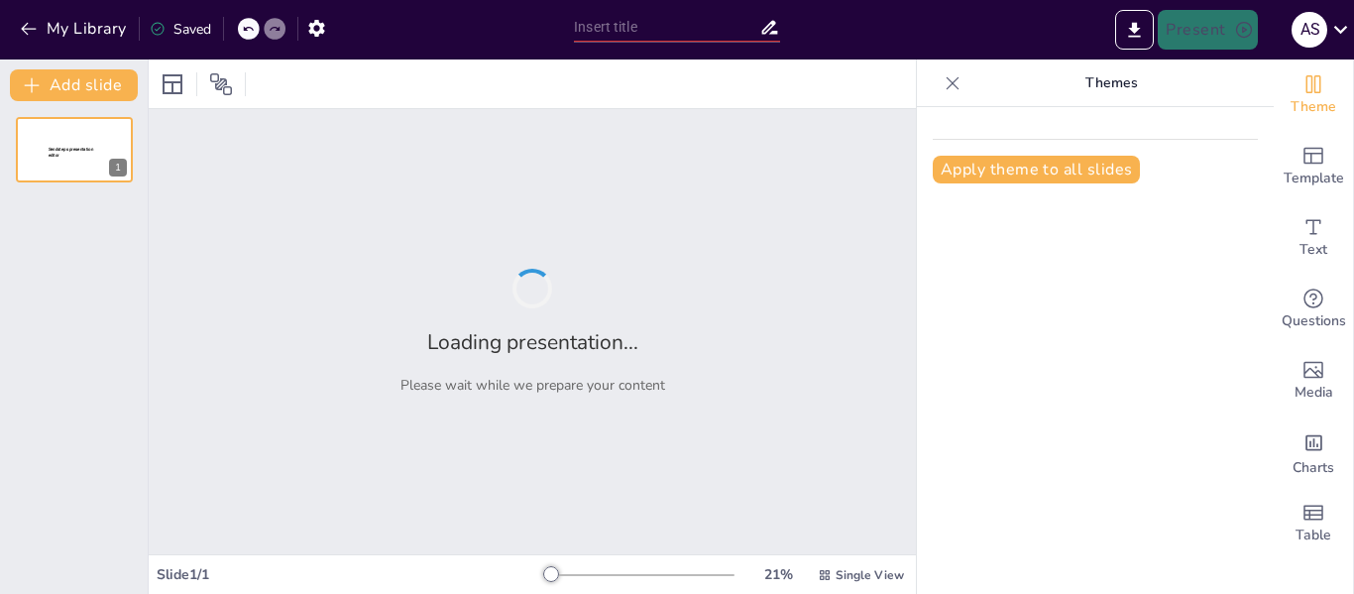
type input "Fases del Proceso de Aseguramiento de GEI: Un Enfoque desde la Contabilidad"
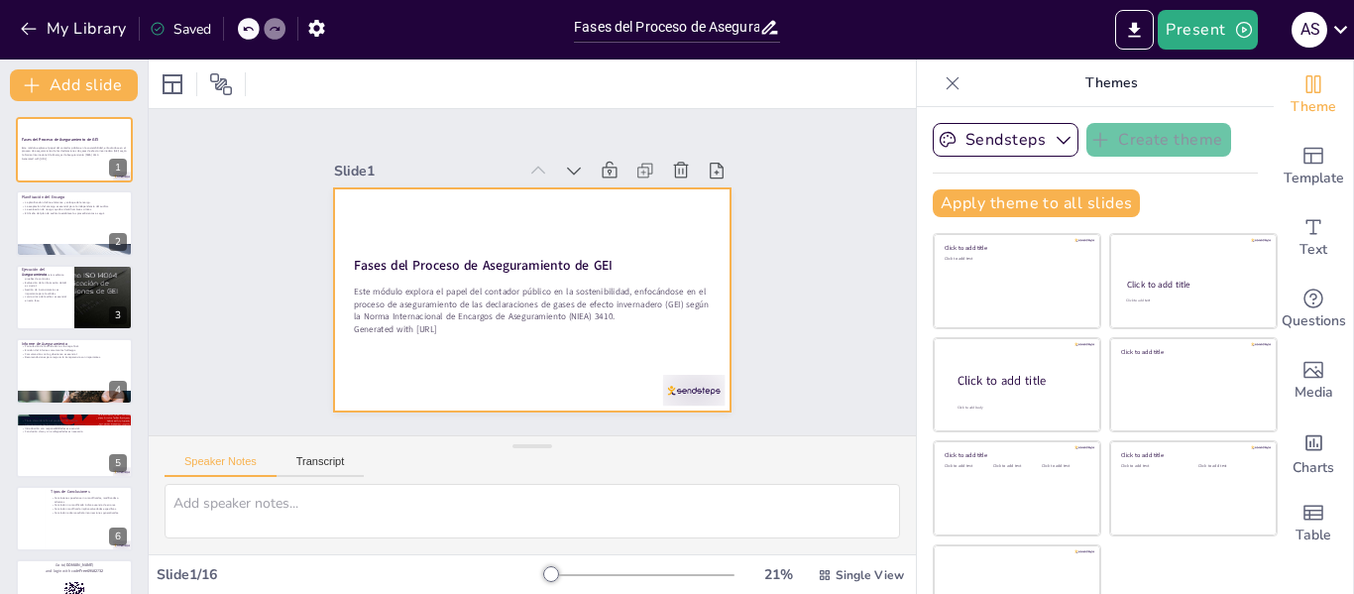
checkbox input "true"
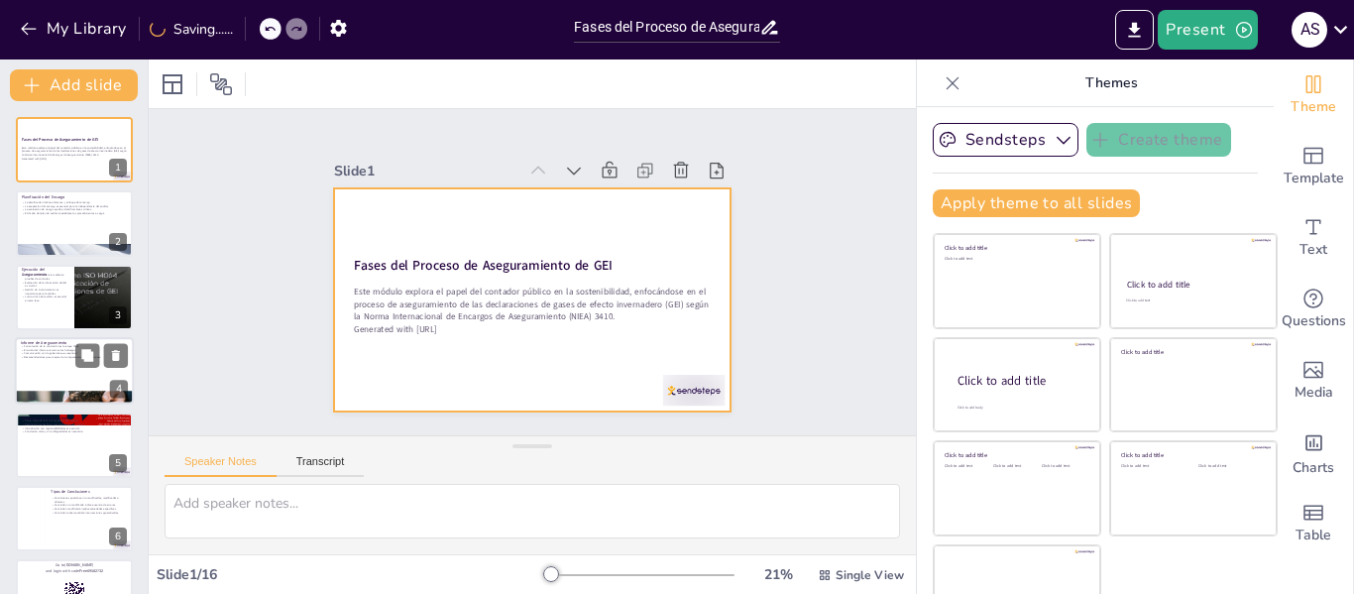
checkbox input "true"
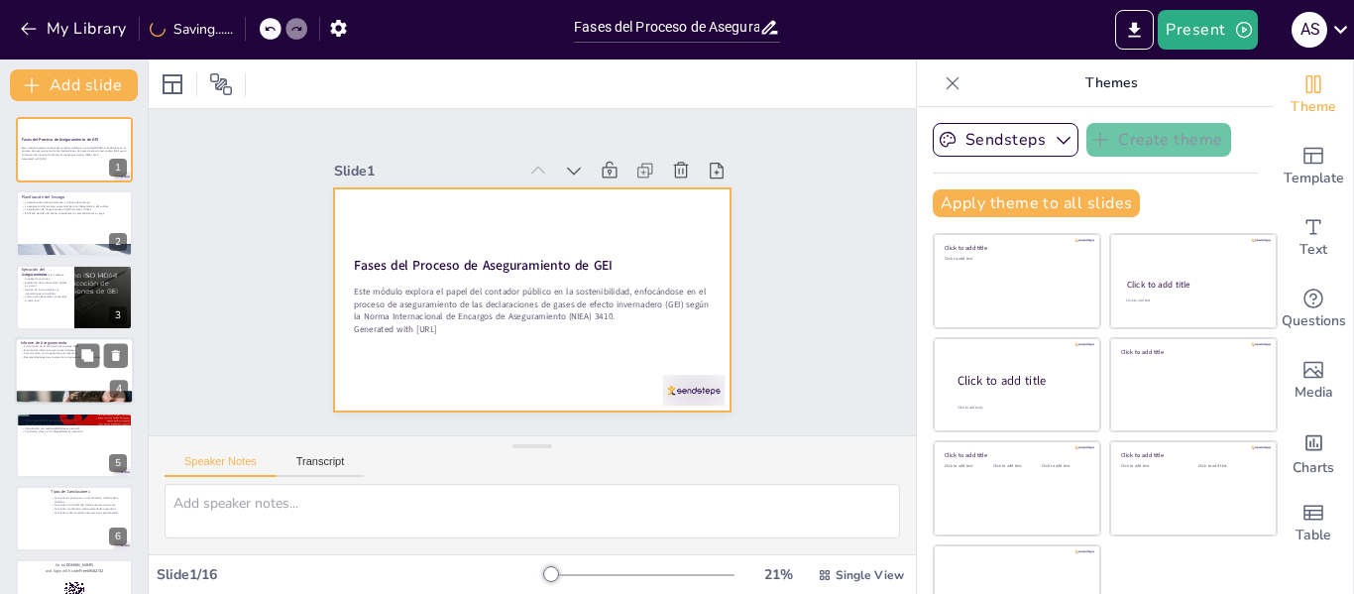
checkbox input "true"
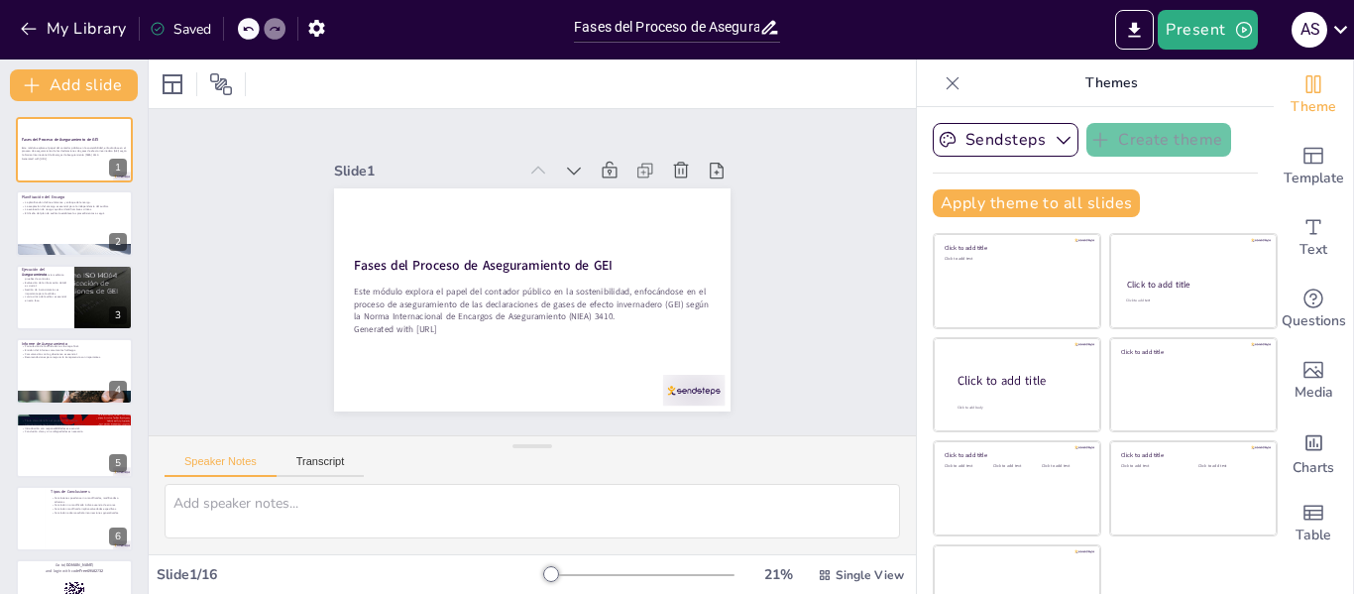
checkbox input "true"
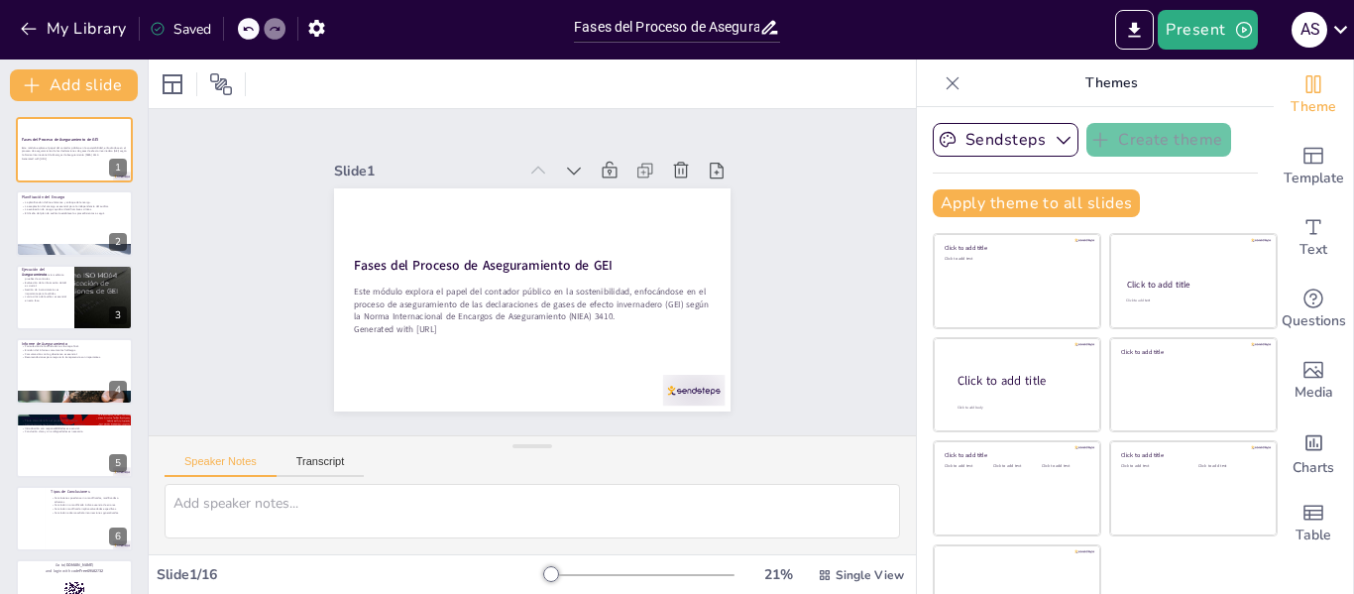
checkbox input "true"
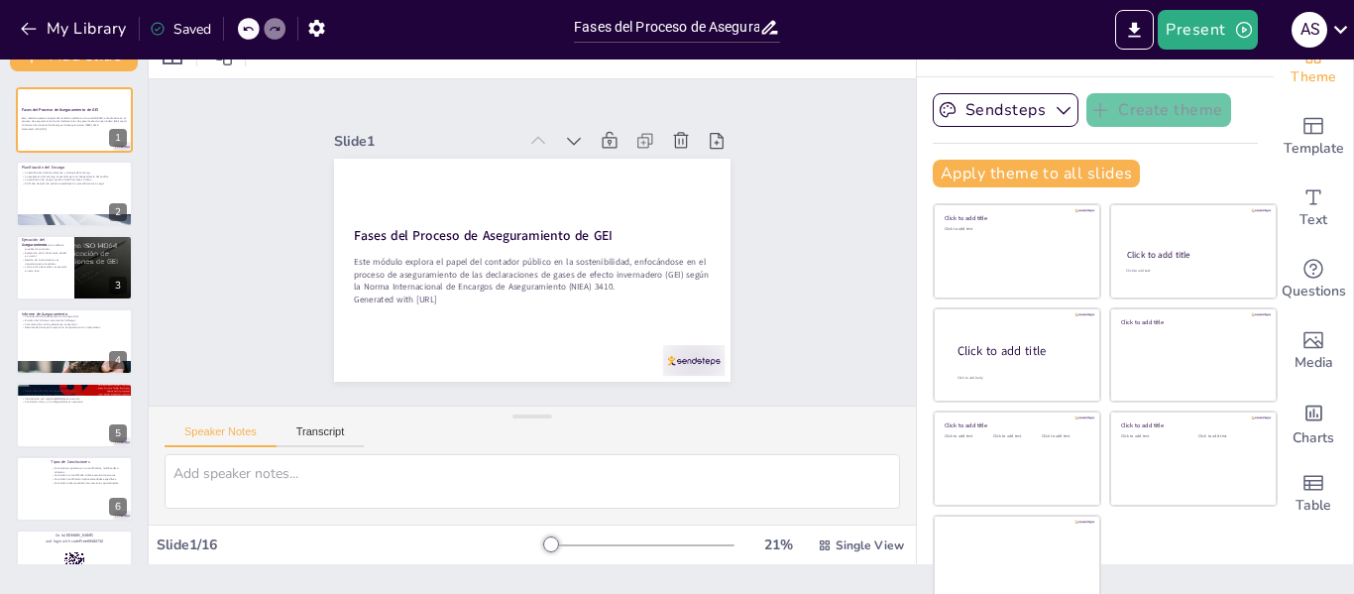
scroll to position [46, 0]
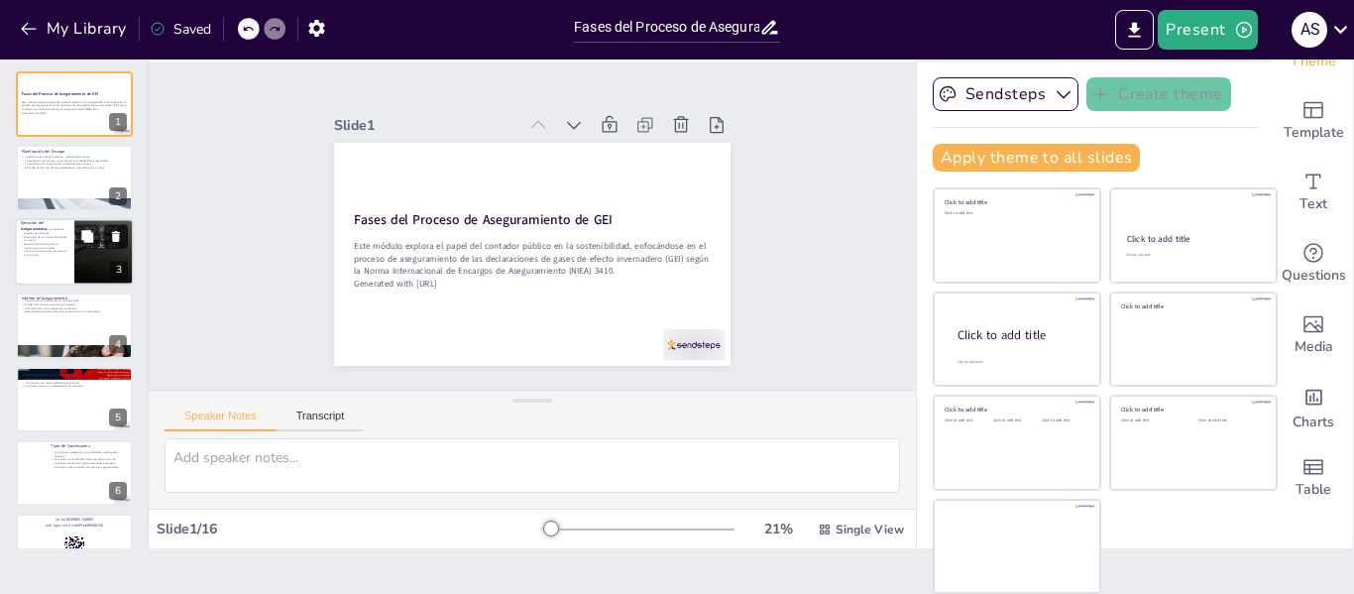
checkbox input "true"
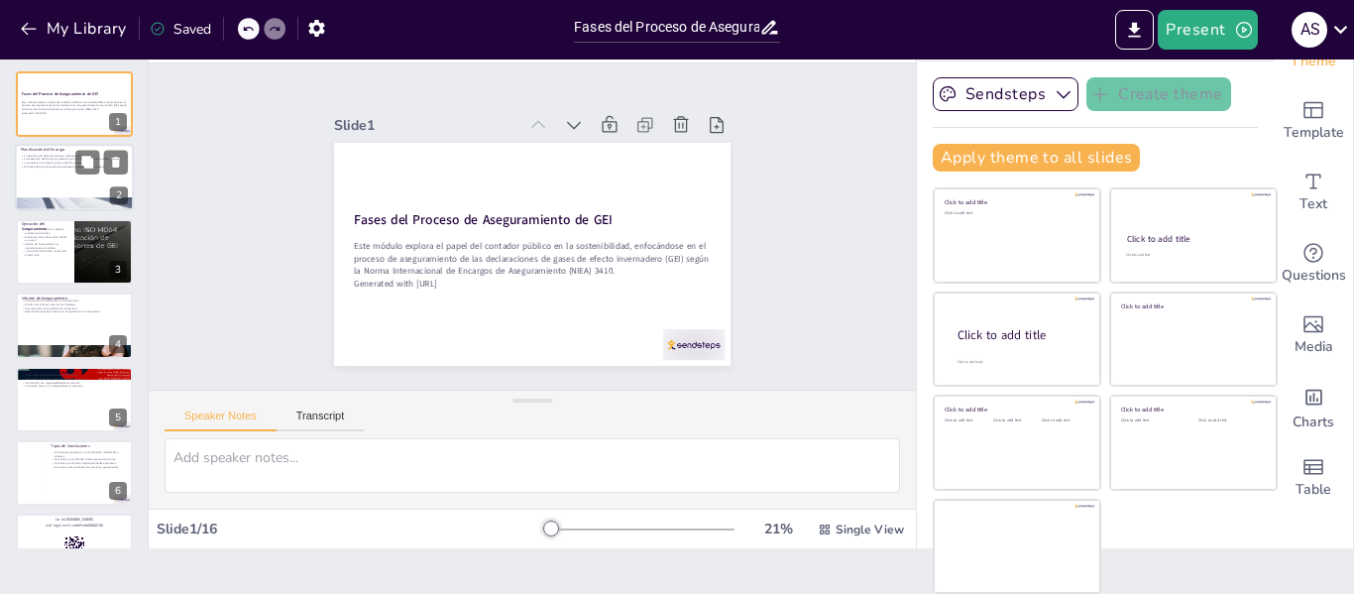
checkbox input "true"
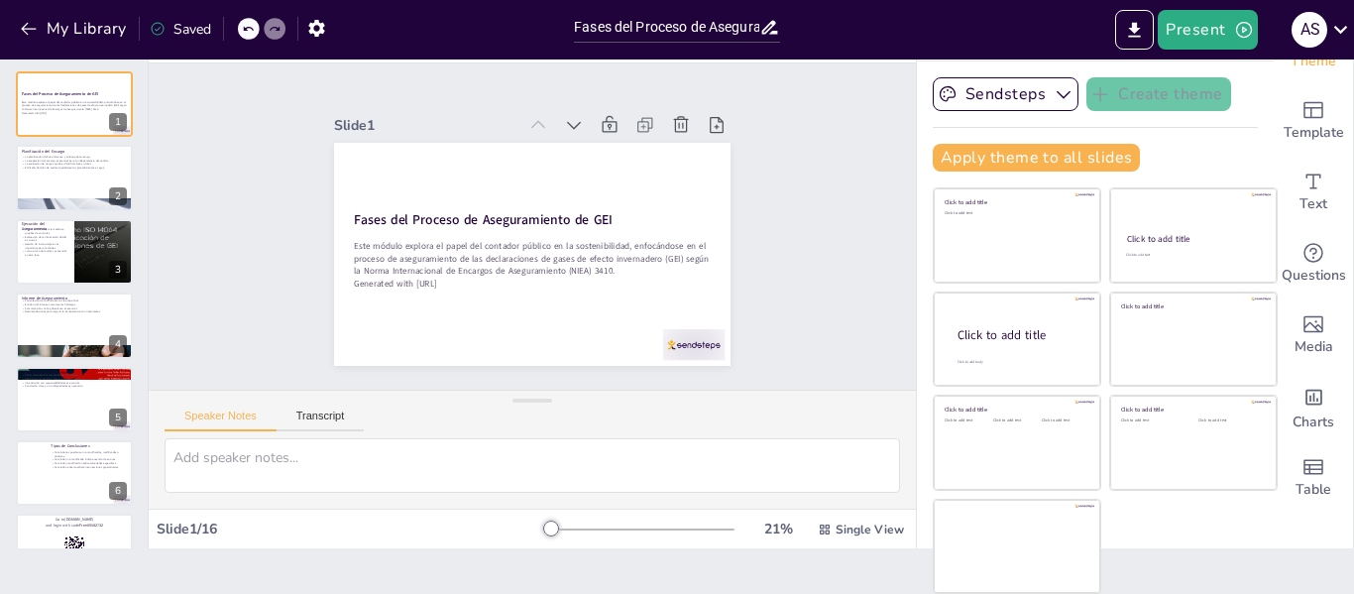
checkbox input "true"
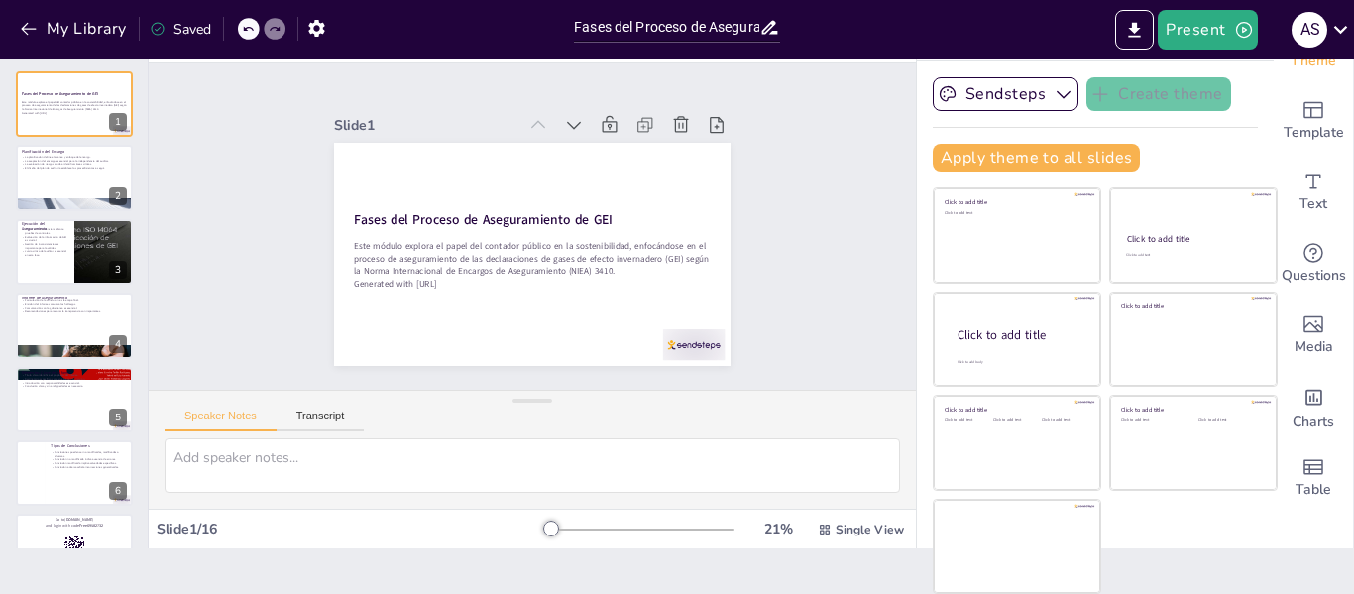
checkbox input "true"
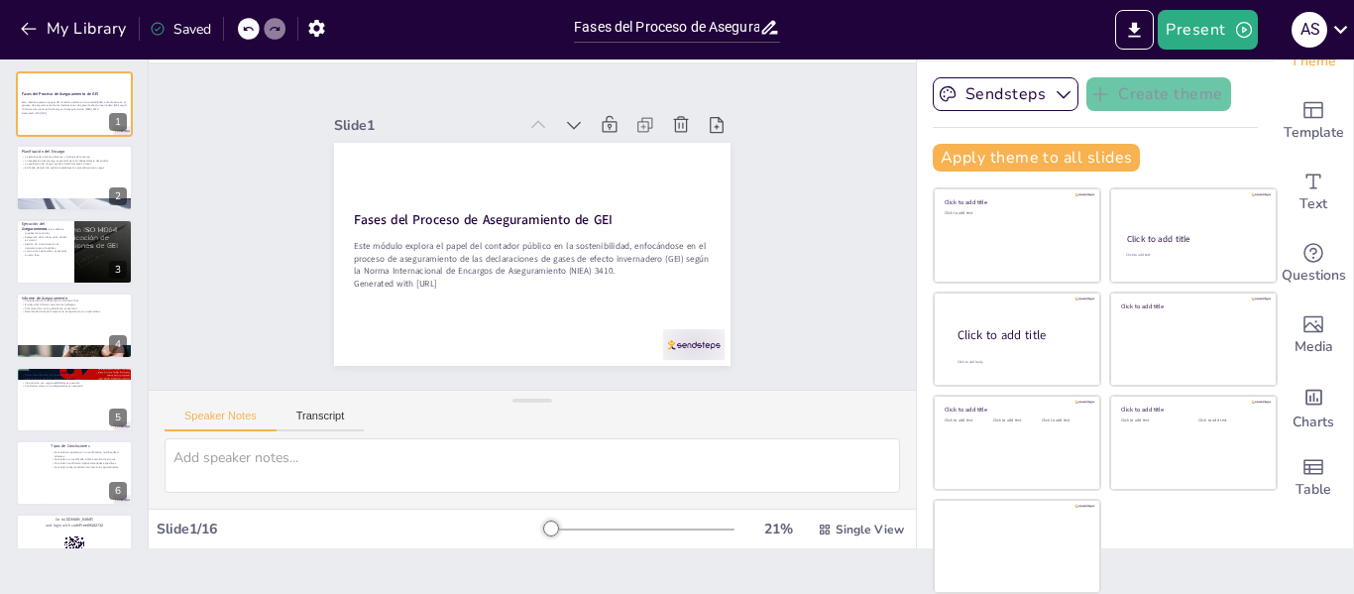
checkbox input "true"
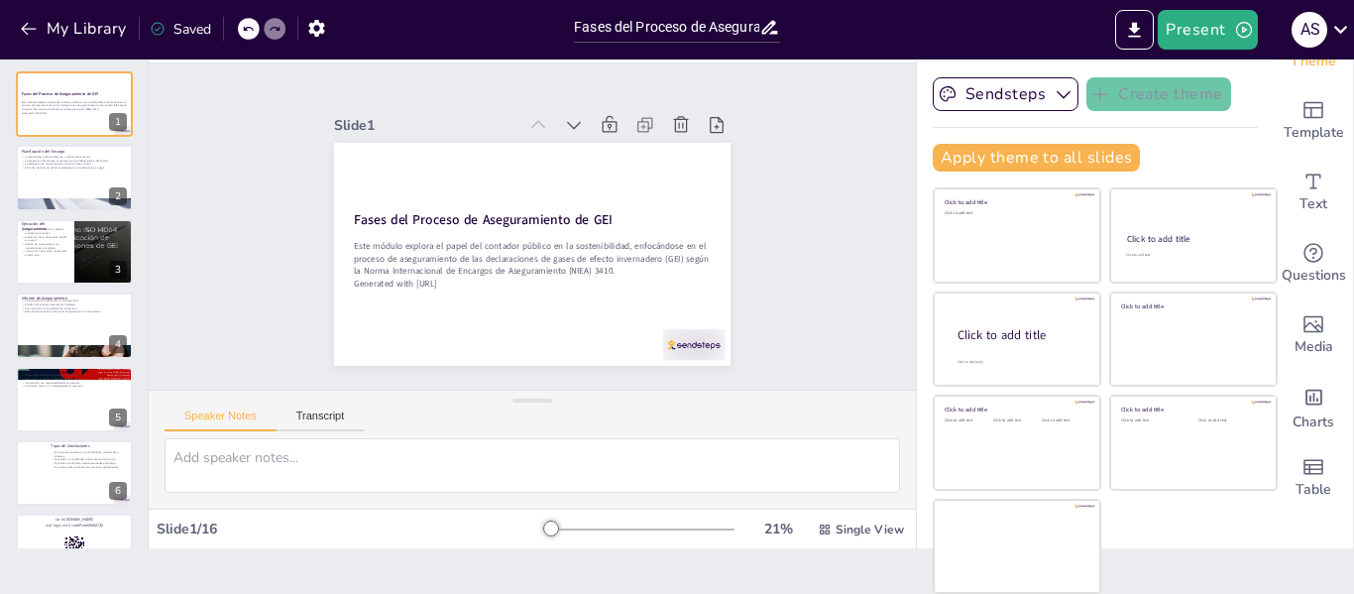
checkbox input "true"
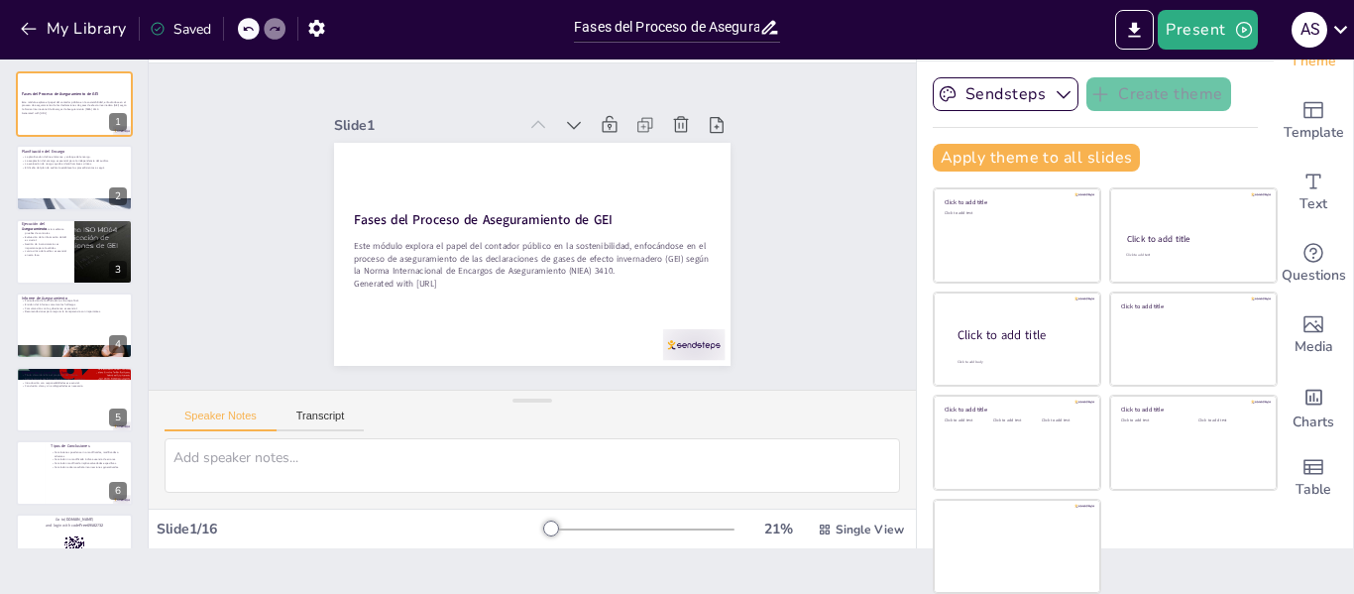
checkbox input "true"
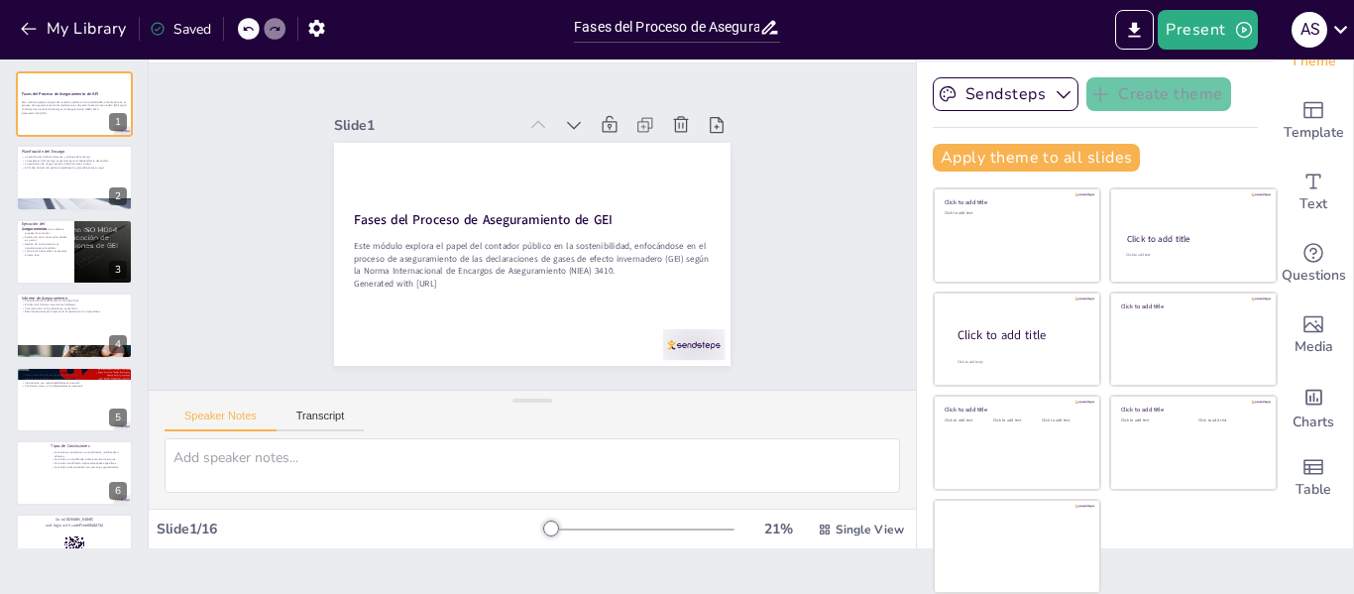
checkbox input "true"
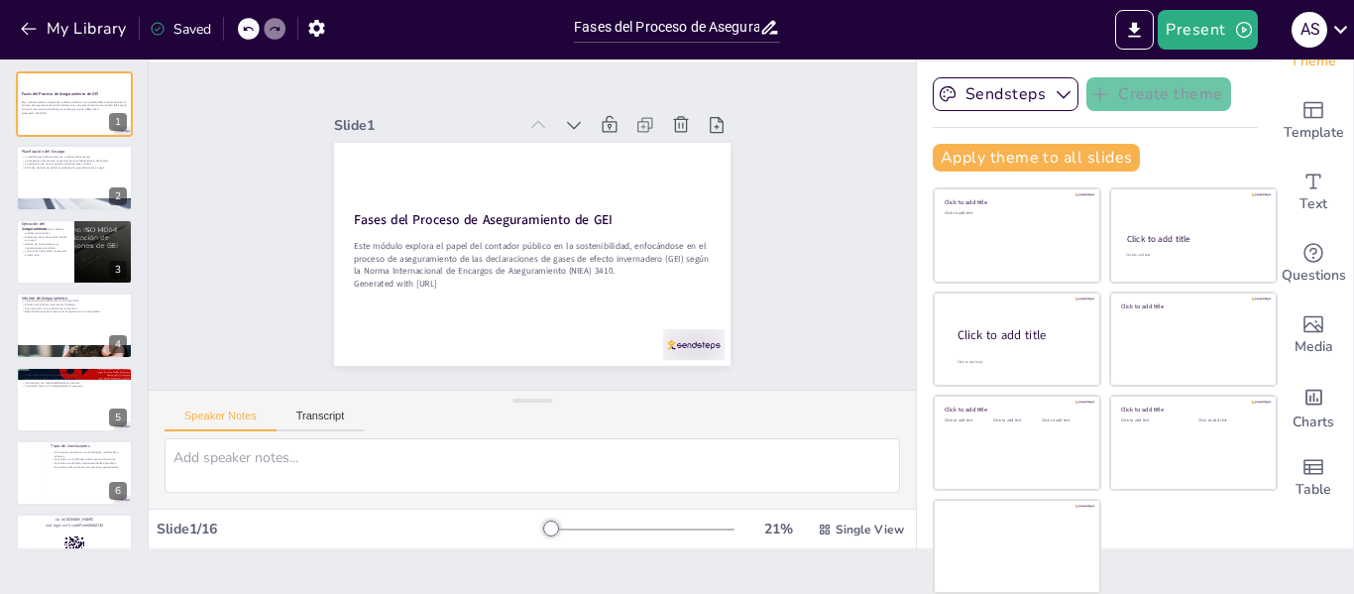
checkbox input "true"
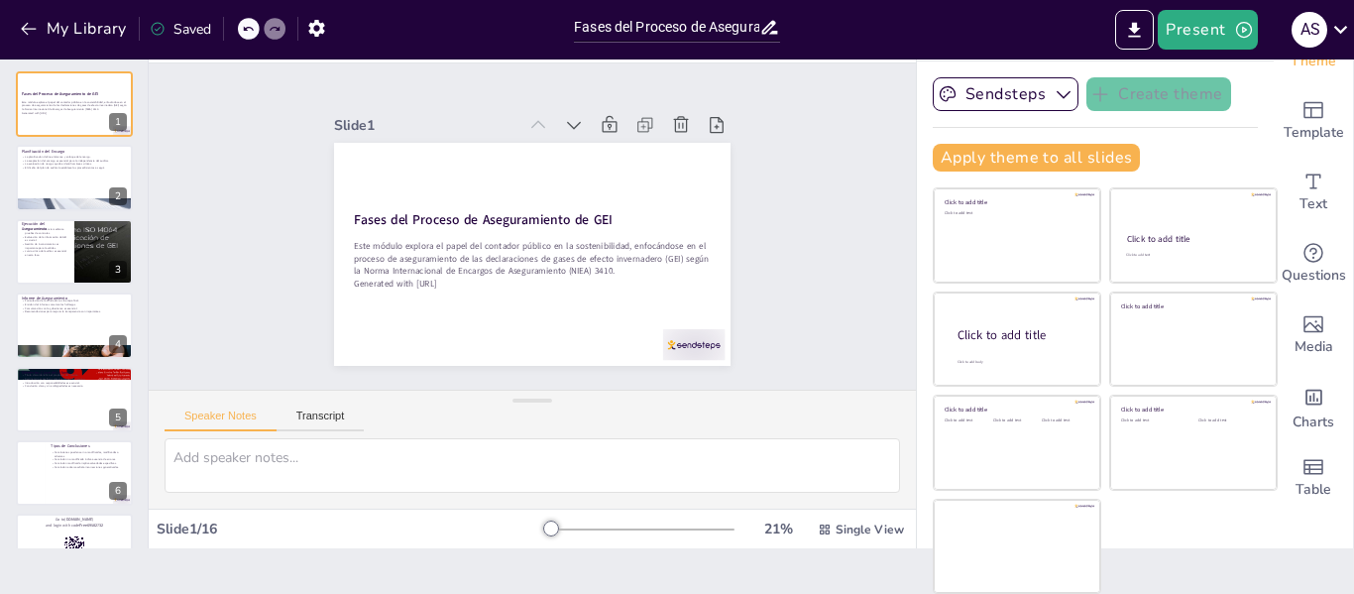
checkbox input "true"
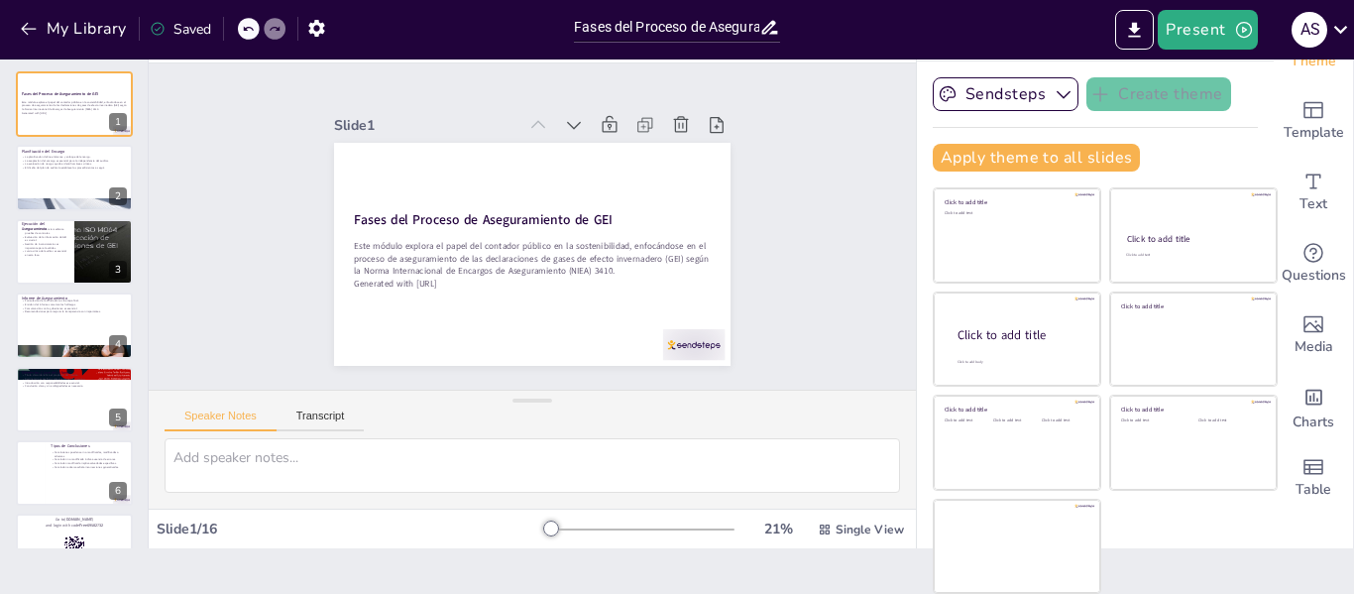
checkbox input "true"
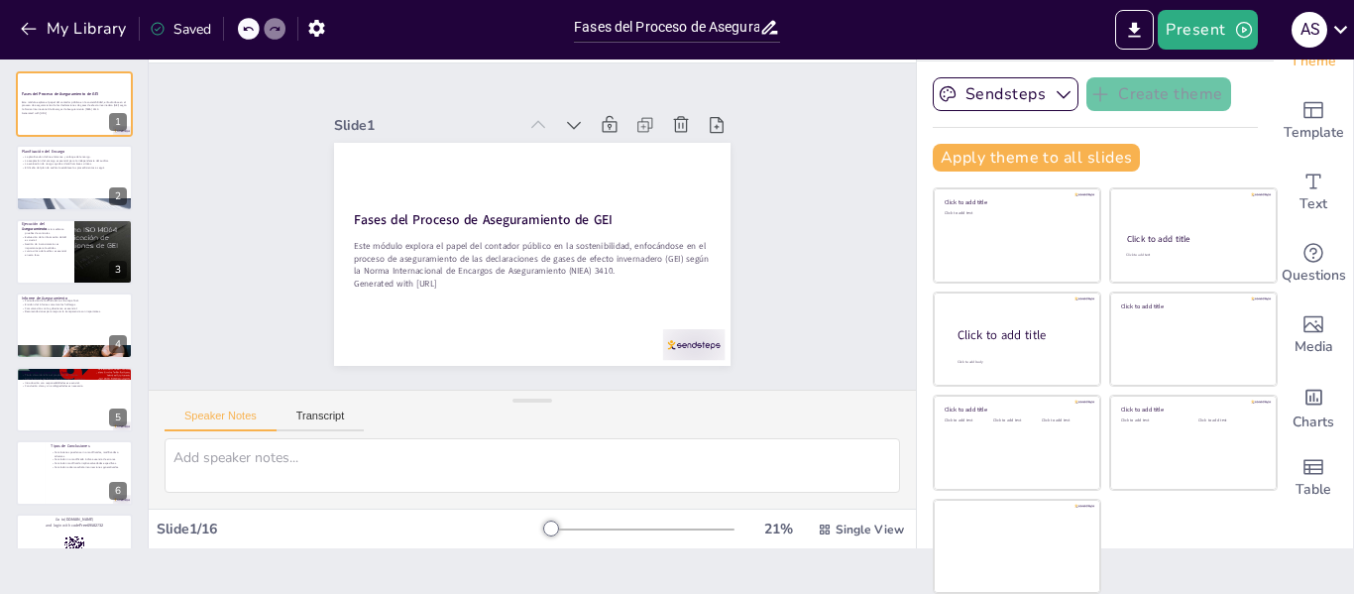
checkbox input "true"
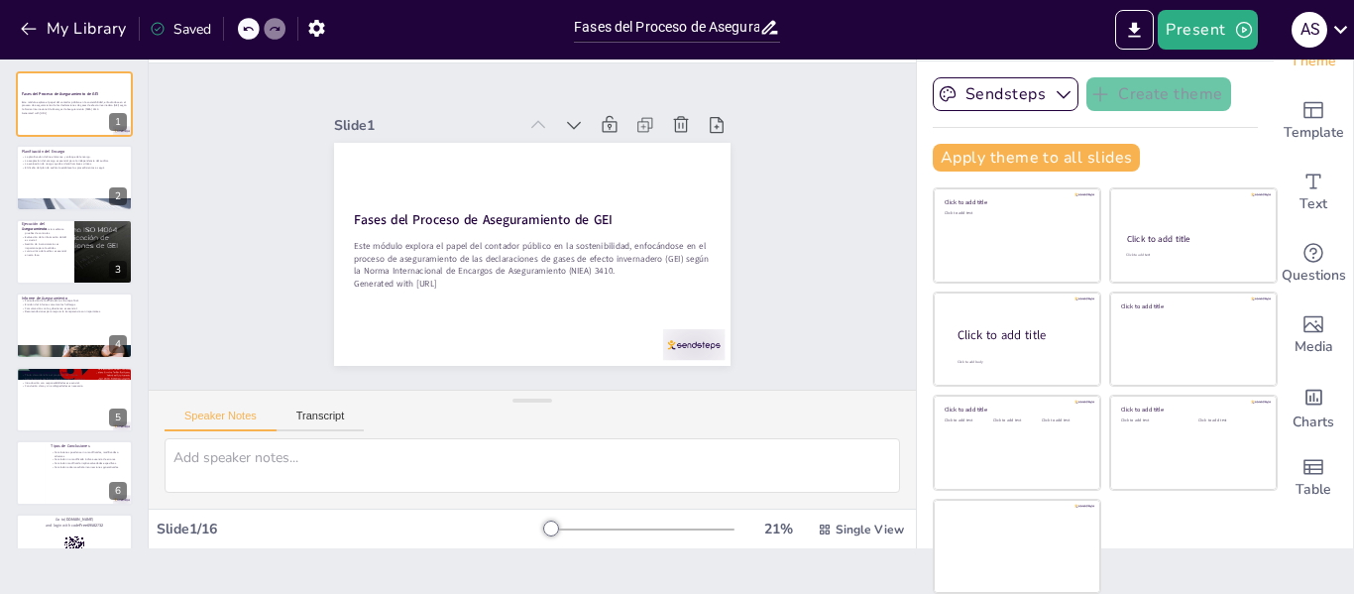
checkbox input "true"
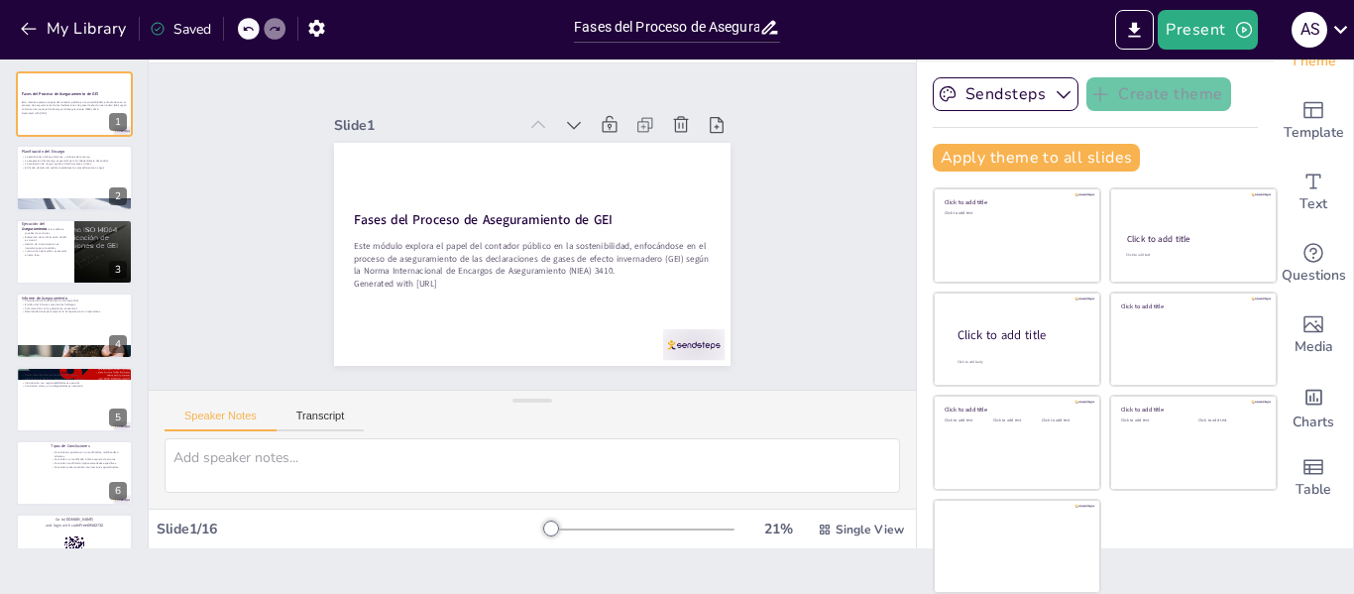
checkbox input "true"
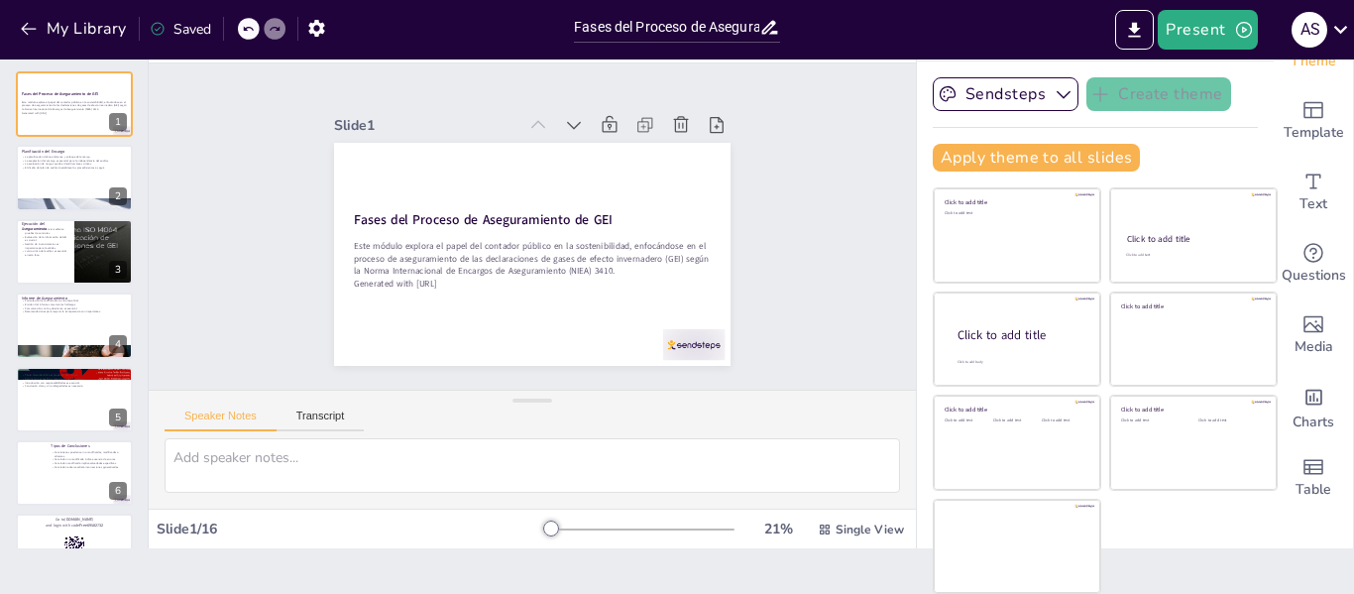
click at [806, 180] on div "Slide 1 Fases del Proceso de Aseguramiento de GEI Este módulo explora el papel …" at bounding box center [532, 226] width 797 height 404
checkbox input "true"
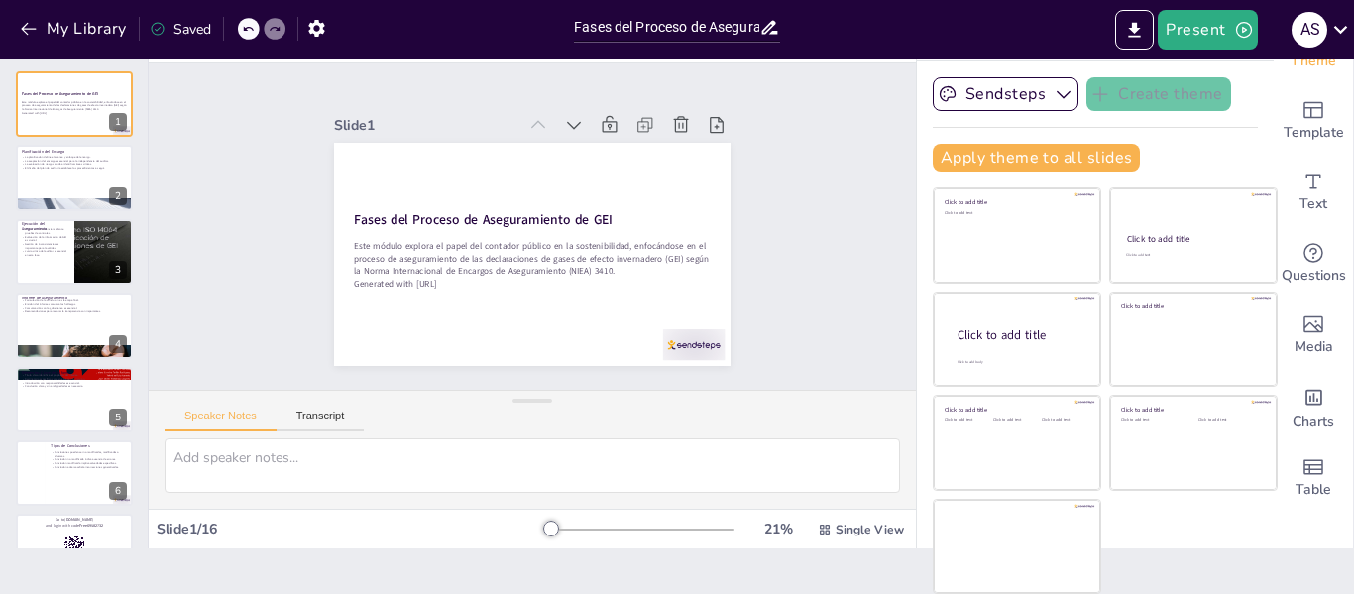
checkbox input "true"
click at [1054, 95] on icon "button" at bounding box center [1064, 94] width 20 height 20
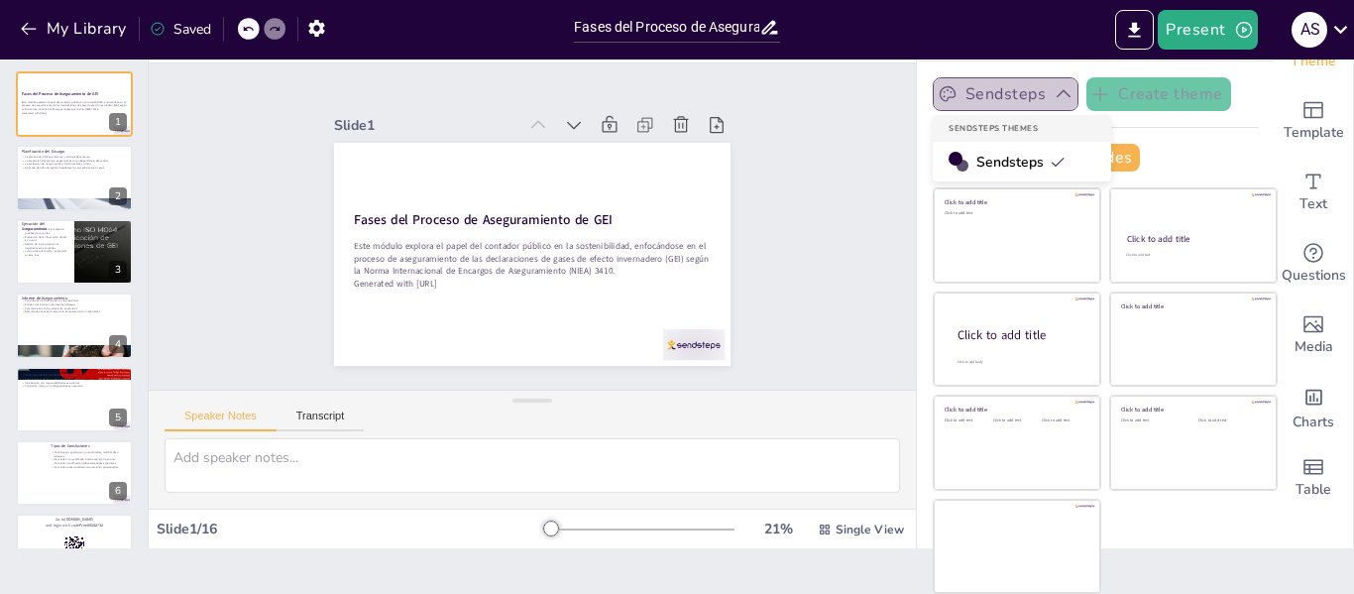
click at [1057, 95] on icon "button" at bounding box center [1064, 94] width 14 height 8
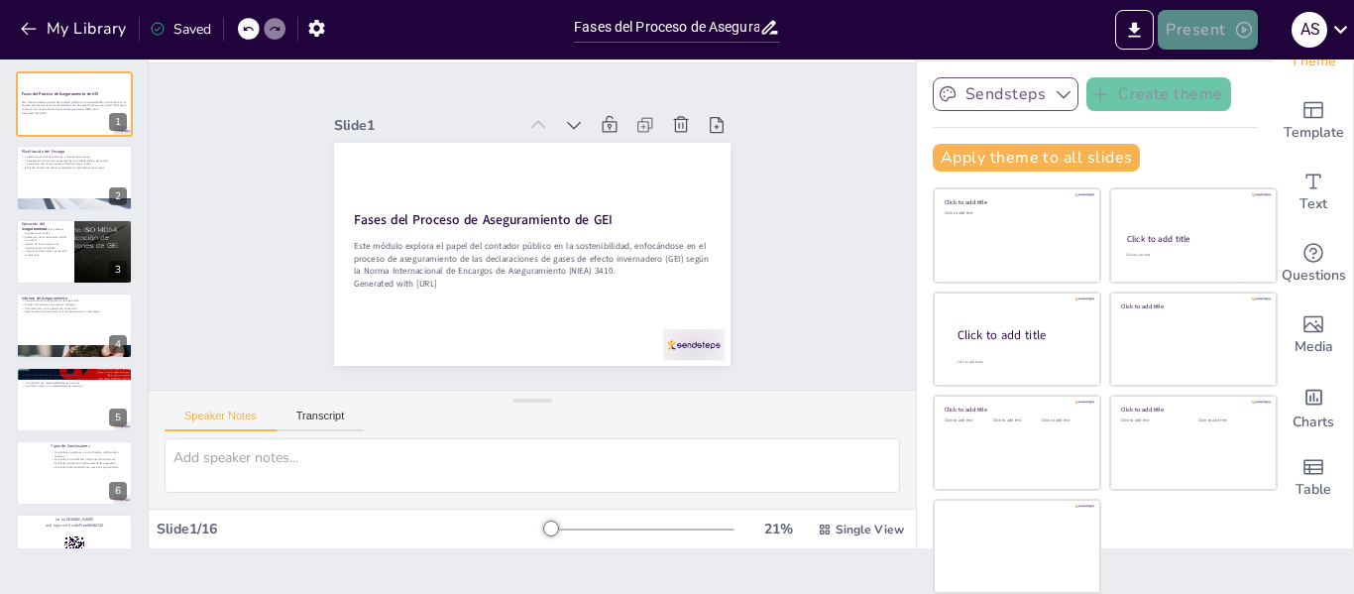
click at [1224, 39] on button "Present" at bounding box center [1207, 30] width 99 height 40
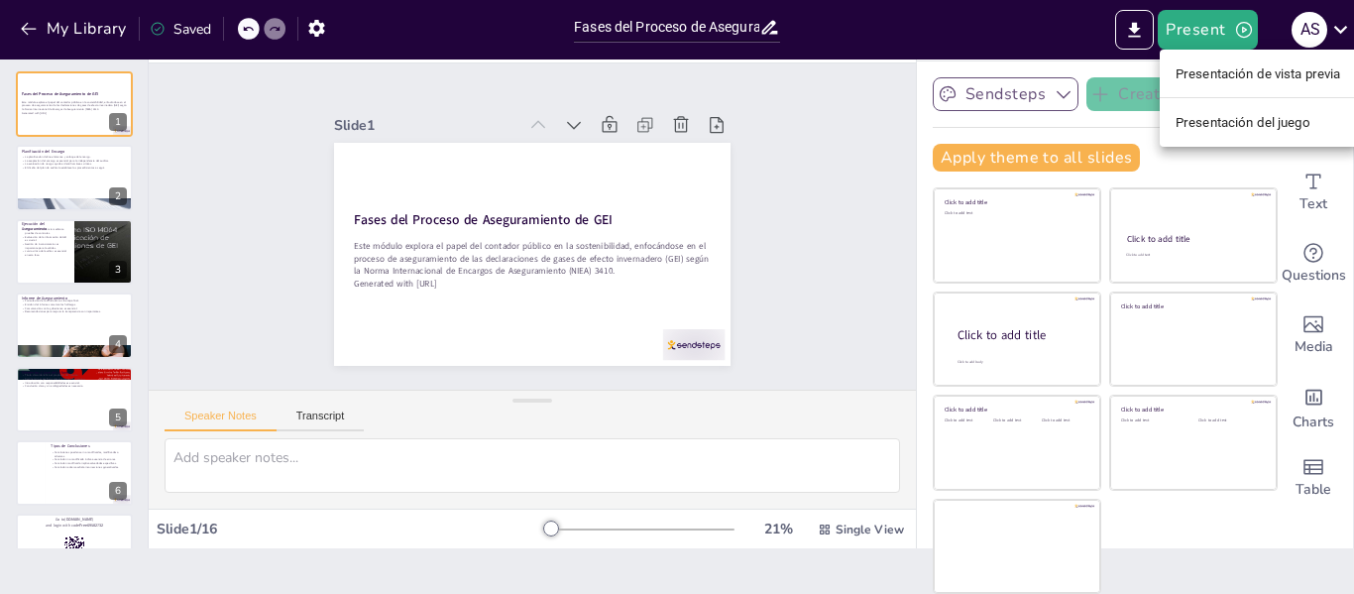
click at [1239, 128] on font "Presentación del juego" at bounding box center [1243, 122] width 135 height 15
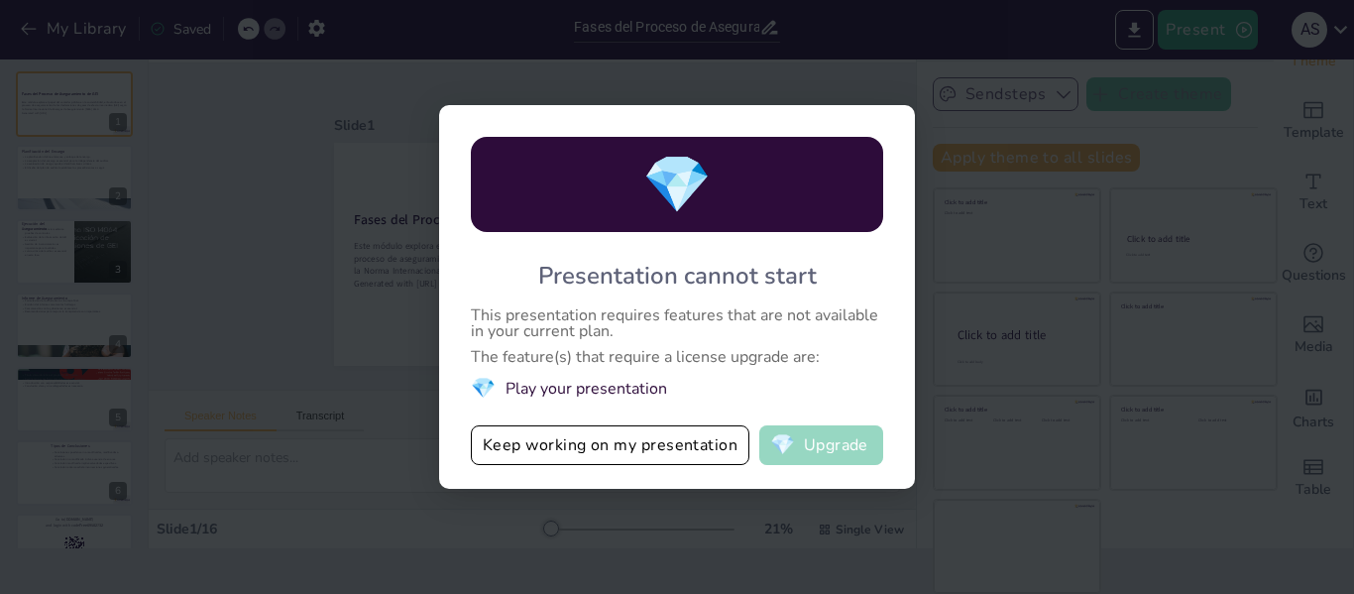
click at [841, 452] on button "💎 Upgrade" at bounding box center [821, 445] width 124 height 40
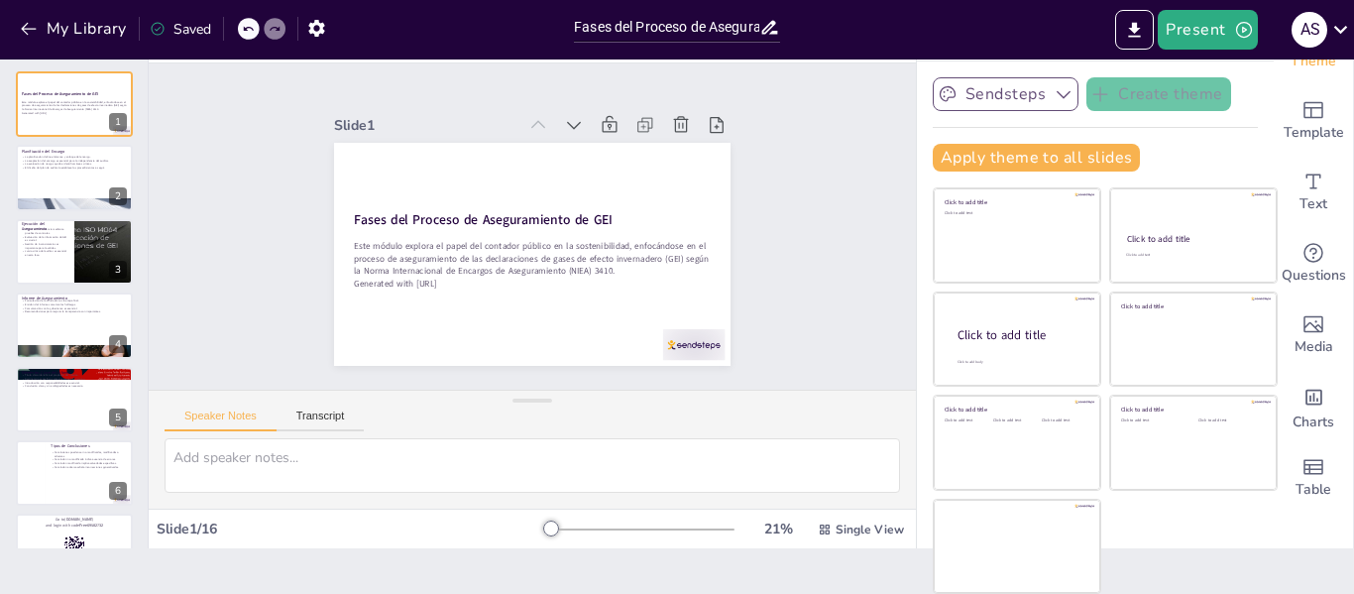
checkbox input "true"
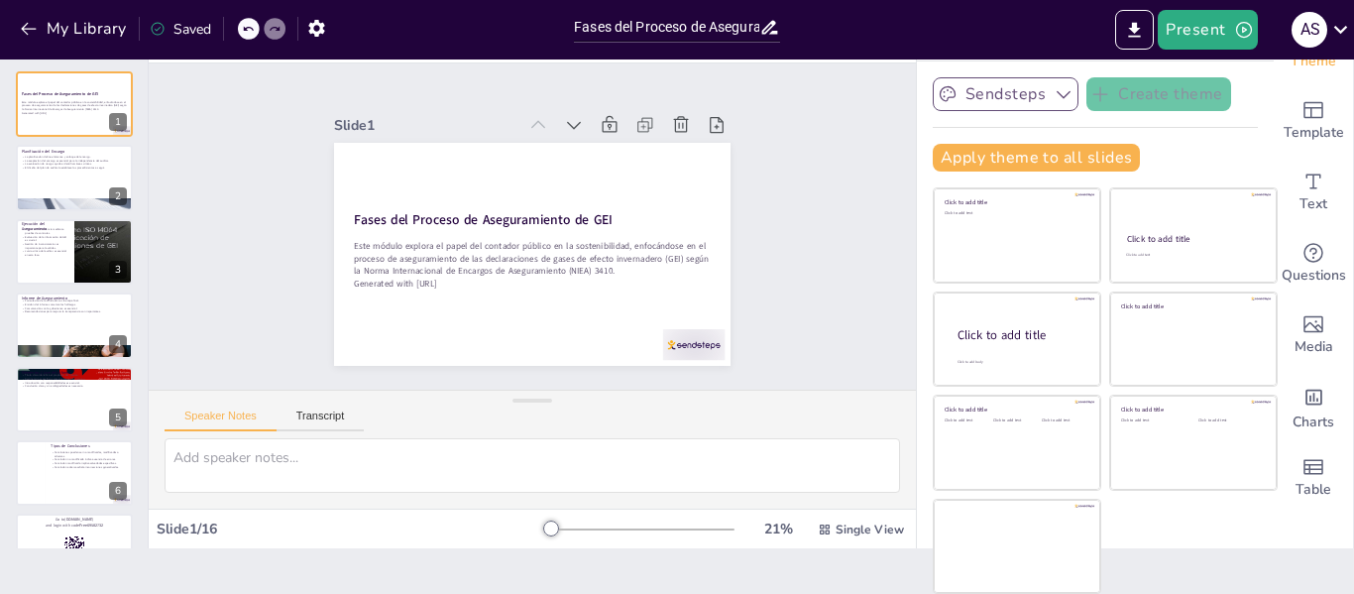
checkbox input "true"
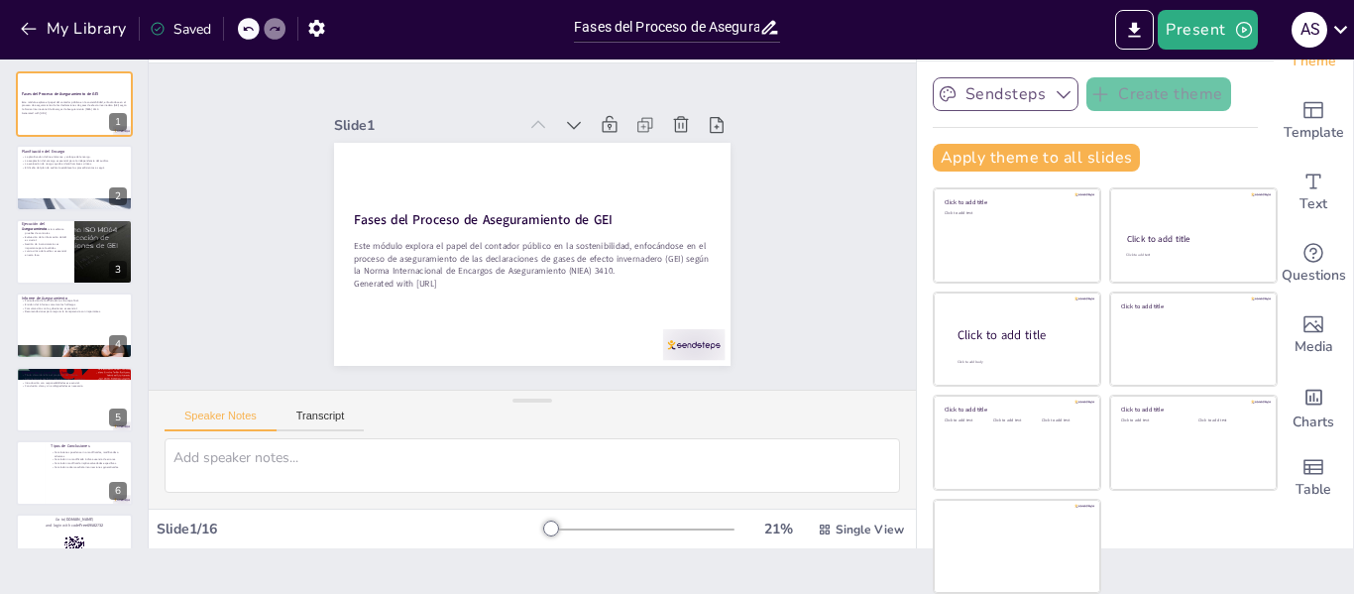
checkbox input "true"
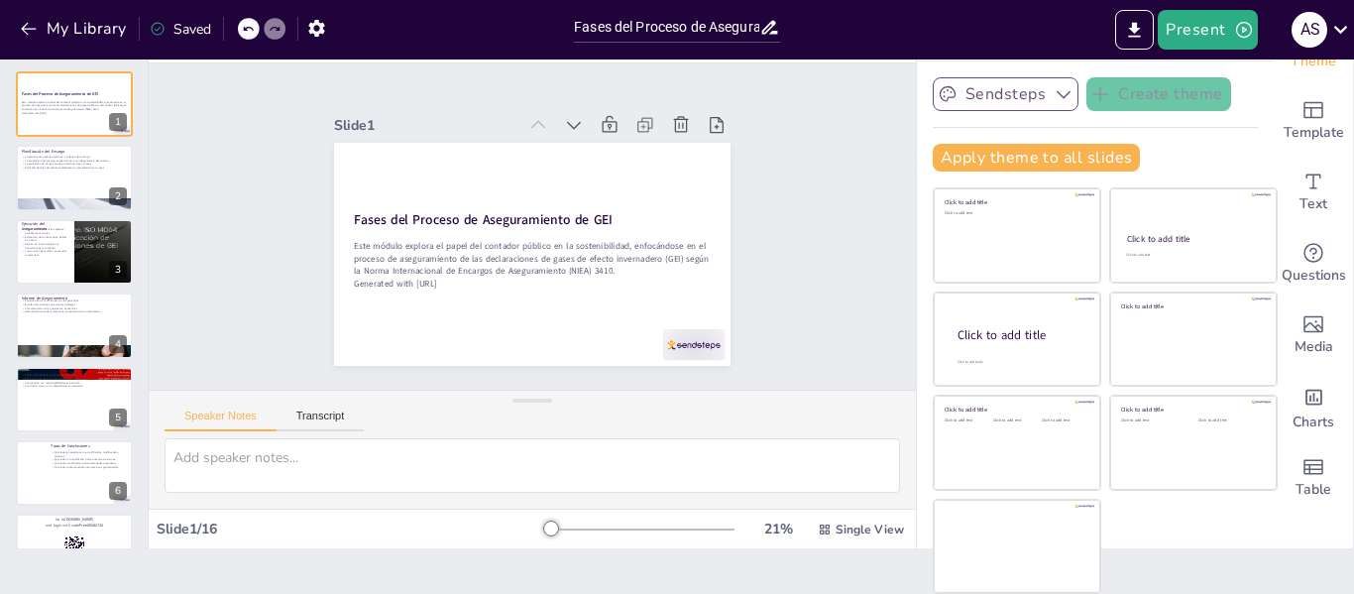
checkbox input "true"
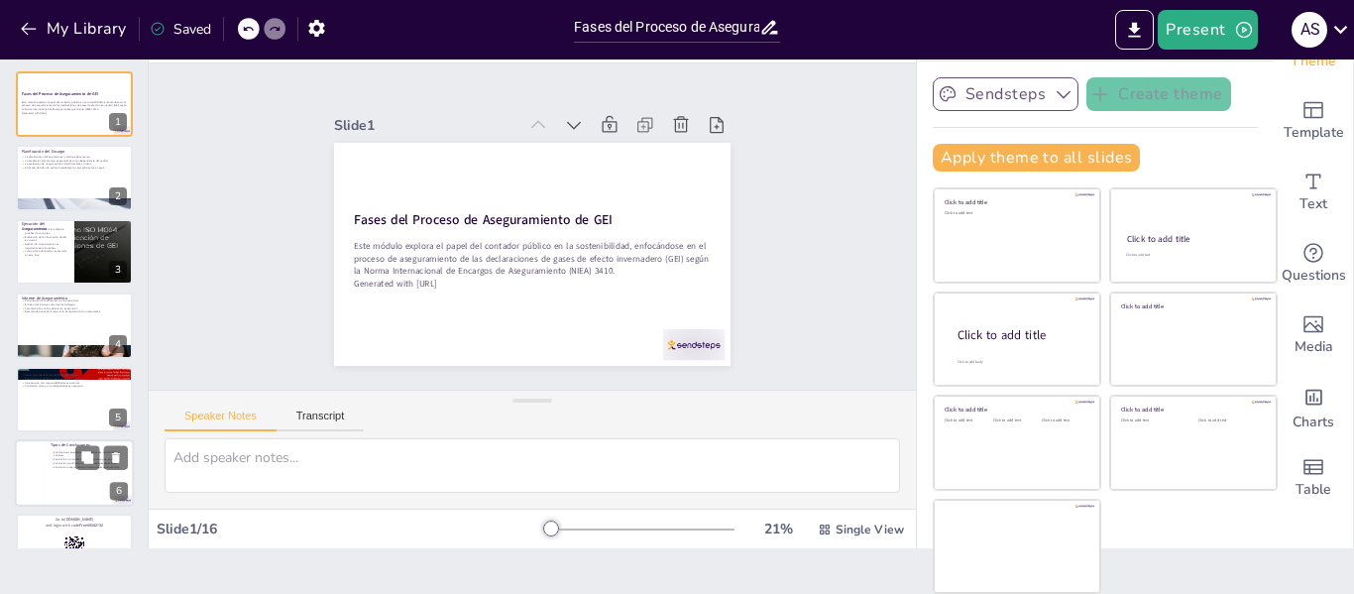
checkbox input "true"
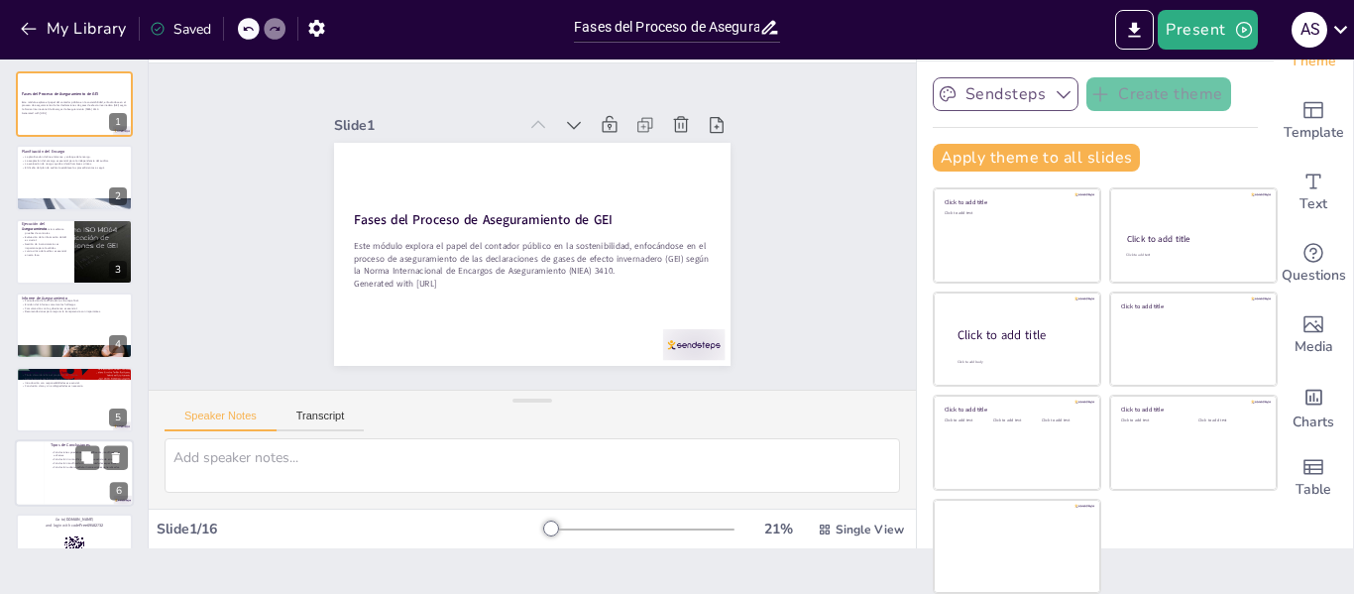
scroll to position [10, 0]
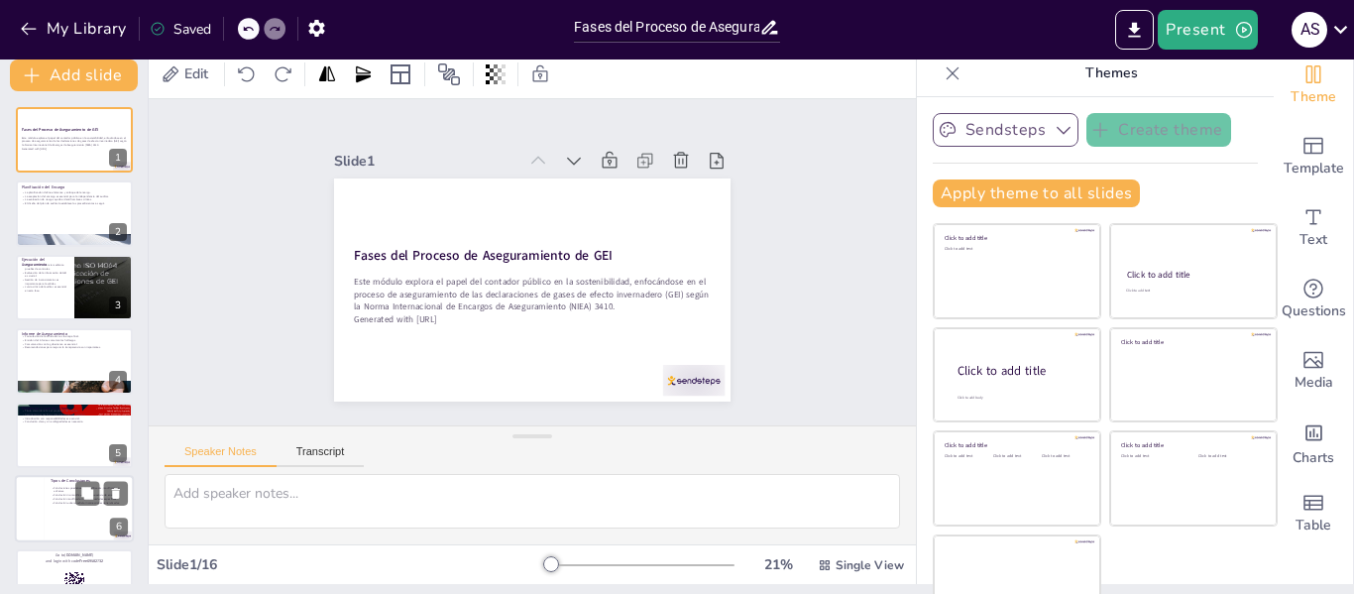
checkbox input "true"
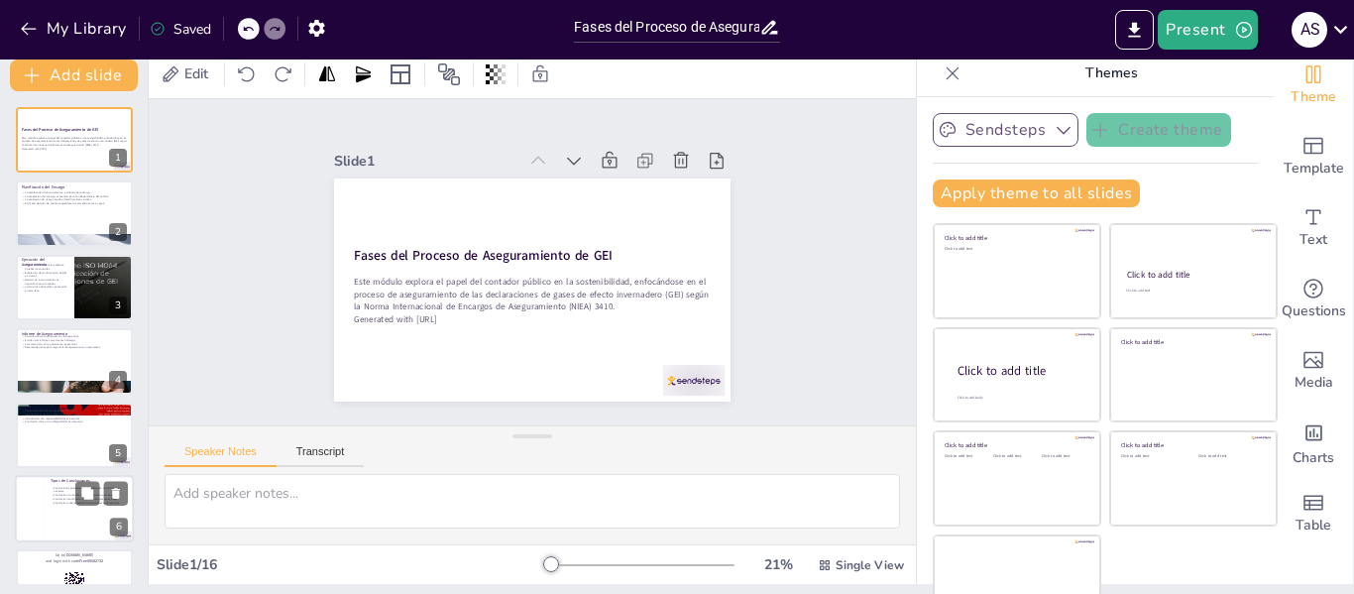
checkbox input "true"
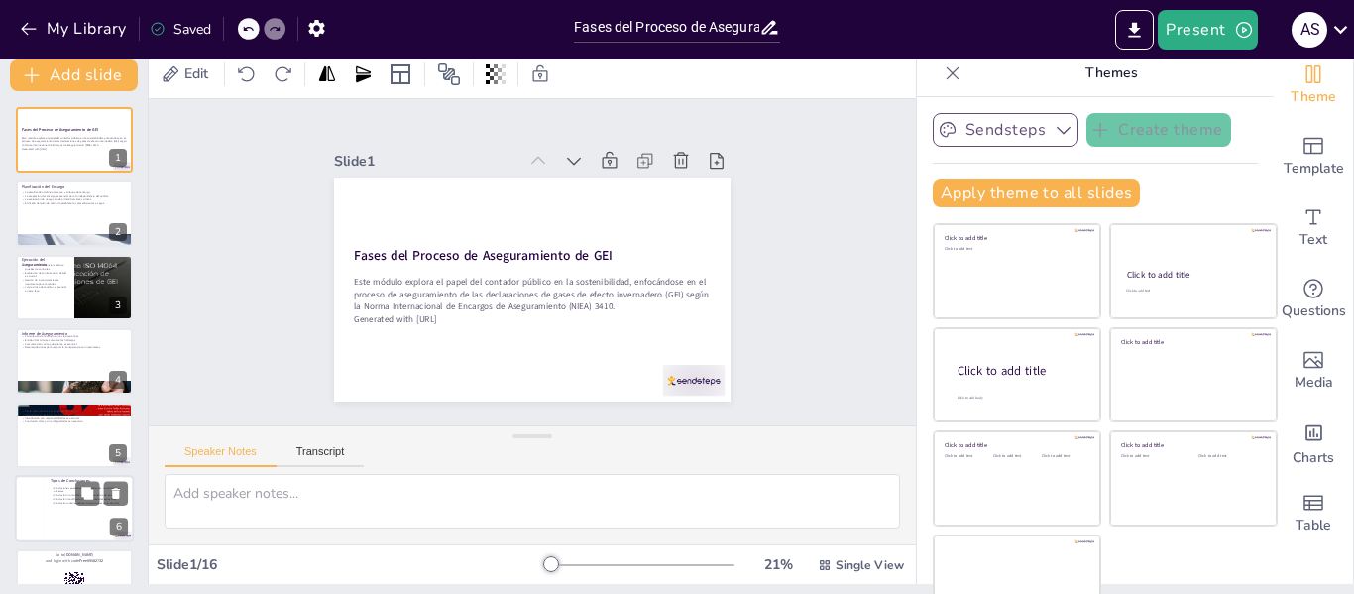
scroll to position [0, 0]
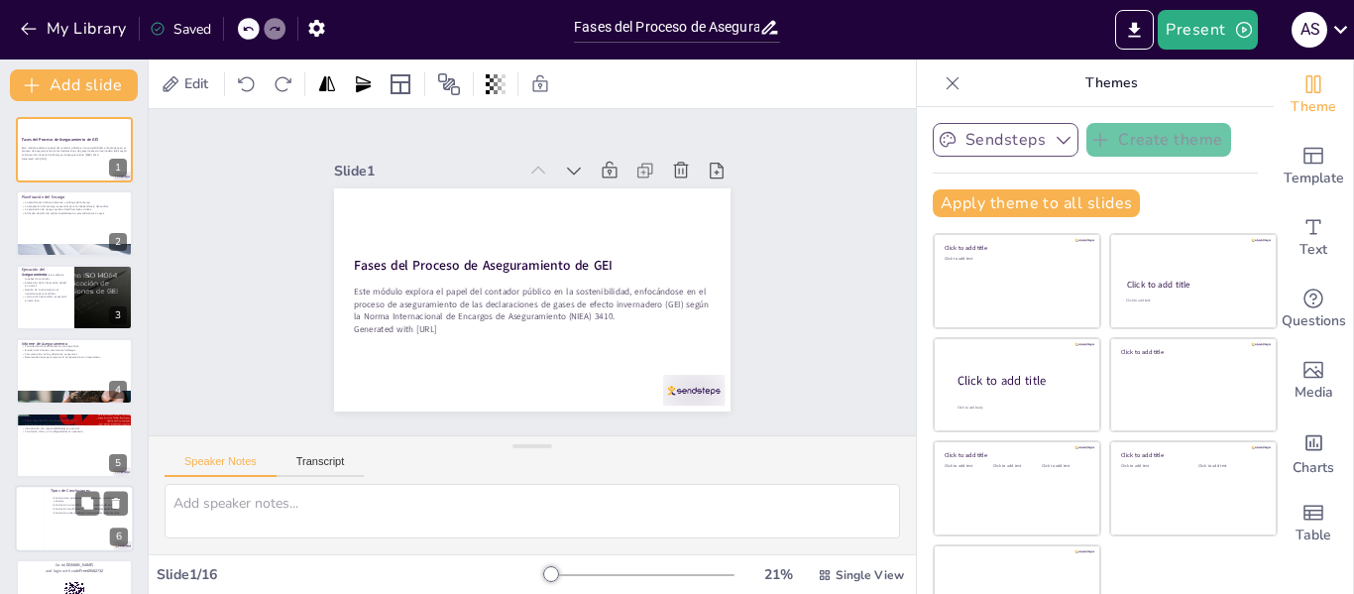
checkbox input "true"
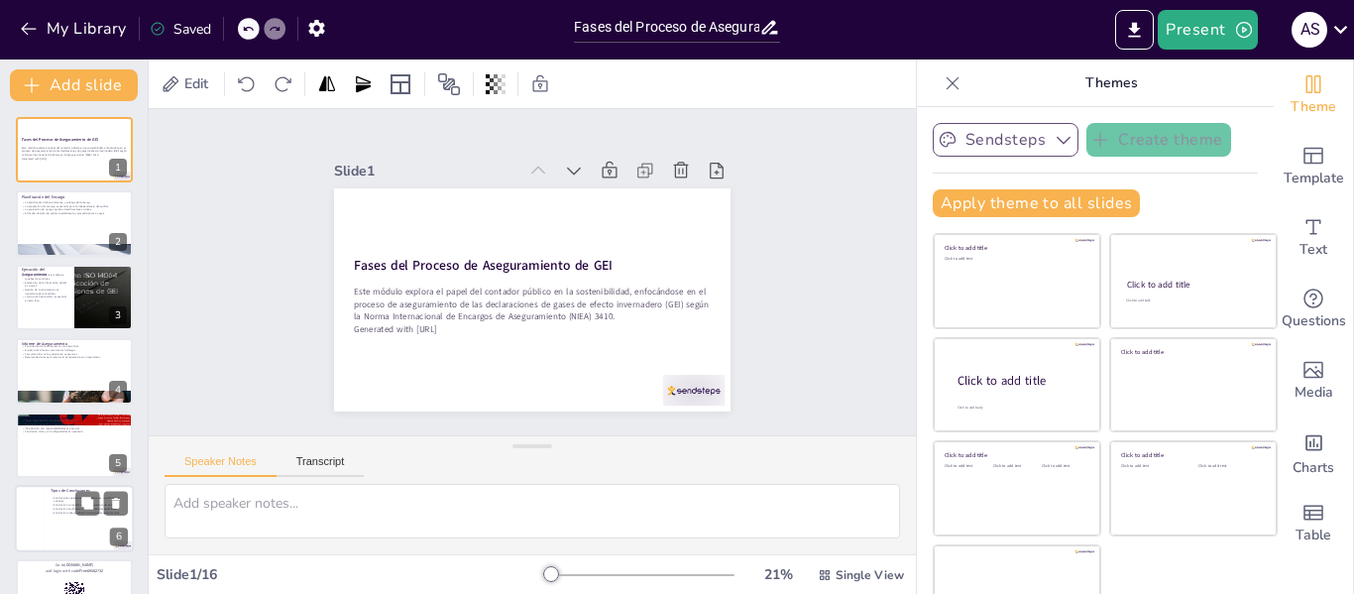
checkbox input "true"
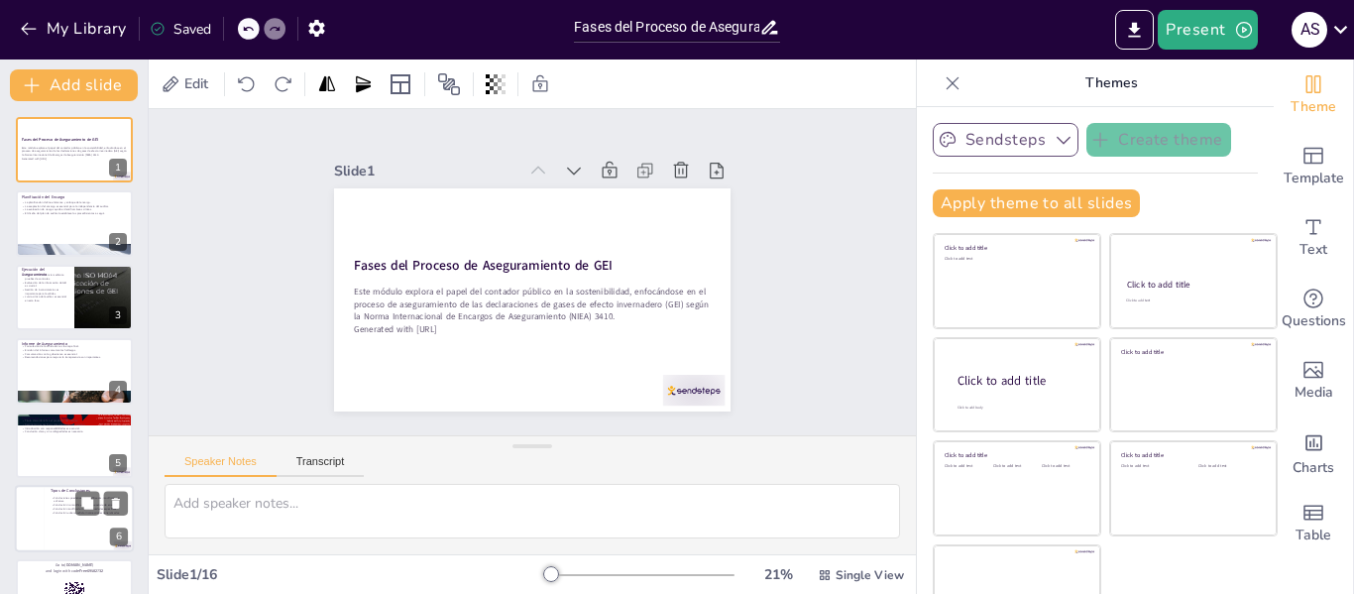
click at [55, 505] on p "Conclusión no modificada indica ausencia de errores." at bounding box center [89, 505] width 77 height 4
type textarea "Entender los diferentes tipos de conclusiones es crucial para interpretar los i…"
checkbox input "true"
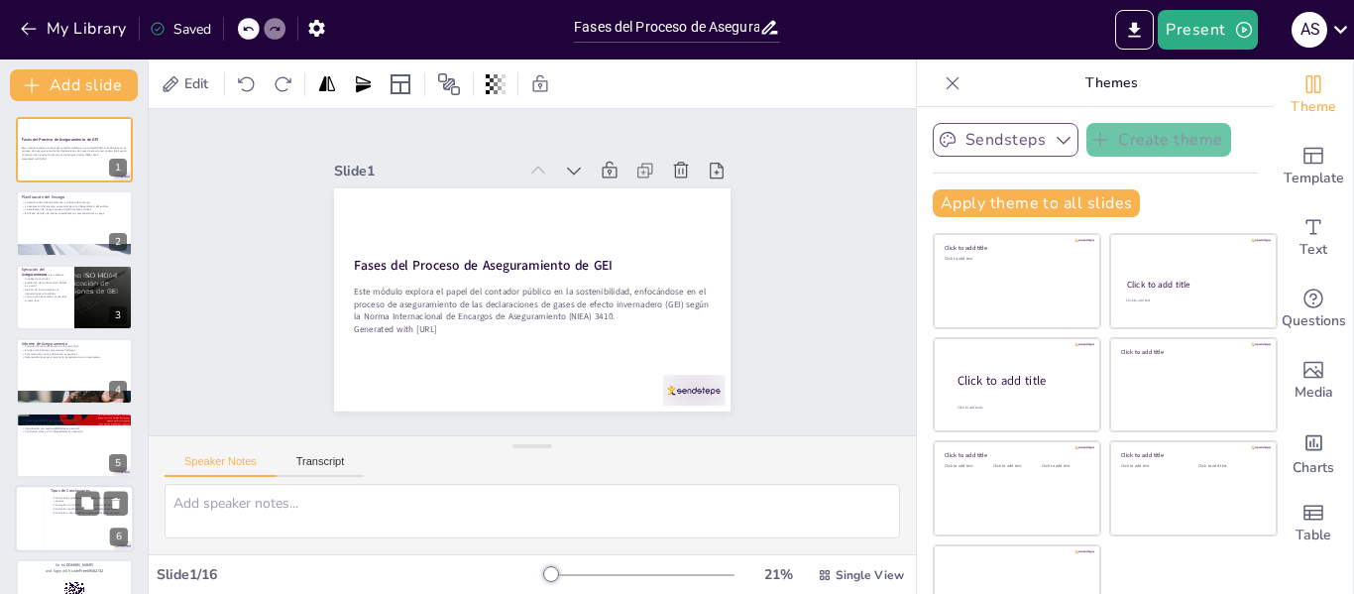
checkbox input "true"
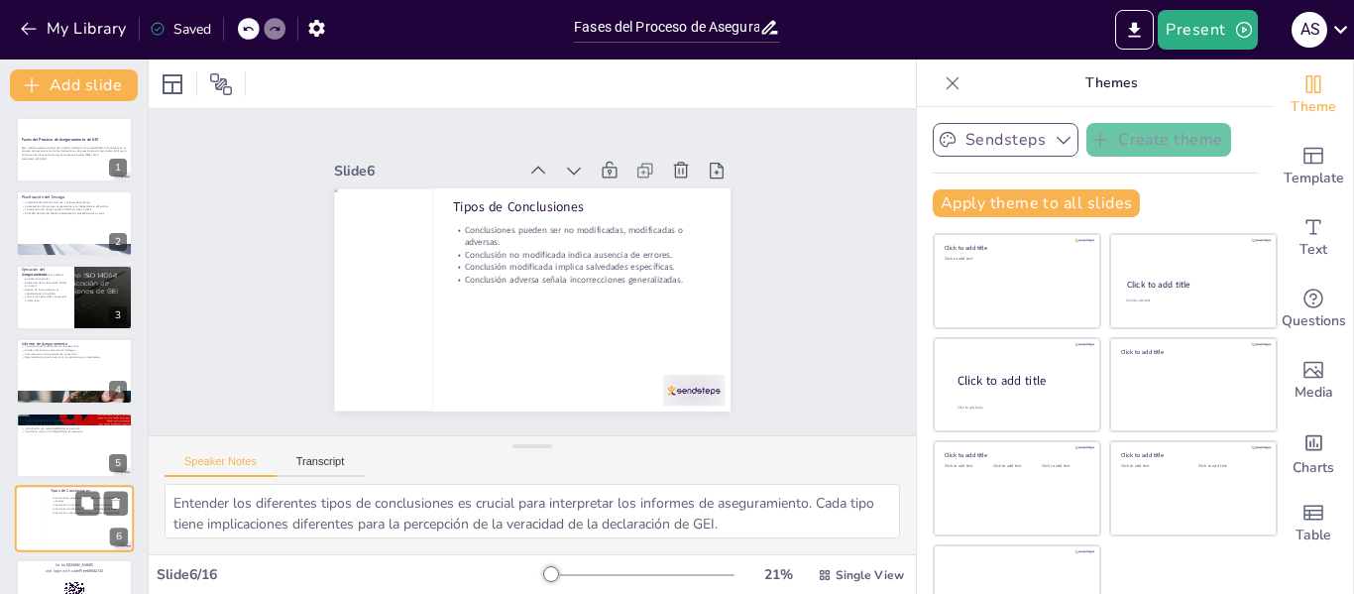
scroll to position [171, 0]
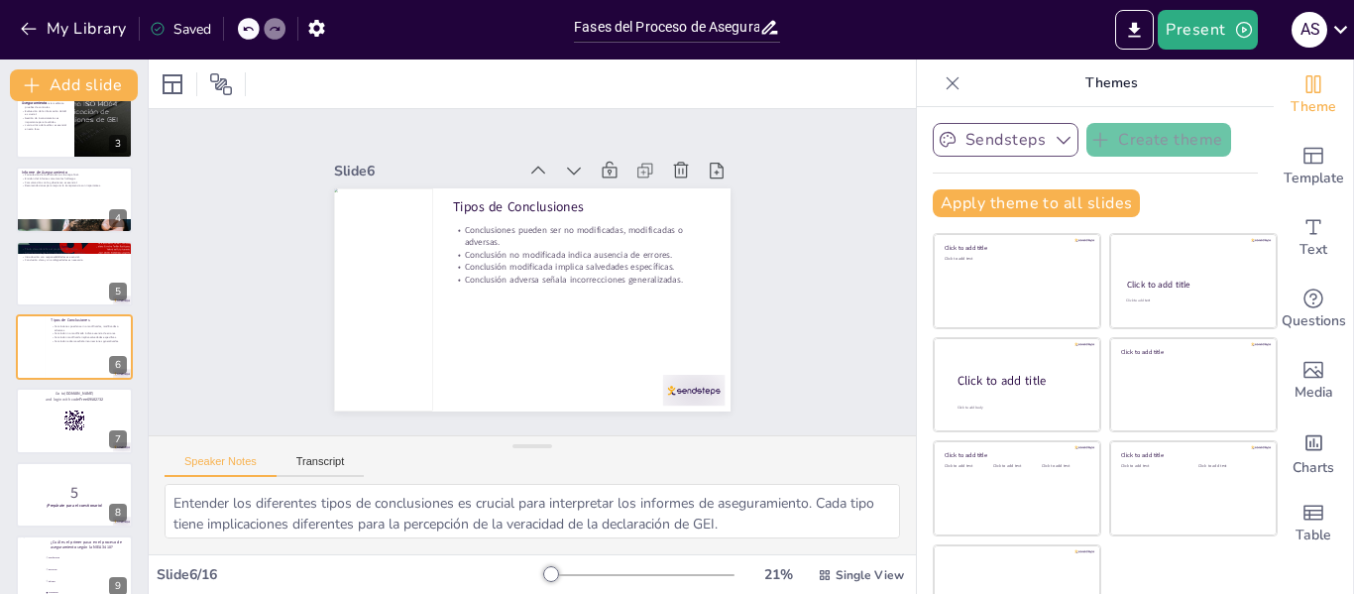
checkbox input "true"
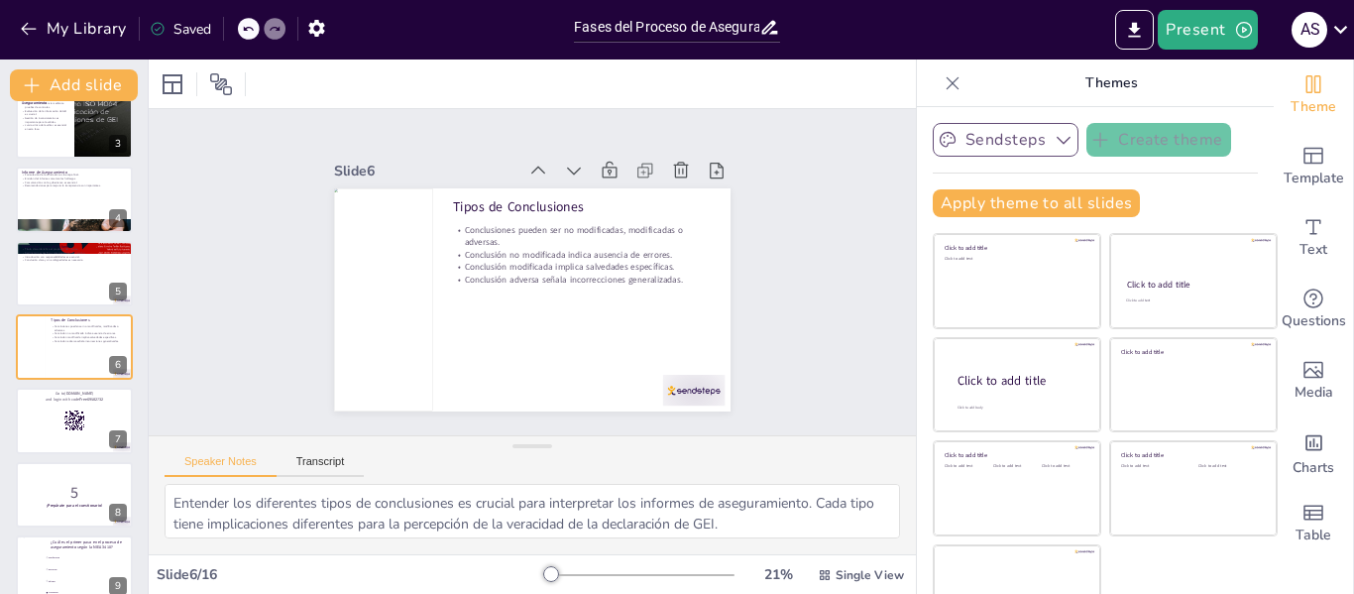
checkbox input "true"
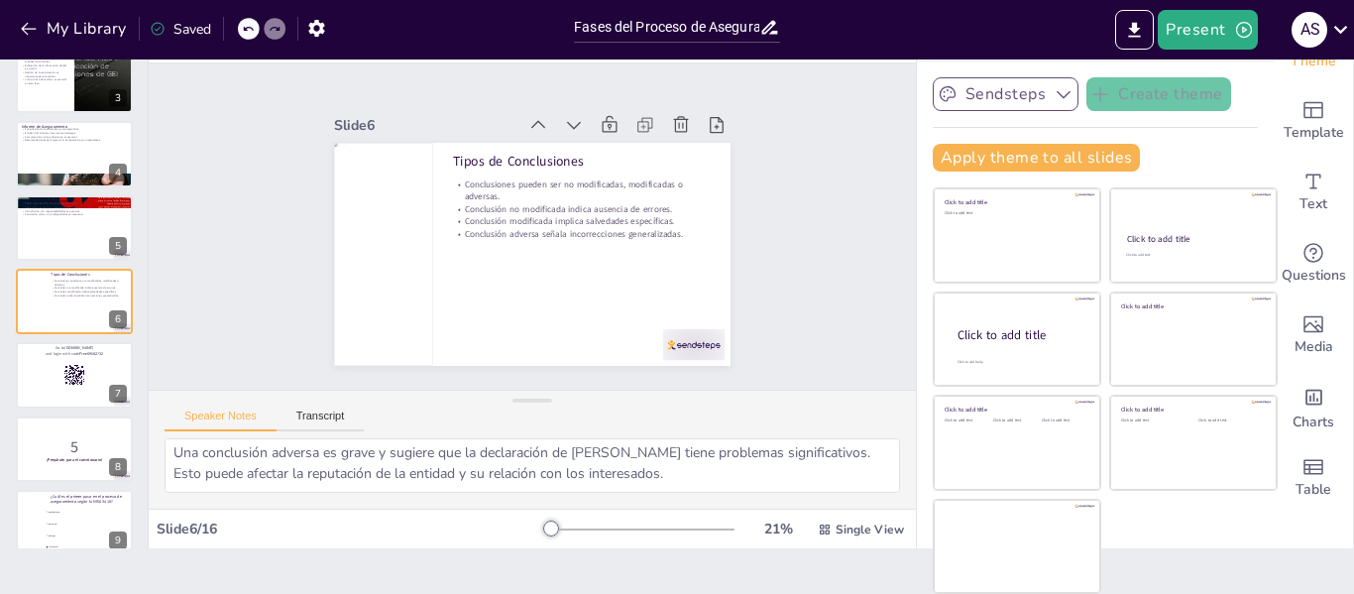
scroll to position [0, 0]
